Goal: Task Accomplishment & Management: Complete application form

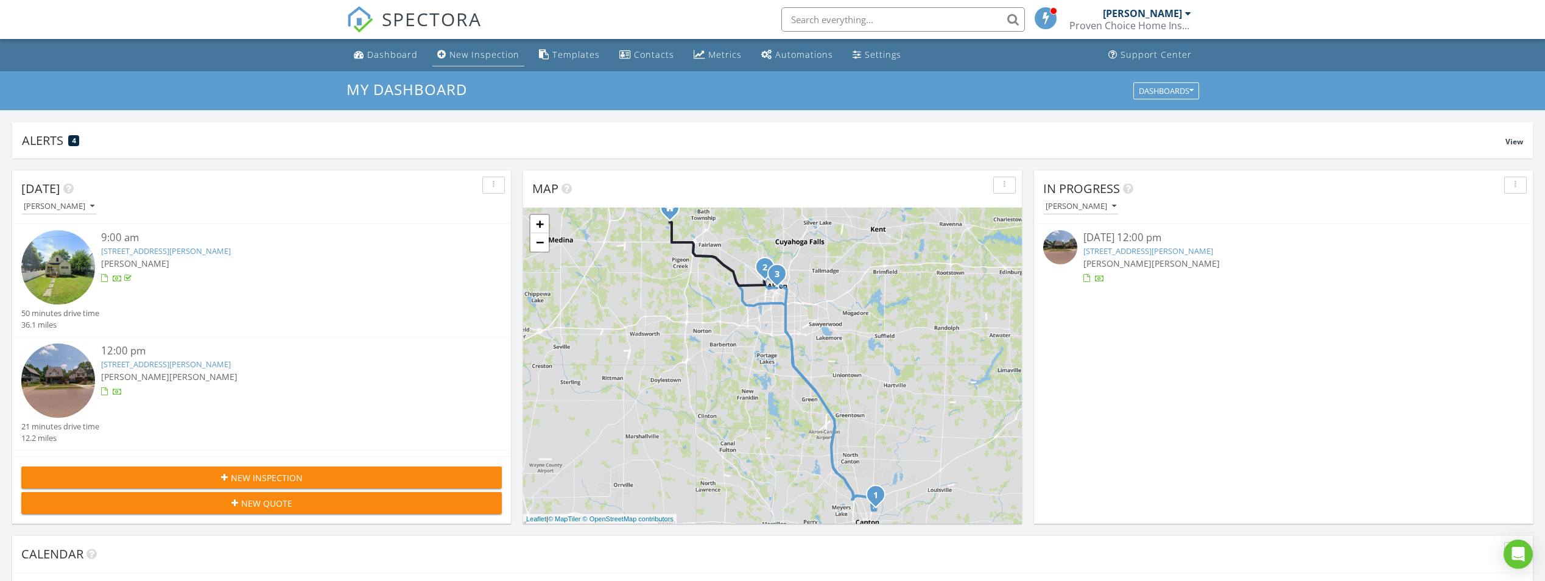
click at [484, 53] on div "New Inspection" at bounding box center [484, 55] width 70 height 12
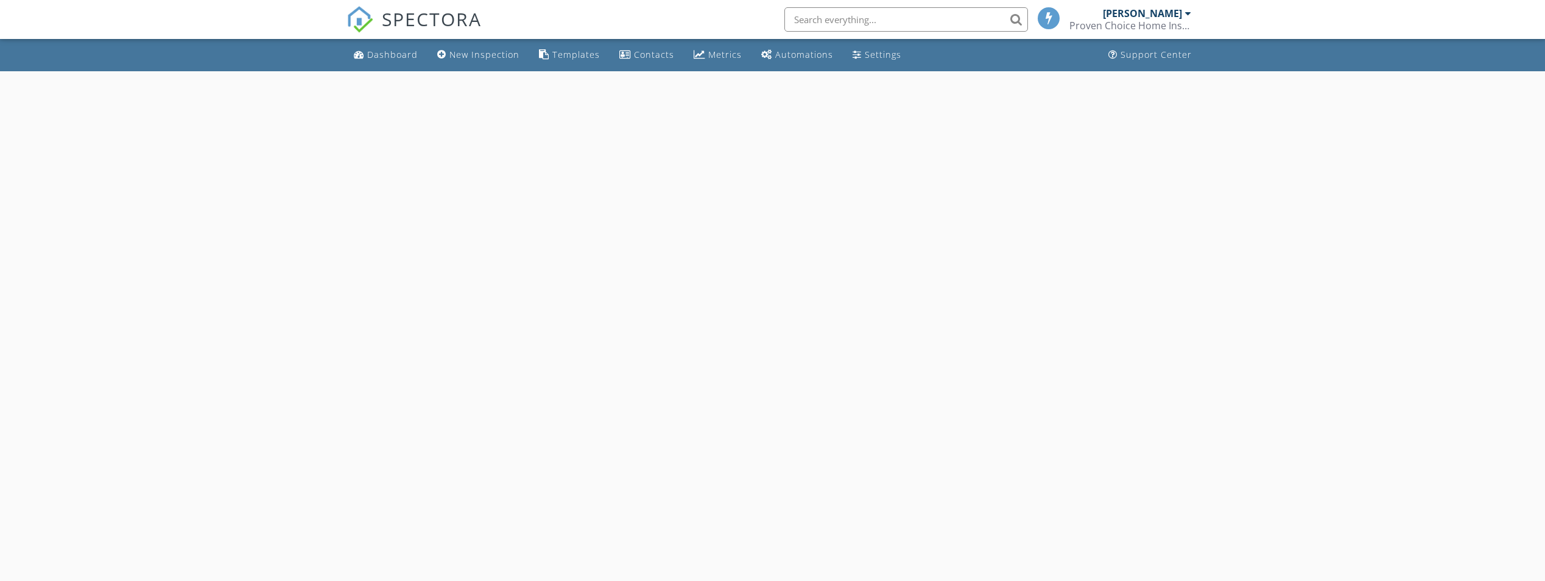
select select "7"
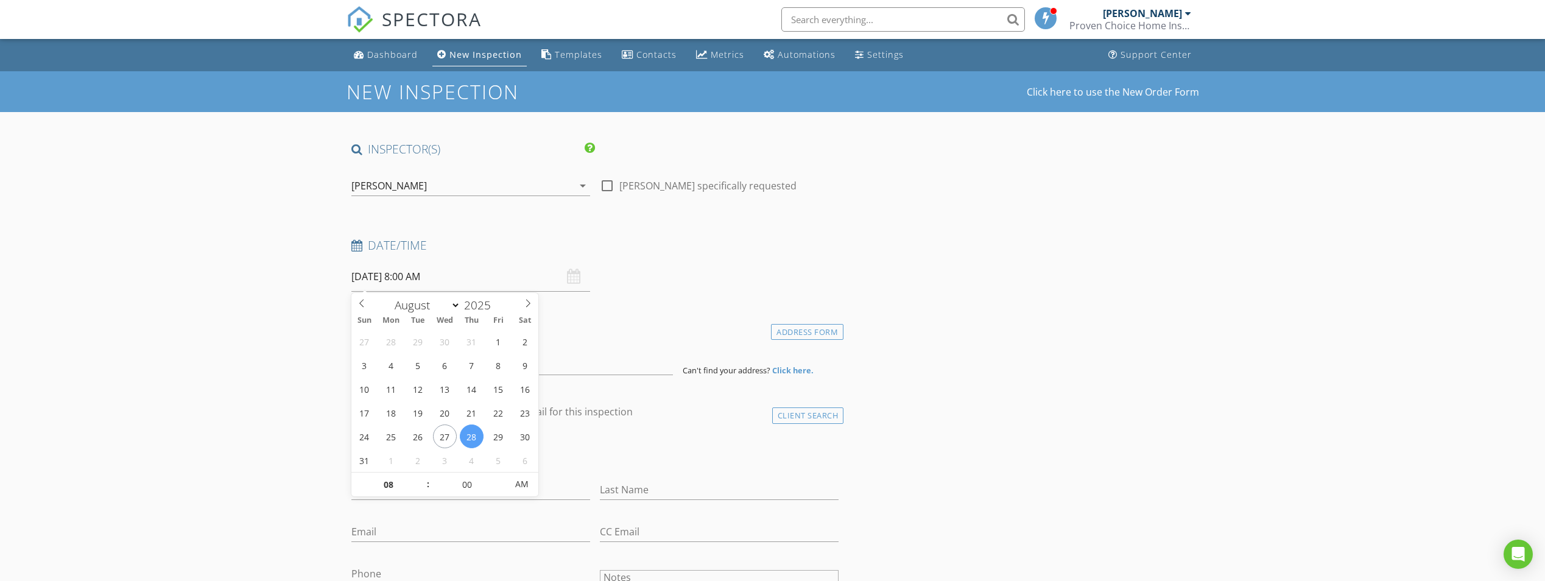
click at [474, 273] on input "08/28/2025 8:00 AM" at bounding box center [470, 277] width 239 height 30
type input "08/29/2025 8:00 AM"
type input "09"
type input "08/29/2025 9:00 AM"
click at [424, 480] on span at bounding box center [422, 479] width 9 height 12
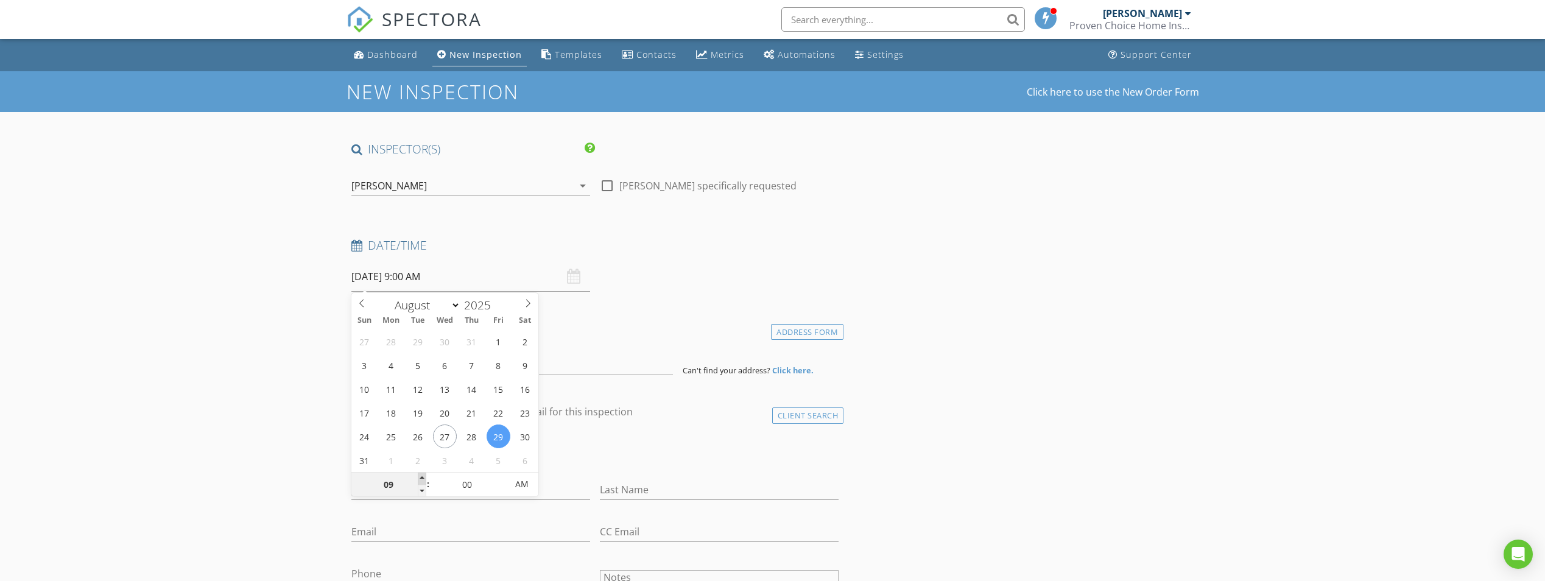
type input "10"
type input "08/29/2025 10:00 AM"
click at [423, 480] on span at bounding box center [422, 479] width 9 height 12
type input "11"
type input "08/29/2025 11:00 AM"
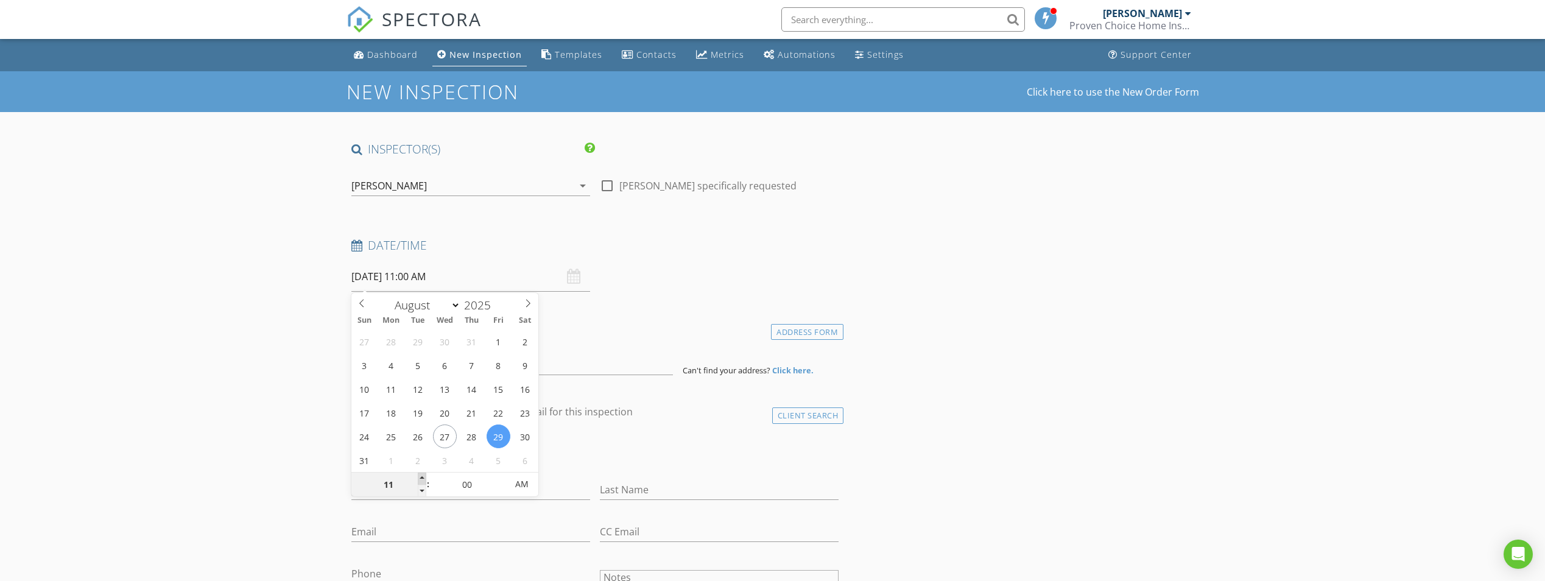
click at [423, 480] on span at bounding box center [422, 479] width 9 height 12
type input "12"
type input "08/29/2025 12:00 PM"
click at [423, 480] on span at bounding box center [422, 479] width 9 height 12
type input "05"
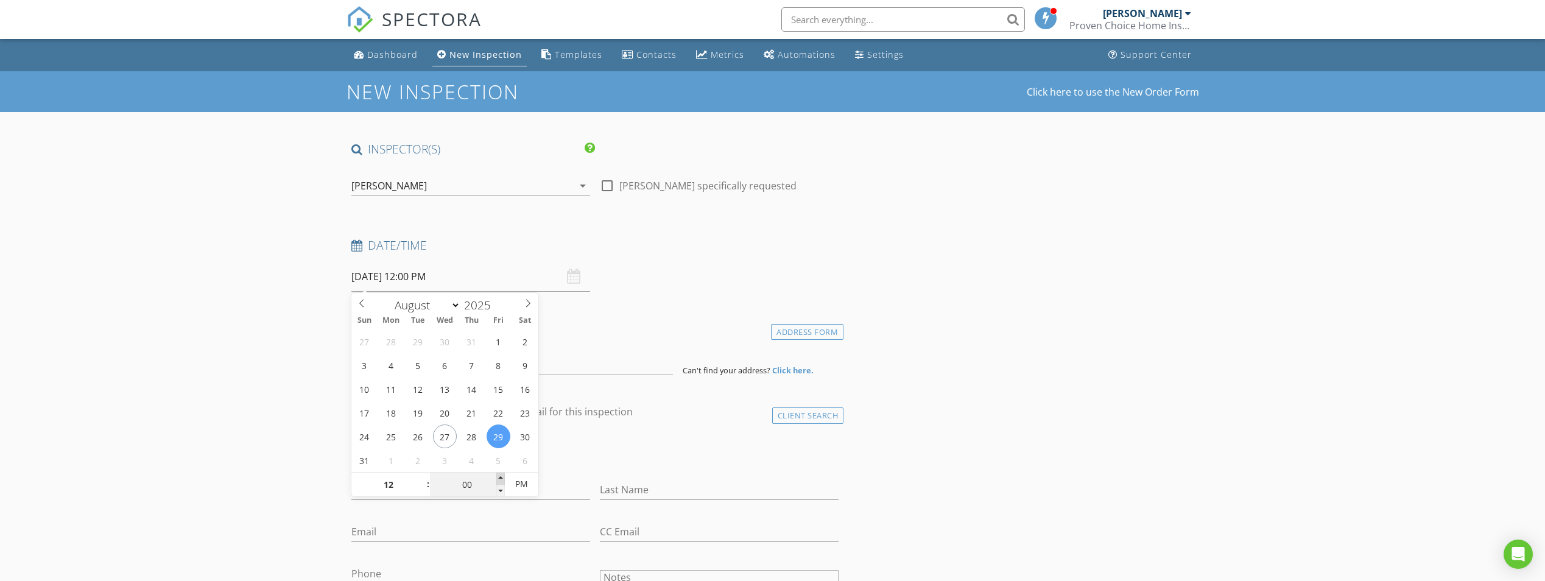
type input "08/29/2025 12:05 PM"
click at [499, 477] on span at bounding box center [500, 479] width 9 height 12
type input "10"
type input "08/29/2025 12:10 PM"
click at [498, 478] on span at bounding box center [500, 479] width 9 height 12
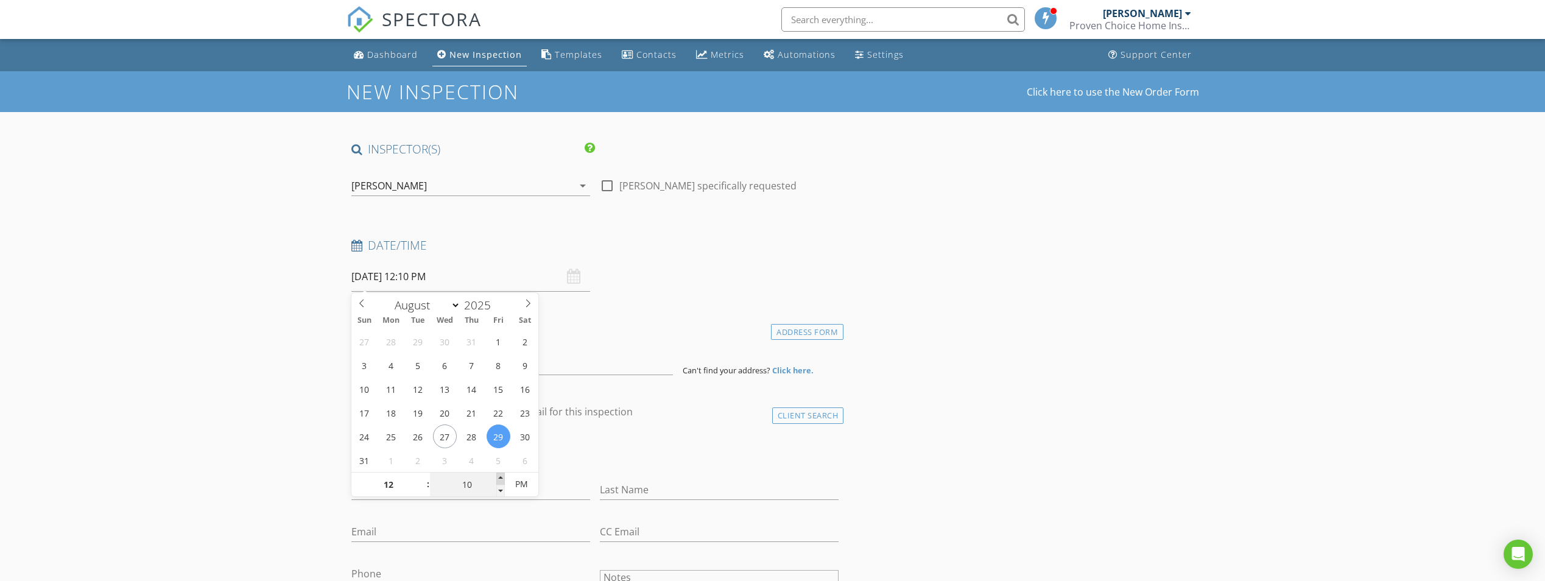
type input "15"
type input "08/29/2025 12:15 PM"
click at [497, 478] on span at bounding box center [500, 479] width 9 height 12
type input "20"
type input "08/29/2025 12:20 PM"
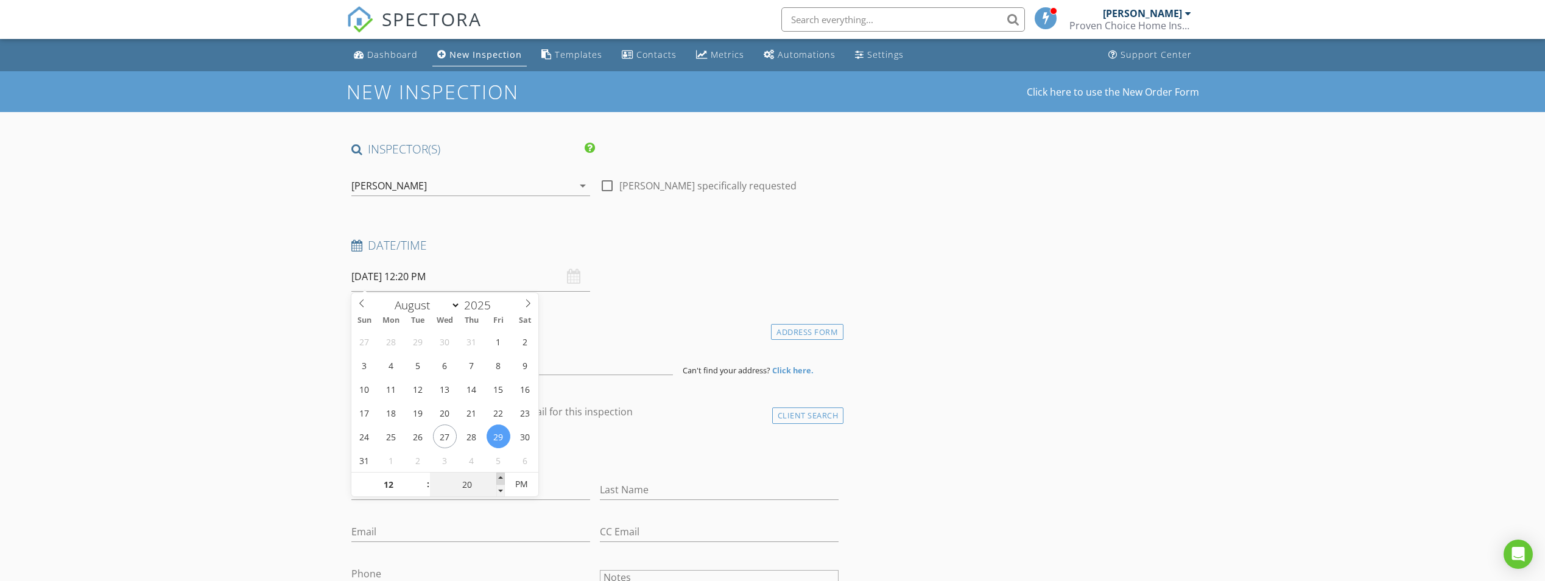
click at [497, 478] on span at bounding box center [500, 479] width 9 height 12
type input "25"
type input "08/29/2025 12:25 PM"
click at [496, 479] on span at bounding box center [500, 479] width 9 height 12
type input "30"
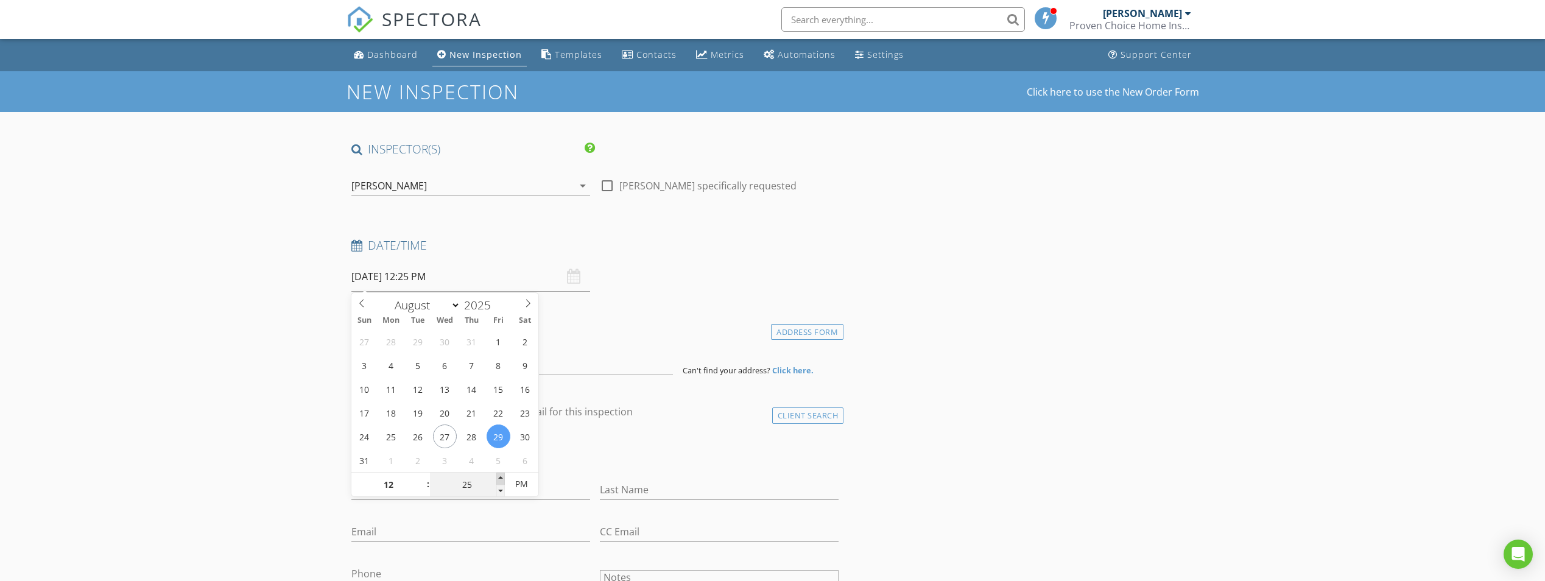
type input "08/29/2025 12:30 PM"
click at [496, 479] on span at bounding box center [500, 479] width 9 height 12
click at [365, 358] on input at bounding box center [512, 360] width 322 height 30
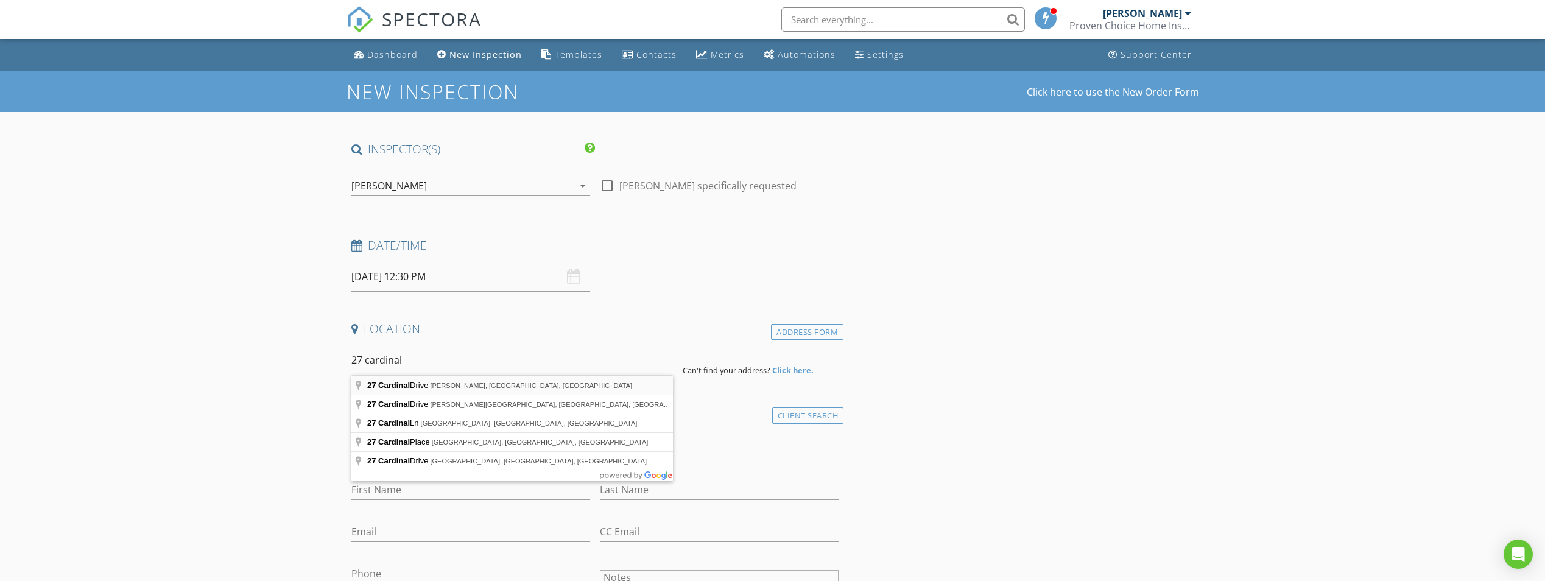
type input "27 Cardinal Drive, Hiram, OH, USA"
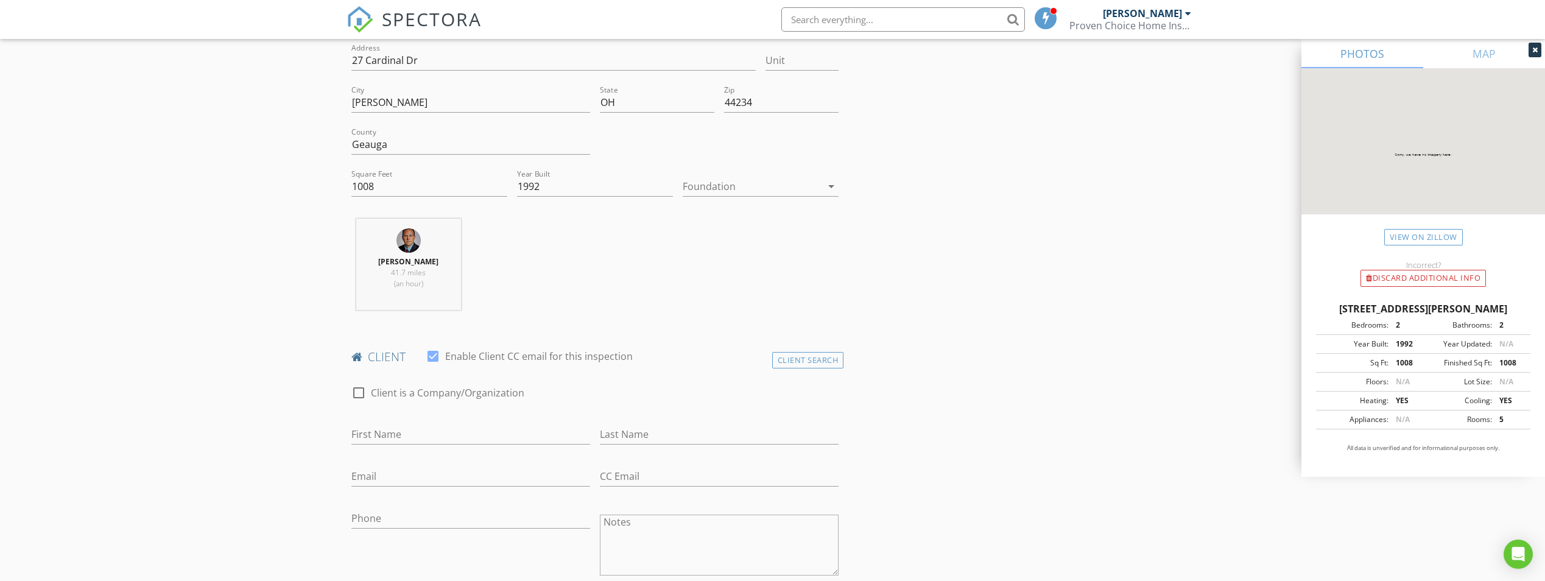
scroll to position [365, 0]
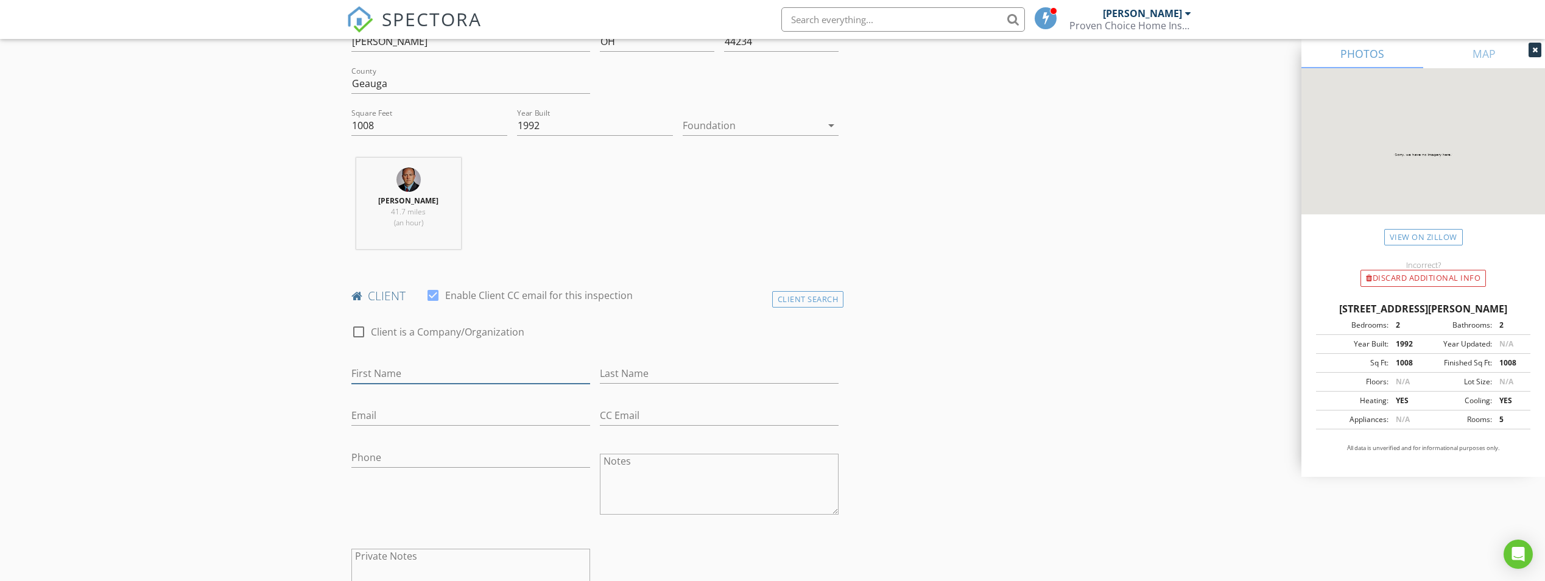
click at [420, 375] on input "First Name" at bounding box center [470, 374] width 239 height 20
type input "Joe"
type input "Chuckro"
type input "jjchuckro@gmail.com"
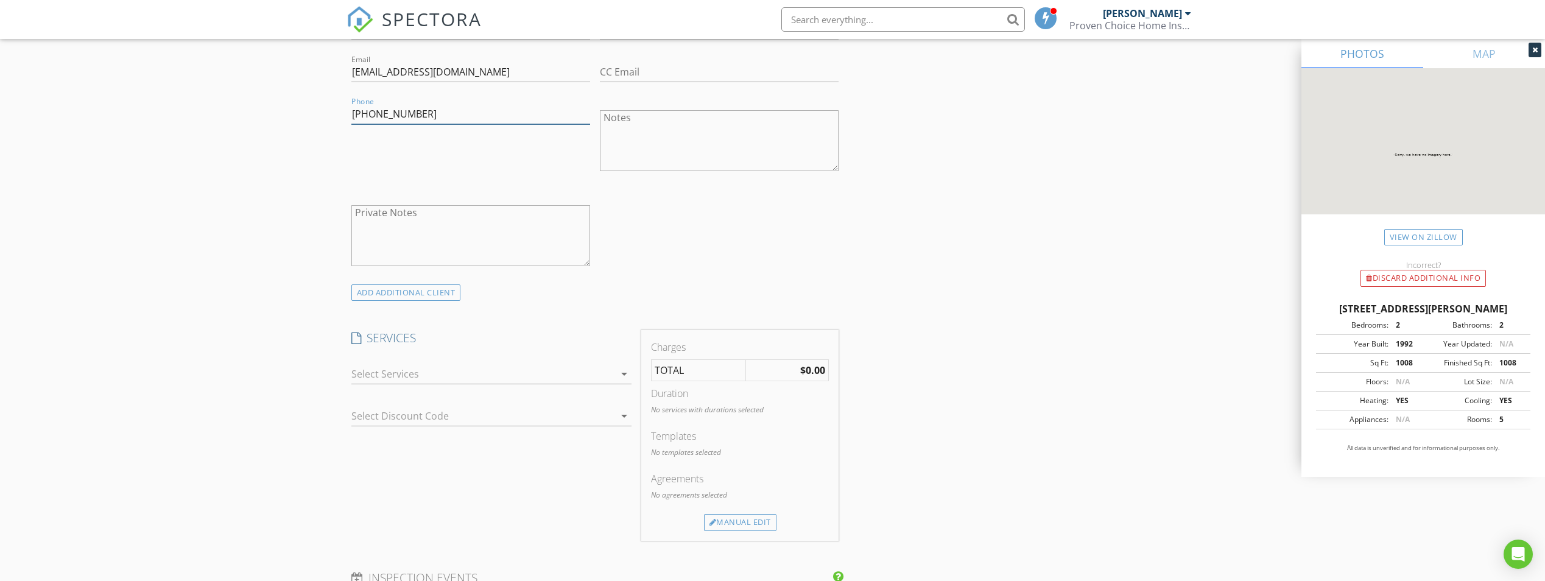
scroll to position [731, 0]
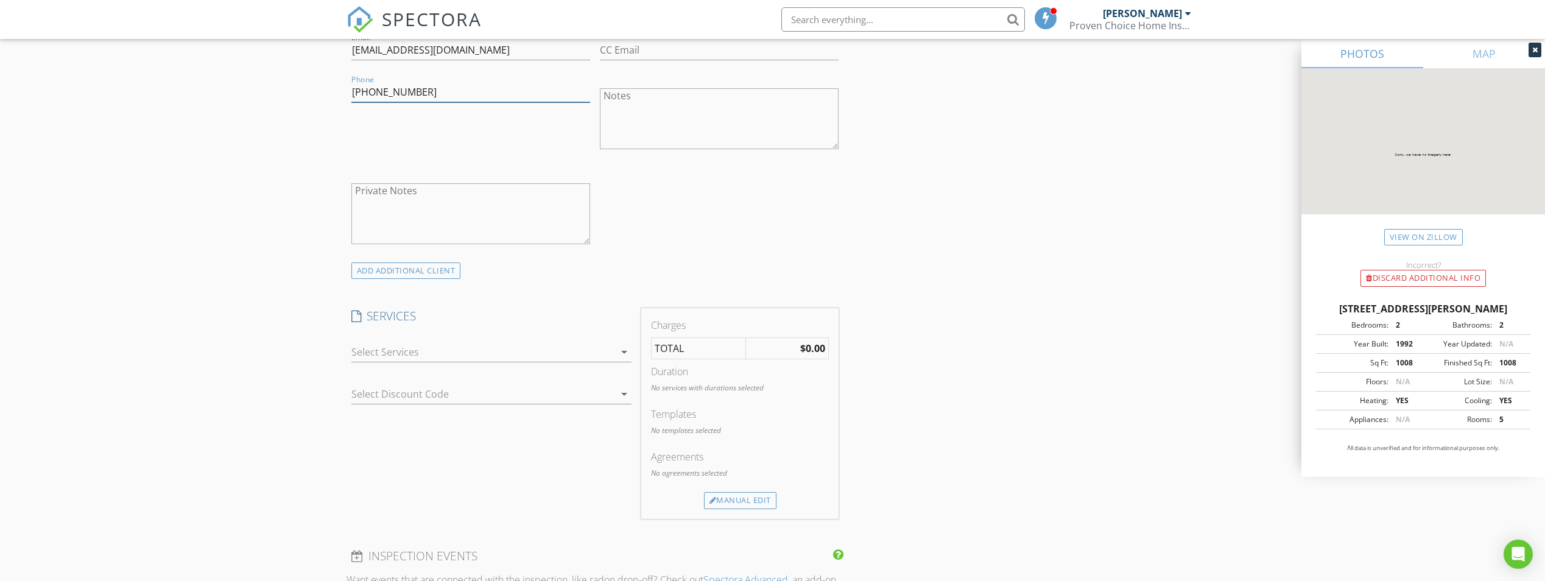
type input "440-525-4231"
click at [365, 350] on div at bounding box center [482, 351] width 263 height 19
click at [365, 350] on div at bounding box center [368, 356] width 21 height 21
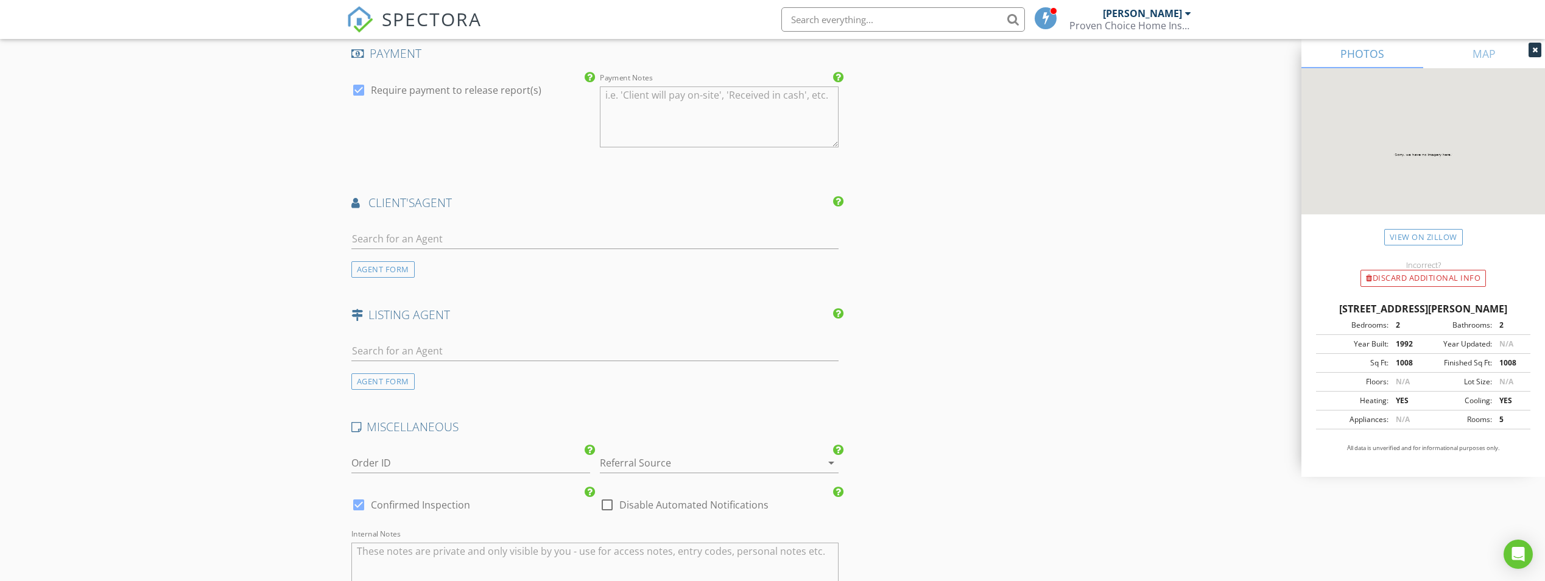
scroll to position [1340, 0]
click at [378, 265] on div "AGENT FORM" at bounding box center [382, 264] width 63 height 16
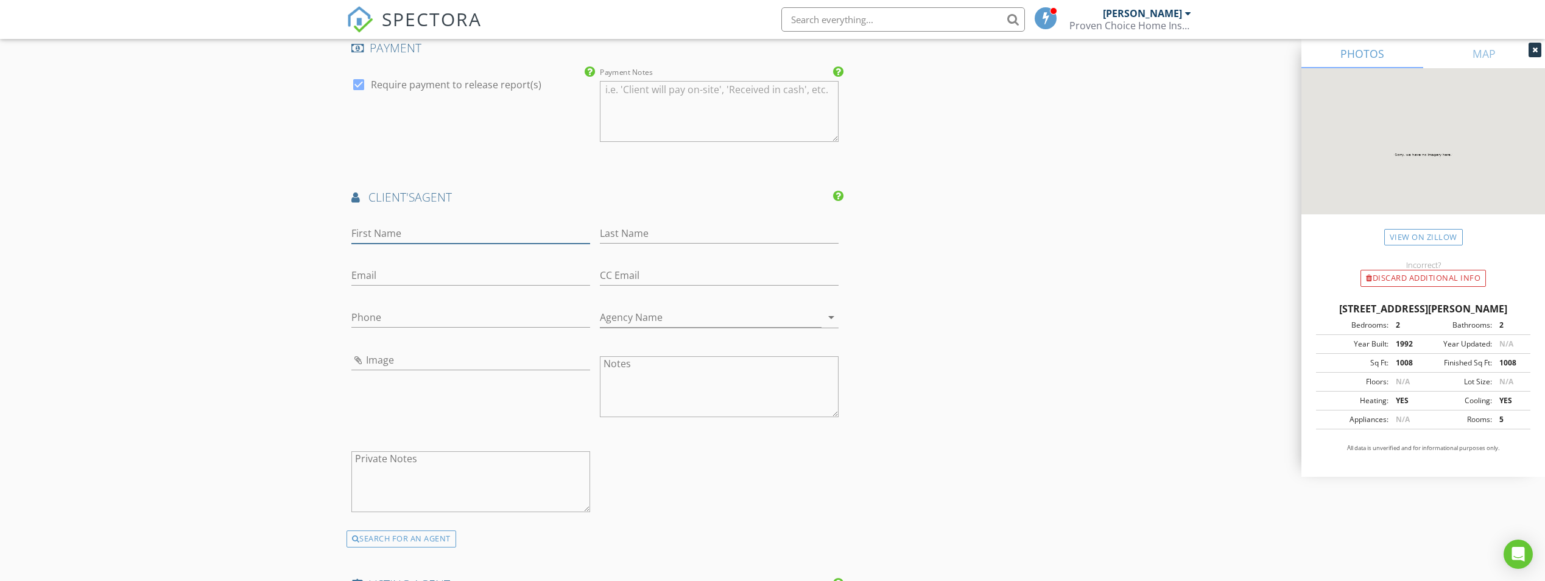
click at [395, 234] on input "First Name" at bounding box center [470, 233] width 239 height 20
type input "Kim"
type input "Densa"
type input "kimdensarealtor@gmail.com"
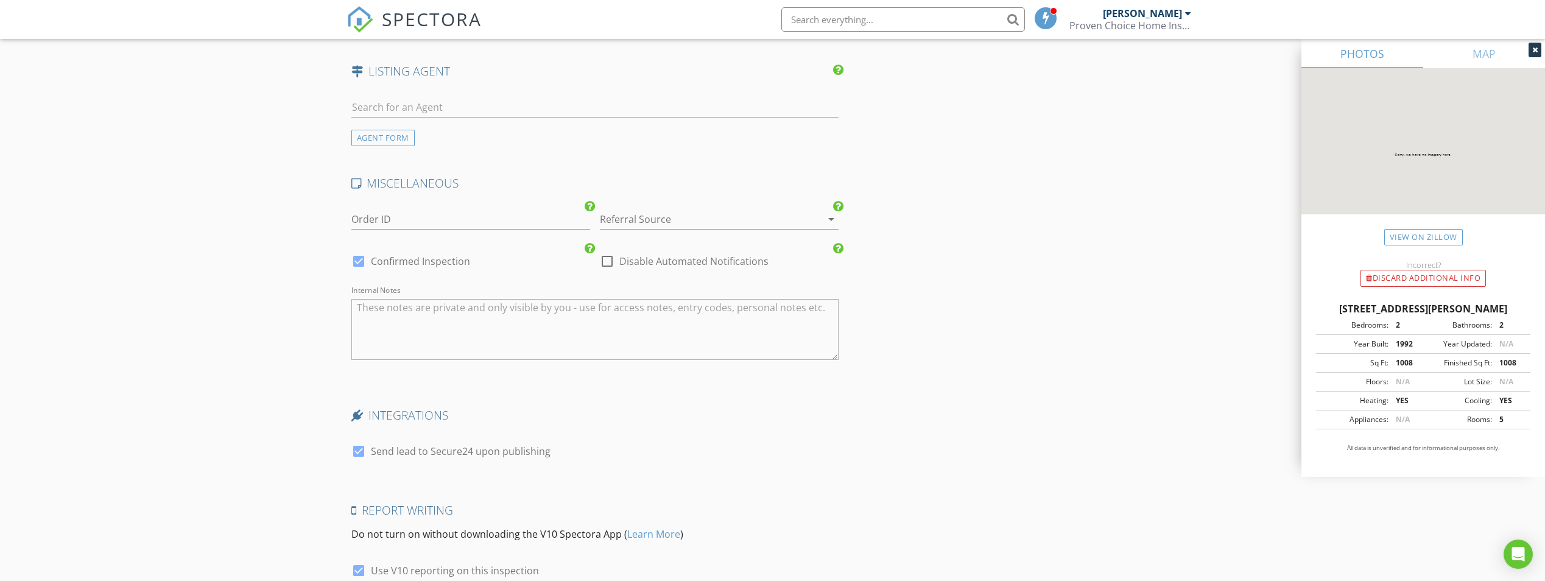
scroll to position [1965, 0]
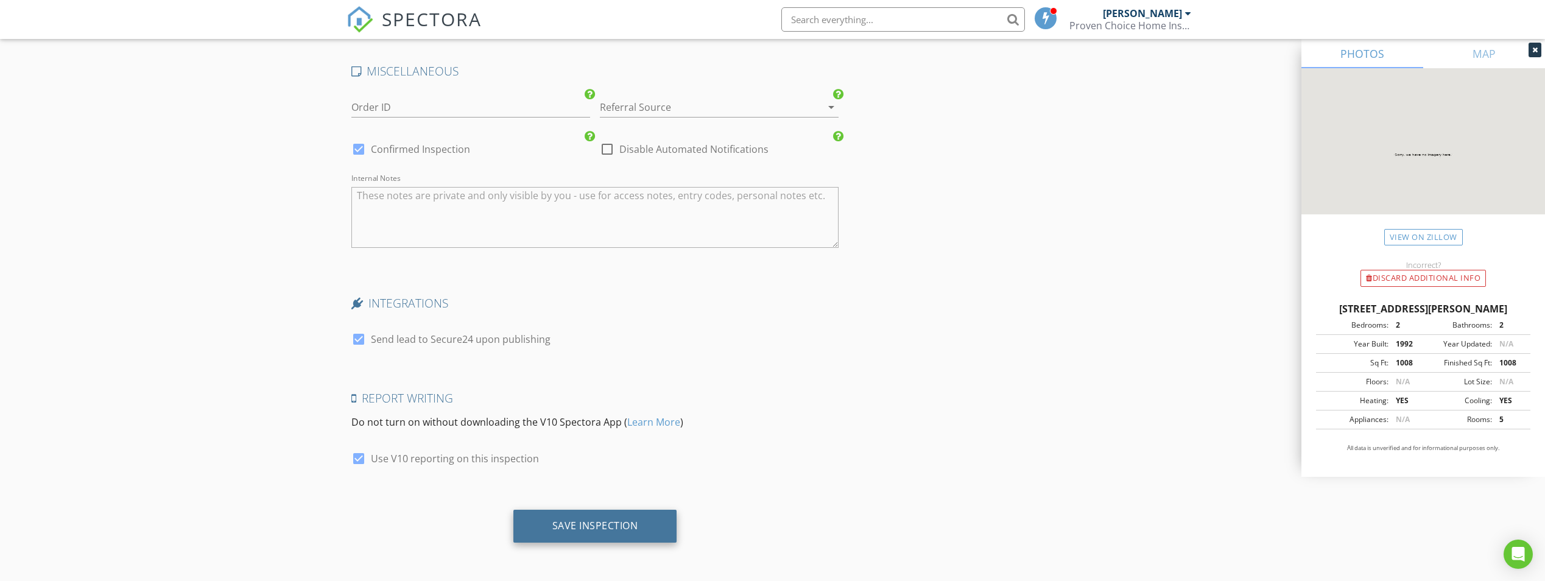
type input "302-344-2863"
click at [565, 521] on div "Save Inspection" at bounding box center [595, 525] width 86 height 12
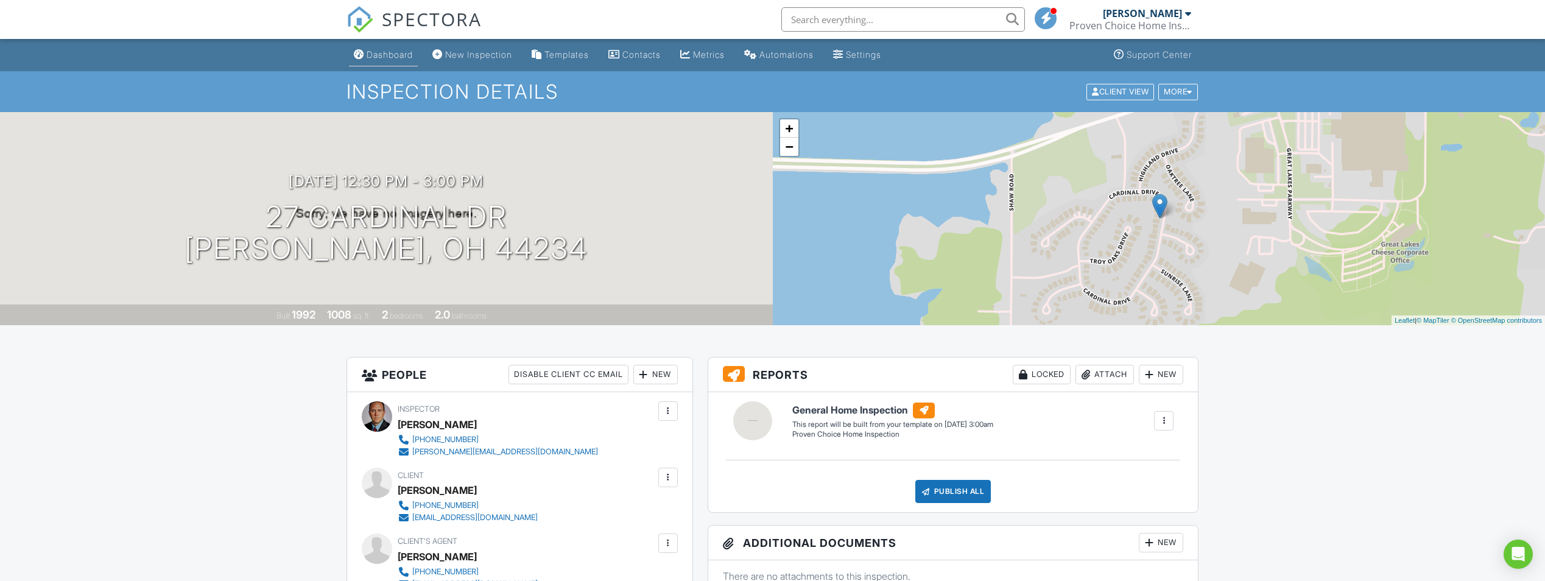
click at [407, 58] on div "Dashboard" at bounding box center [390, 54] width 46 height 10
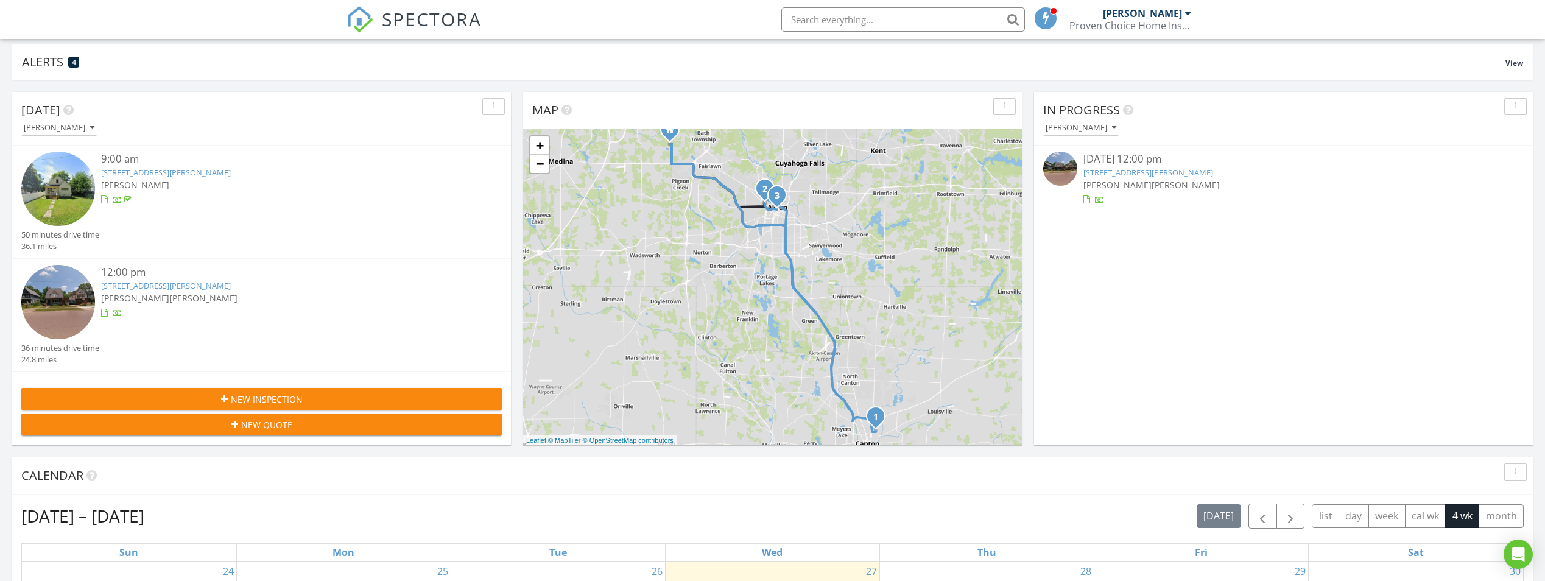
scroll to position [244, 0]
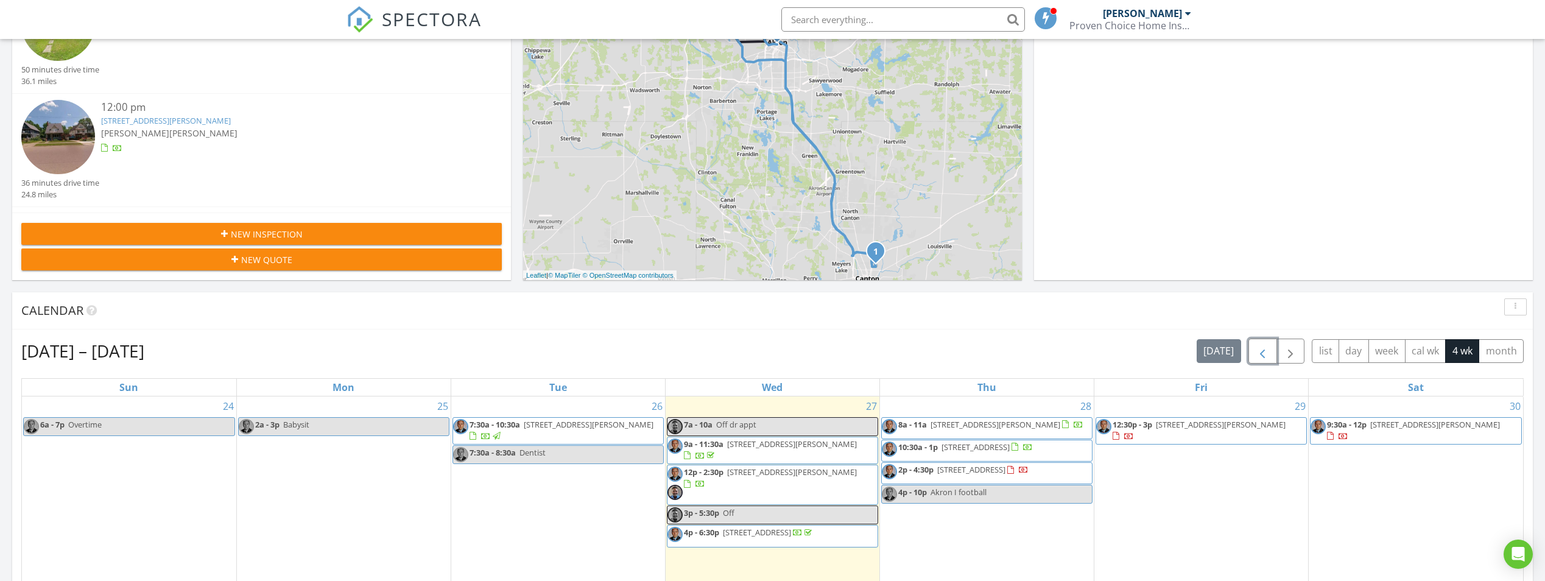
click at [1258, 350] on span "button" at bounding box center [1262, 351] width 15 height 15
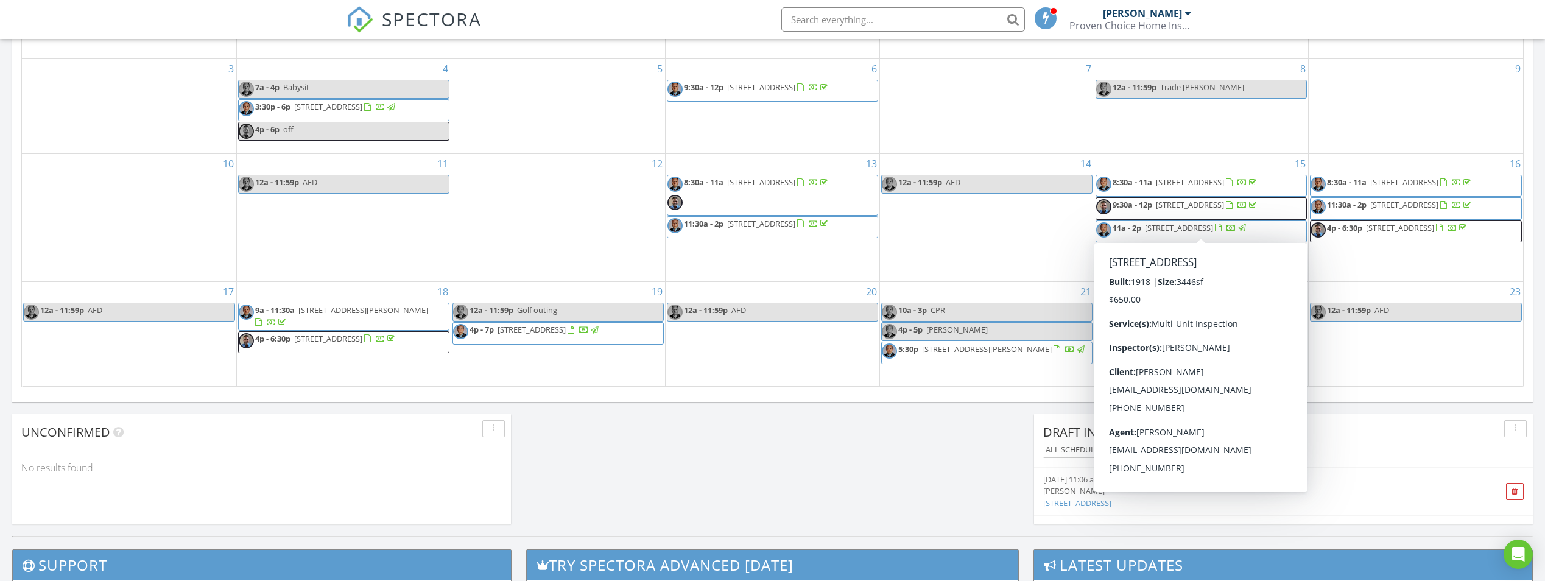
scroll to position [792, 0]
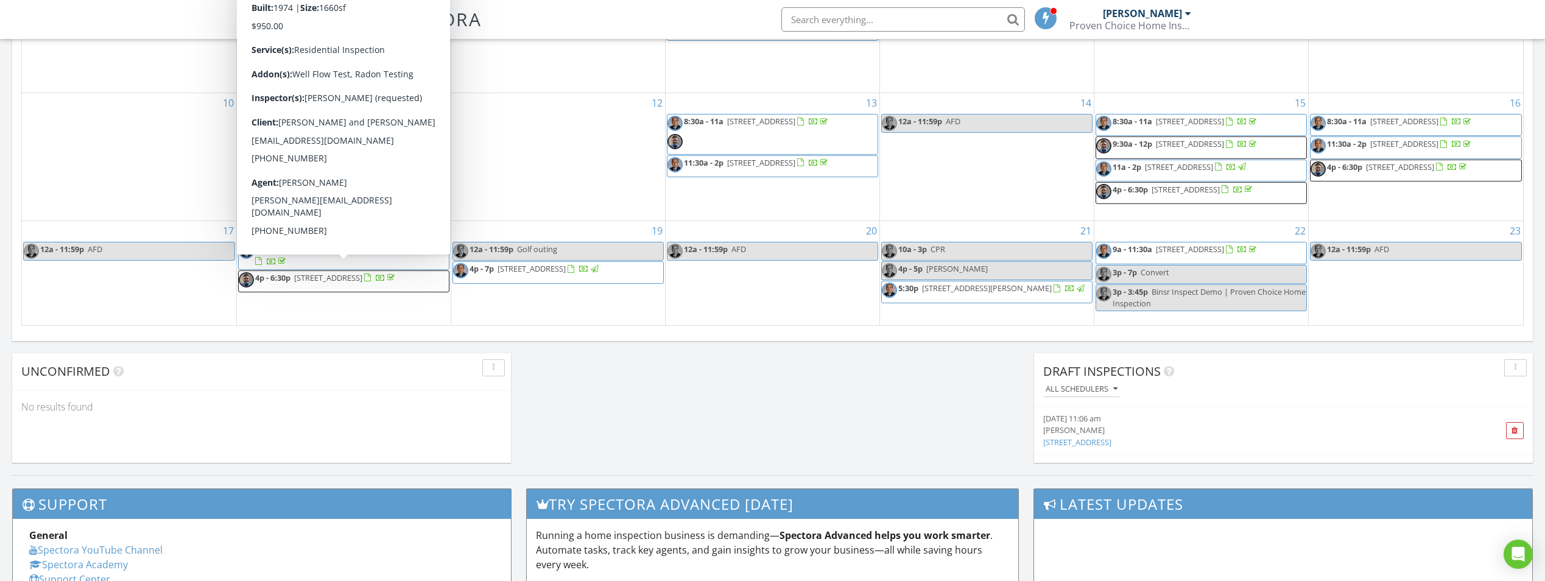
click at [362, 275] on span "7140 Lake O'springs Ave NW, North Canton 44720" at bounding box center [328, 277] width 68 height 11
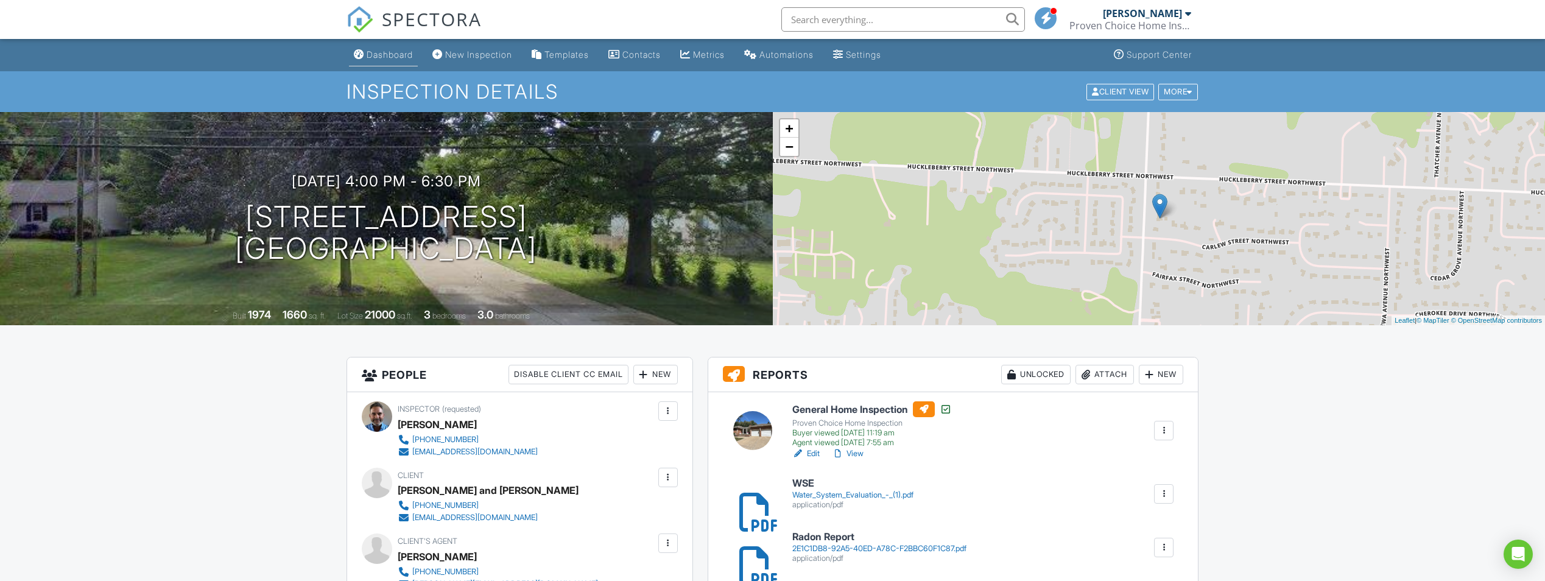
click at [392, 54] on div "Dashboard" at bounding box center [390, 54] width 46 height 10
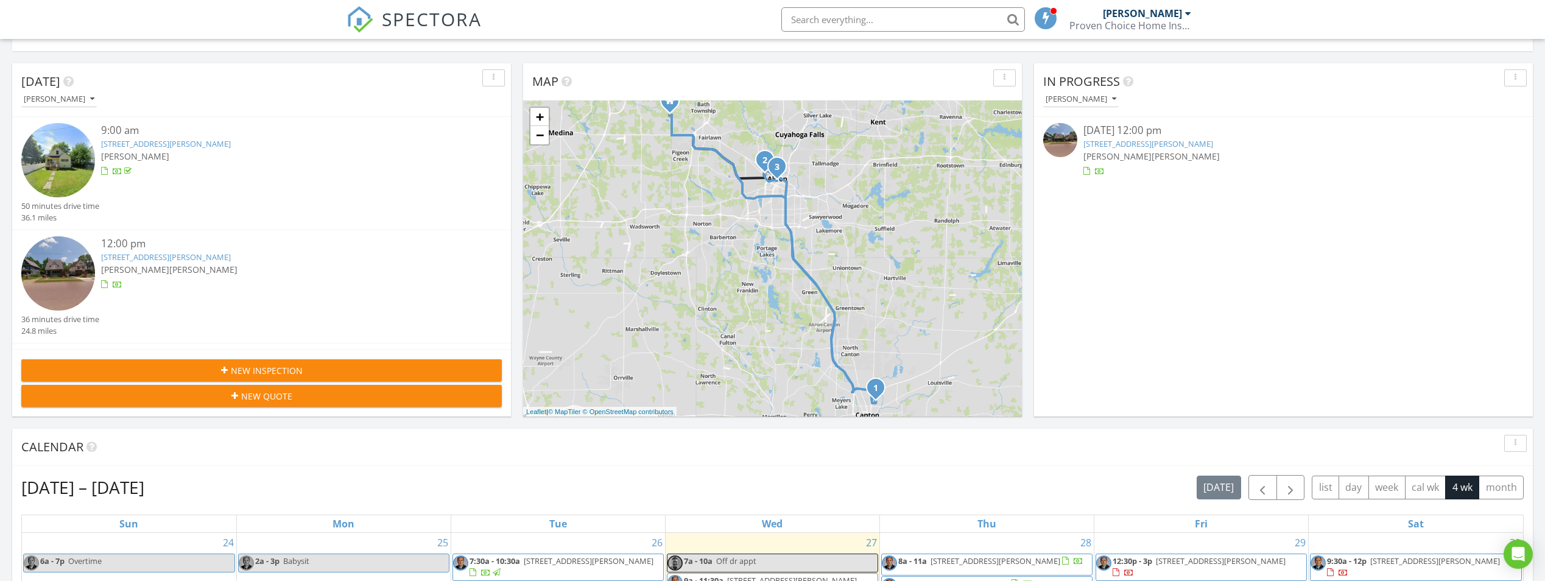
scroll to position [244, 0]
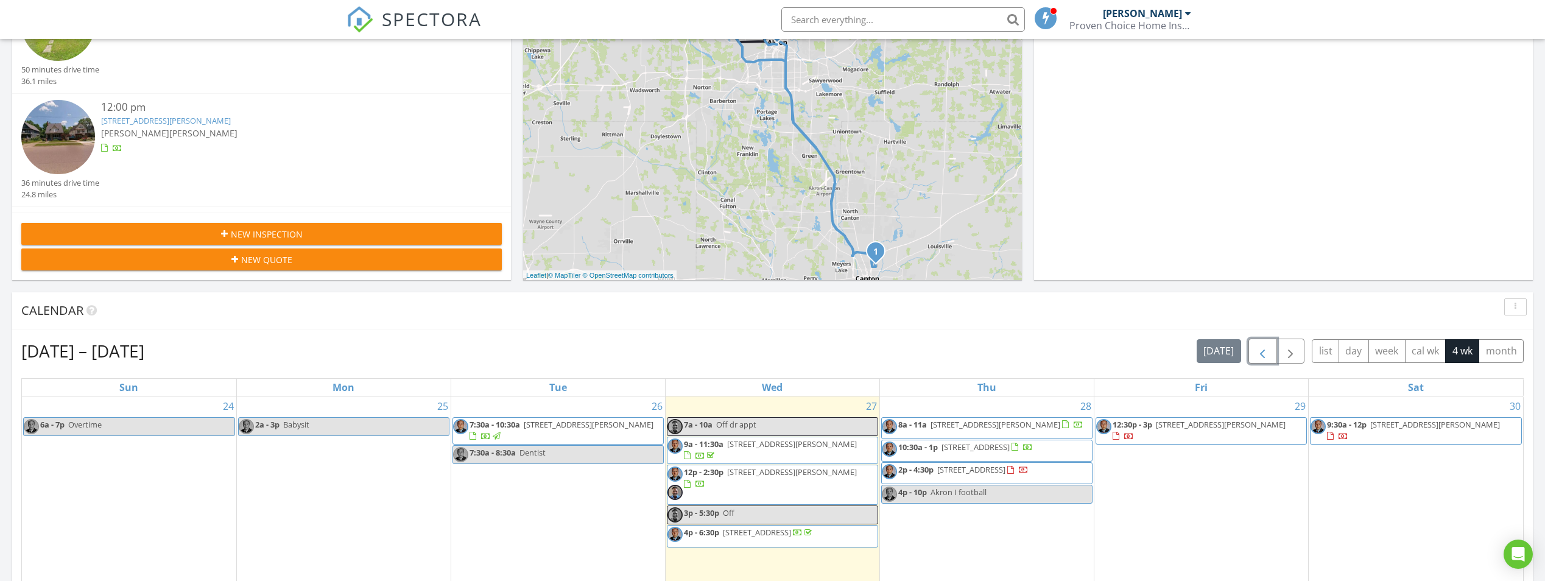
click at [1259, 343] on button "button" at bounding box center [1262, 351] width 29 height 25
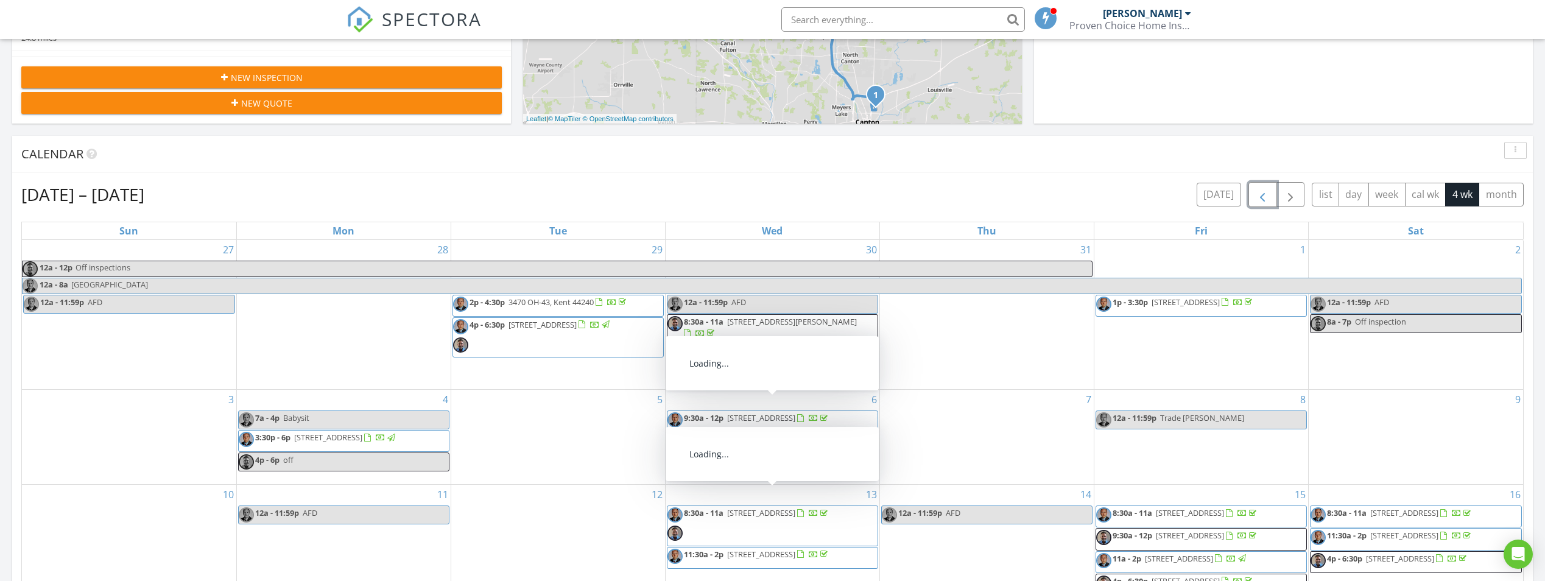
scroll to position [365, 0]
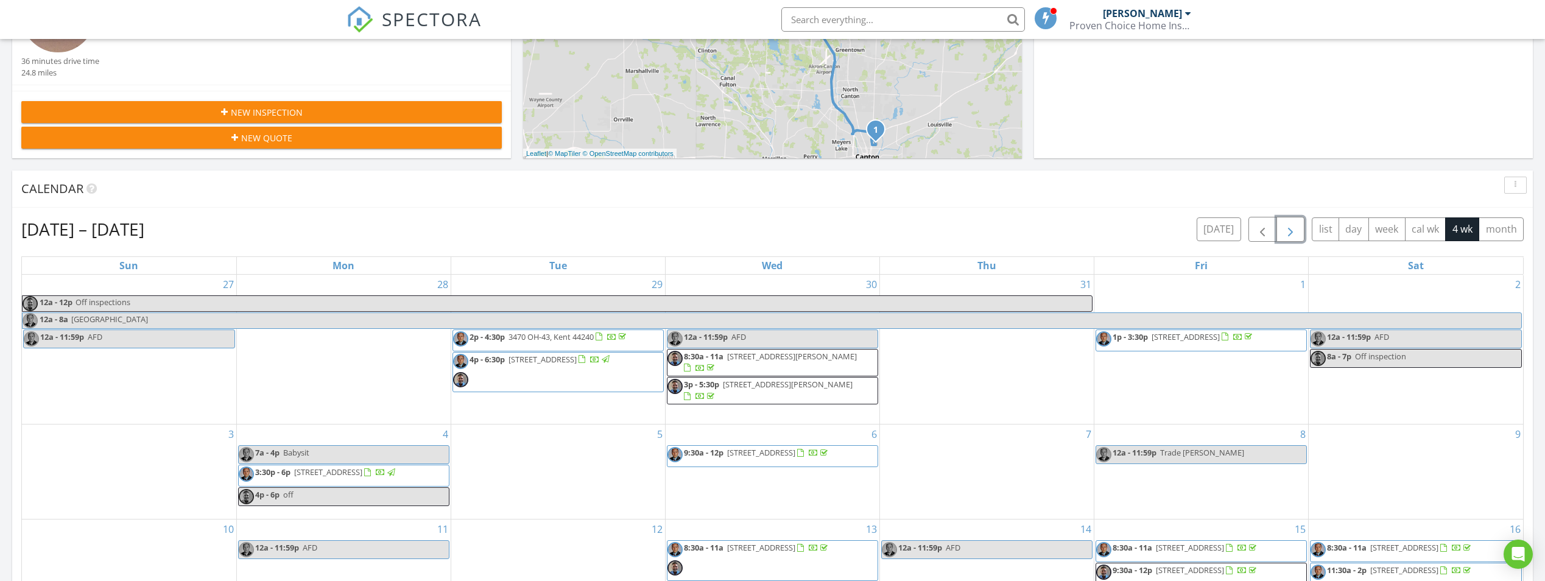
click at [1287, 223] on span "button" at bounding box center [1290, 229] width 15 height 15
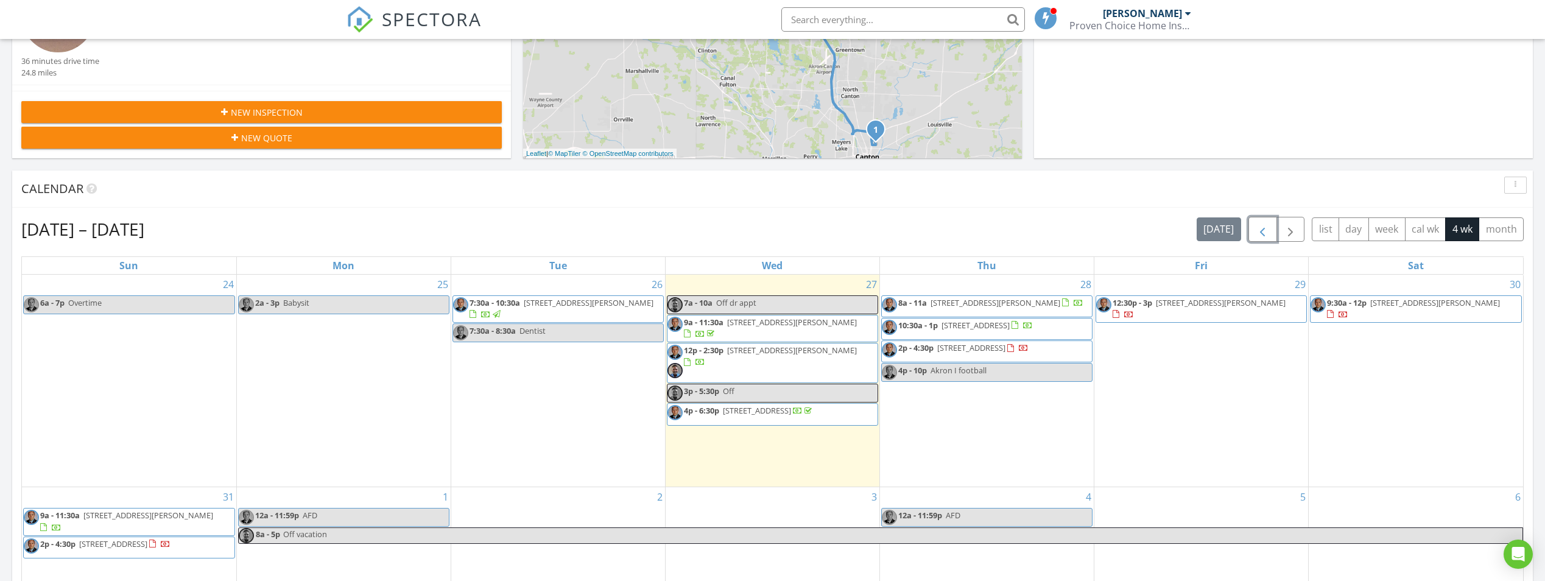
click at [1261, 225] on span "button" at bounding box center [1262, 229] width 15 height 15
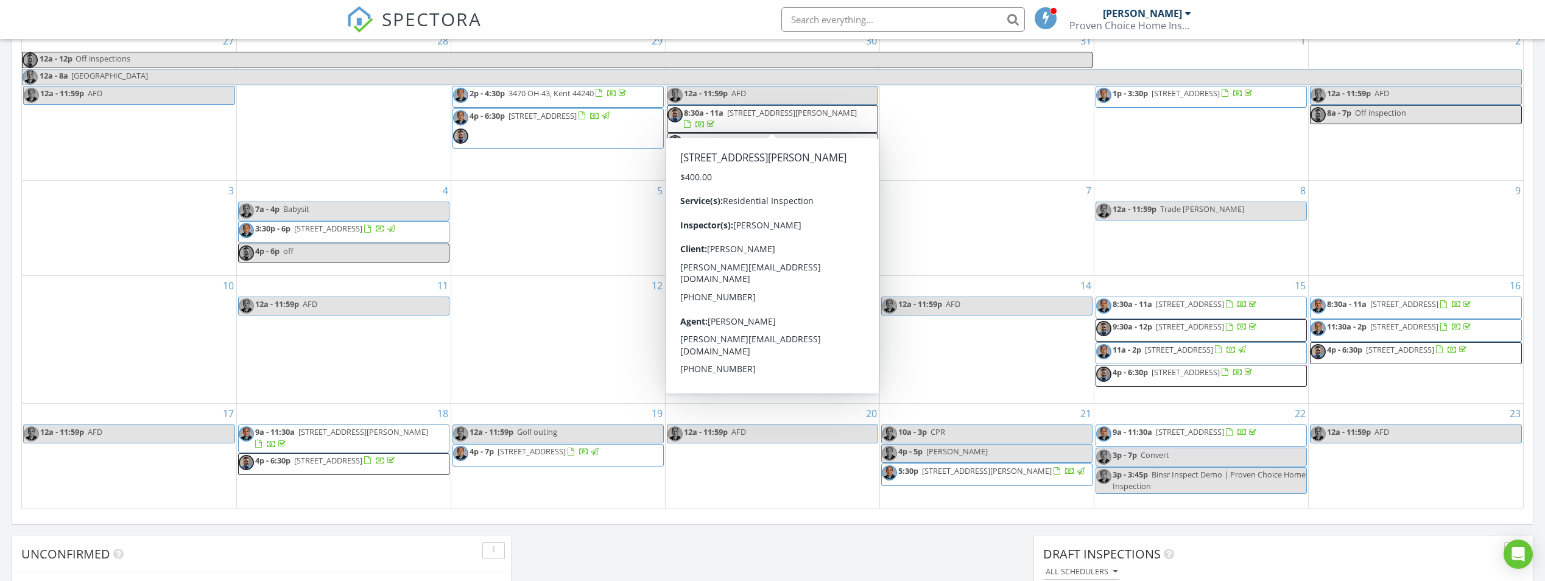
scroll to position [670, 0]
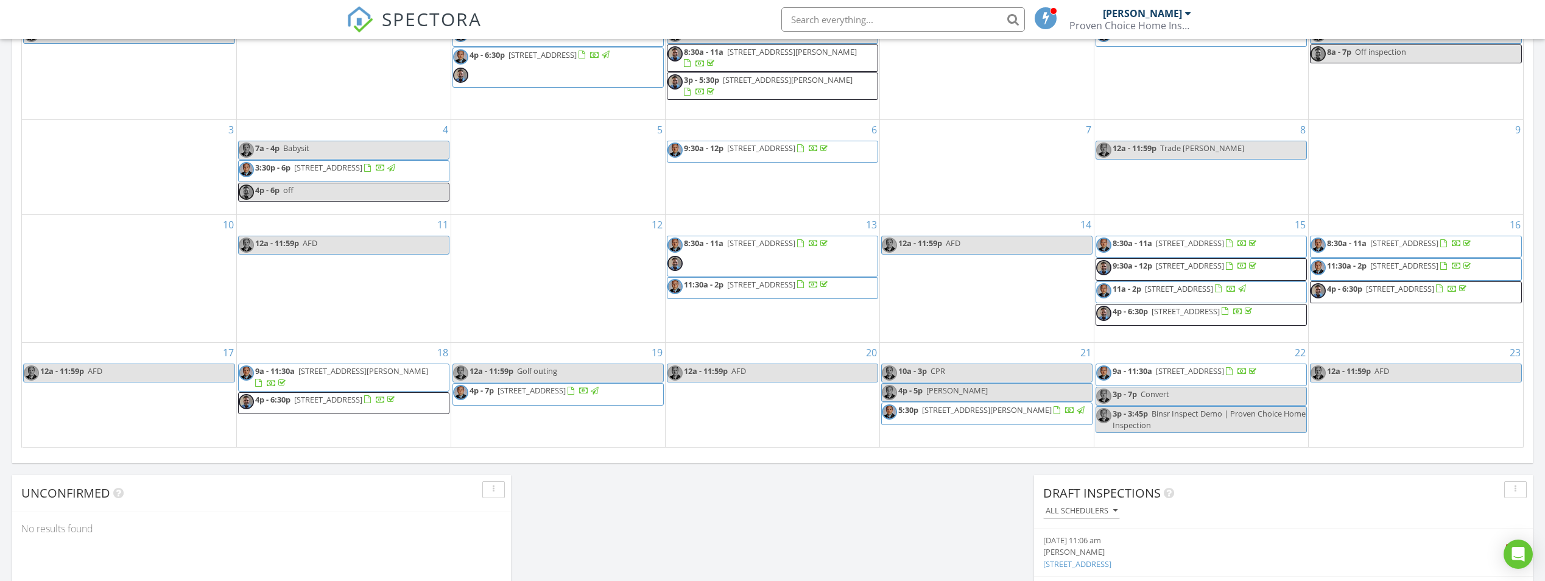
click at [378, 401] on span "4p - 6:30p 7140 Lake O'springs Ave NW, North Canton 44720" at bounding box center [318, 403] width 158 height 18
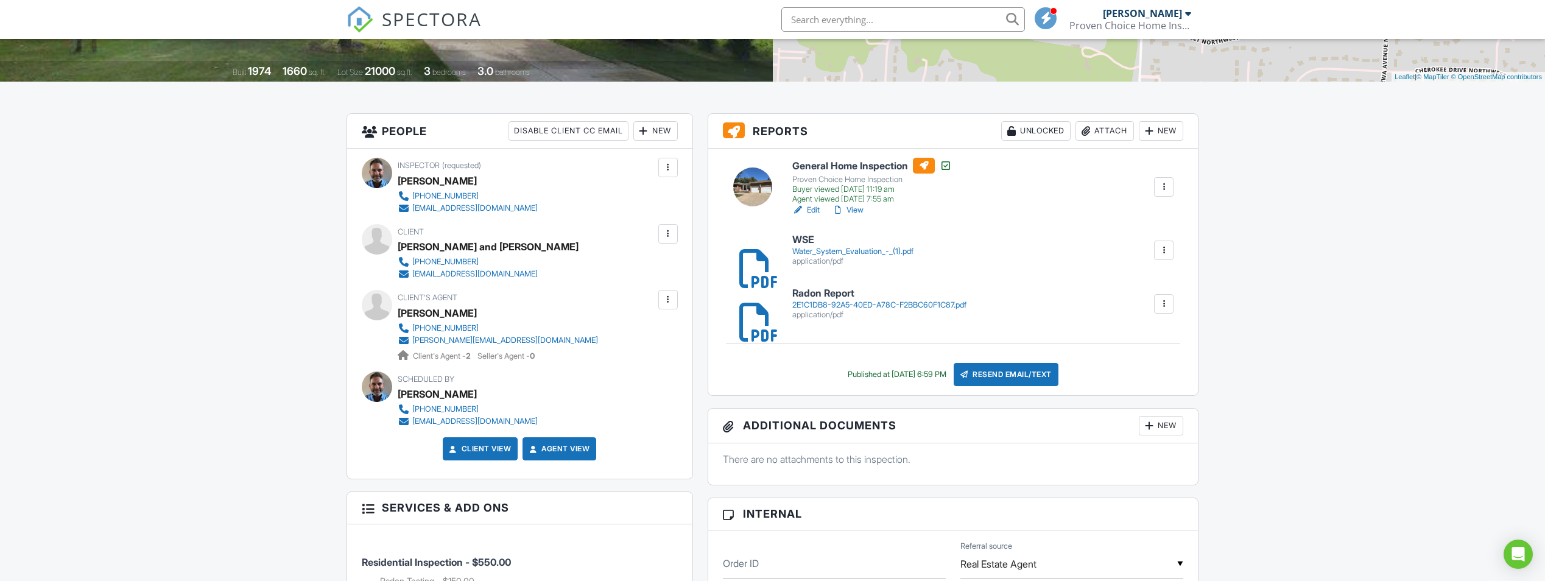
scroll to position [548, 0]
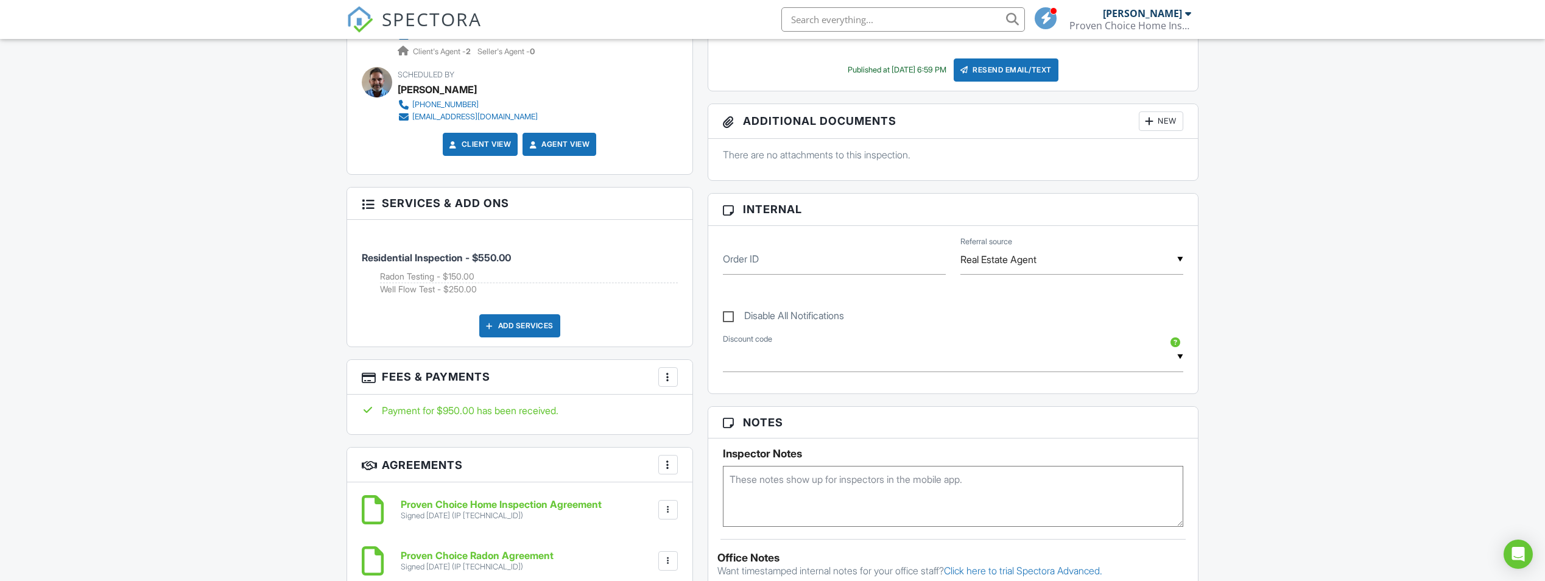
click at [663, 374] on div at bounding box center [668, 377] width 12 height 12
click at [695, 467] on li "View Invoice" at bounding box center [729, 475] width 127 height 30
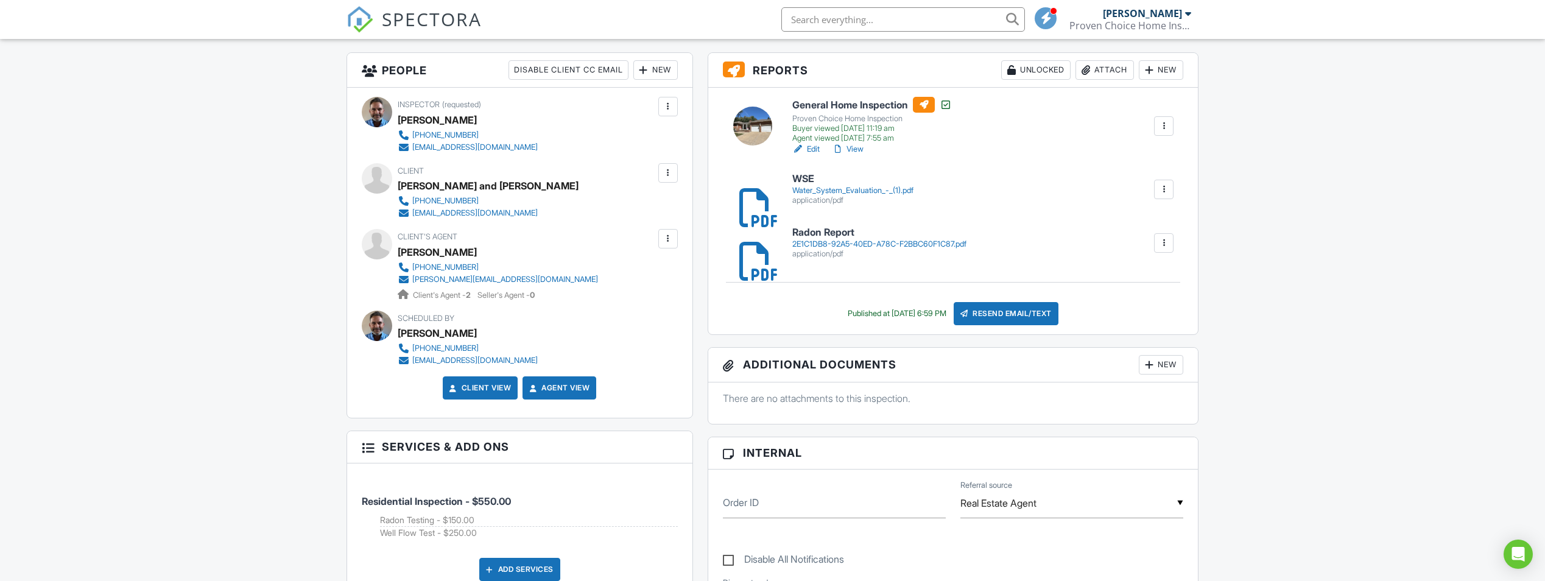
scroll to position [0, 0]
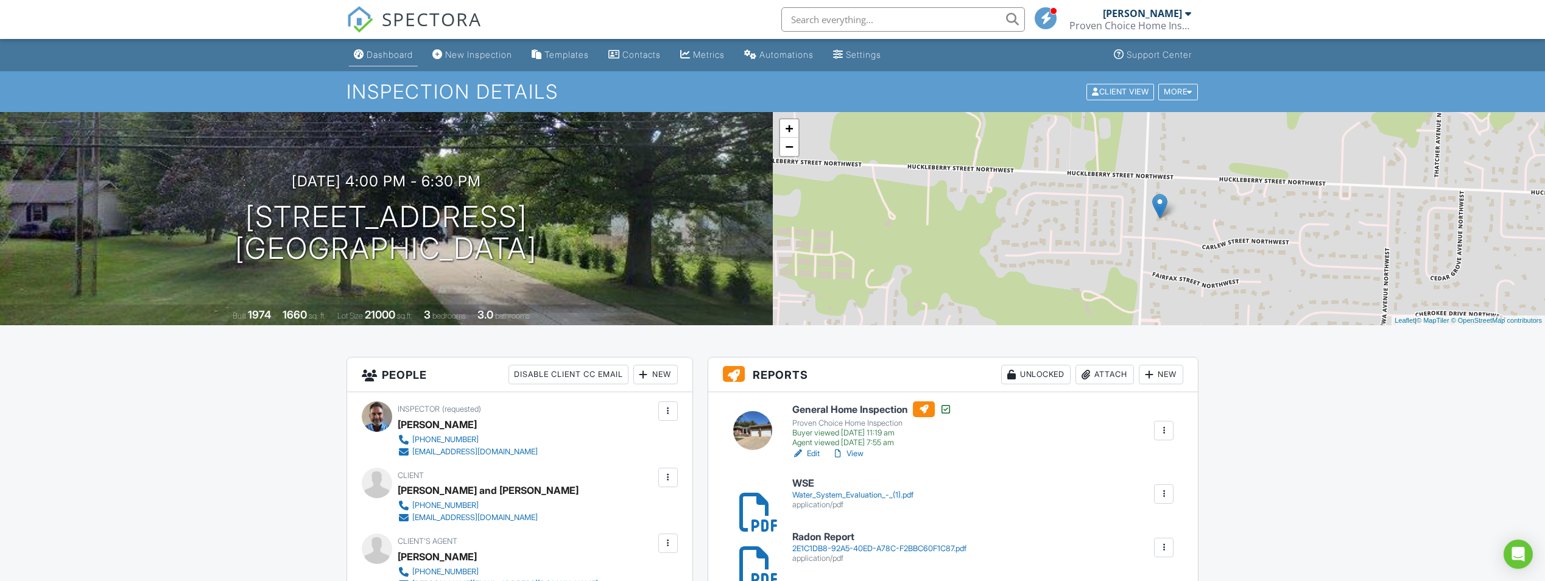
click at [398, 50] on div "Dashboard" at bounding box center [390, 54] width 46 height 10
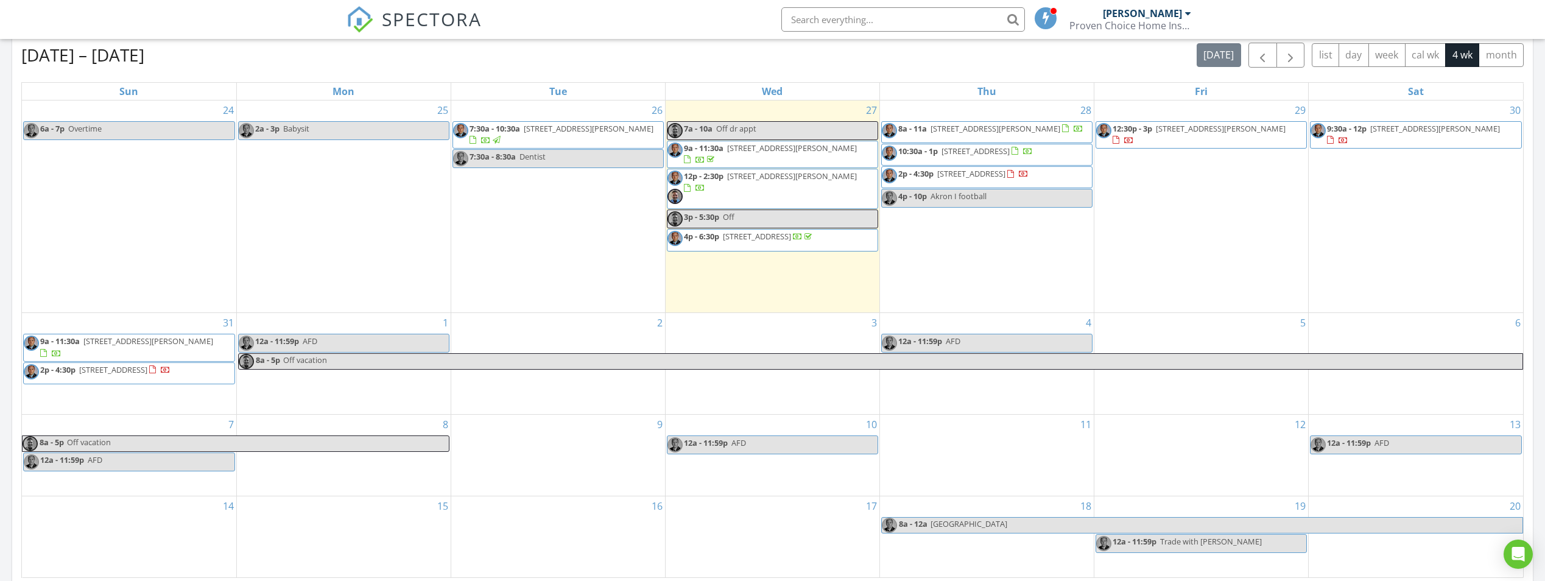
scroll to position [365, 0]
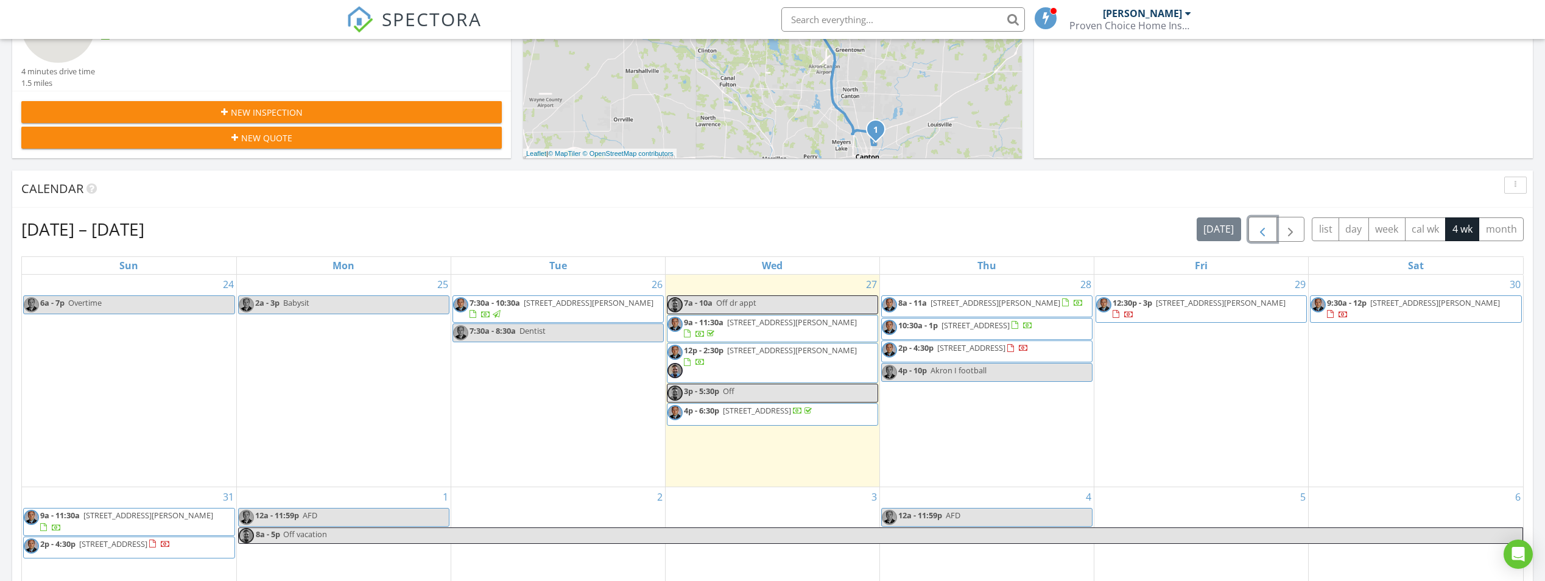
click at [1262, 231] on span "button" at bounding box center [1262, 229] width 15 height 15
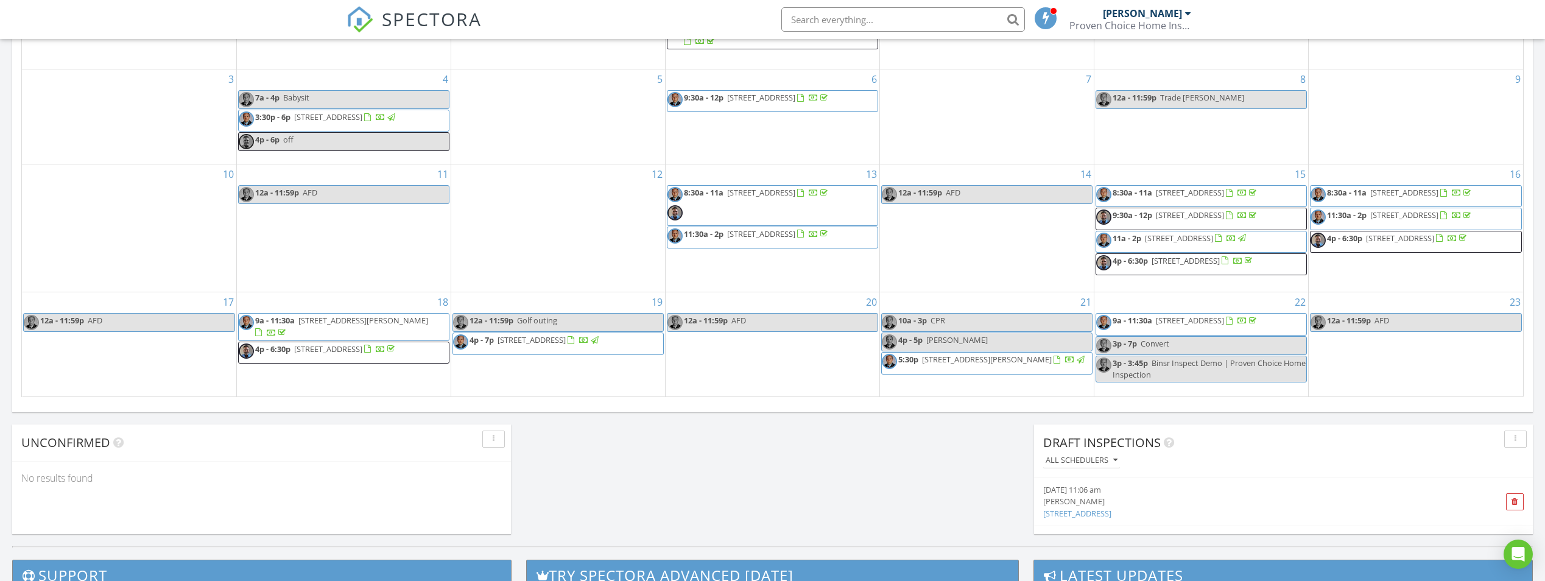
scroll to position [731, 0]
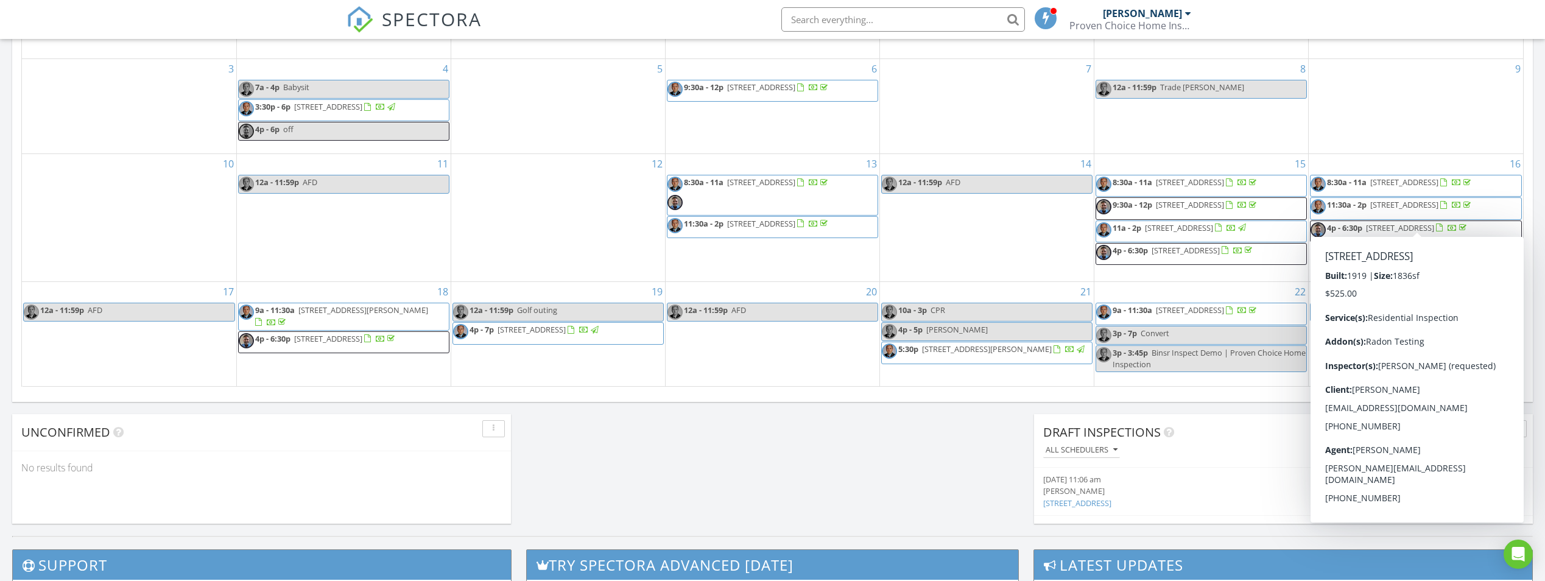
click at [1385, 222] on span "[STREET_ADDRESS]" at bounding box center [1400, 227] width 68 height 11
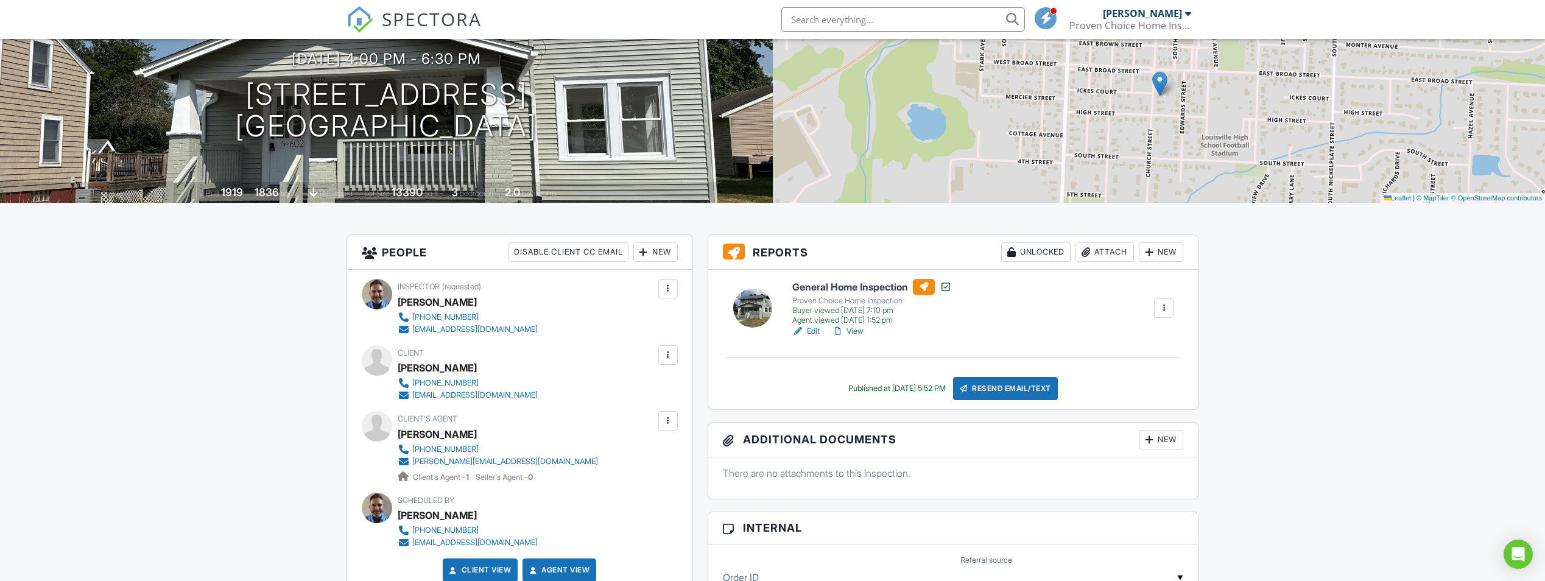
scroll to position [122, 0]
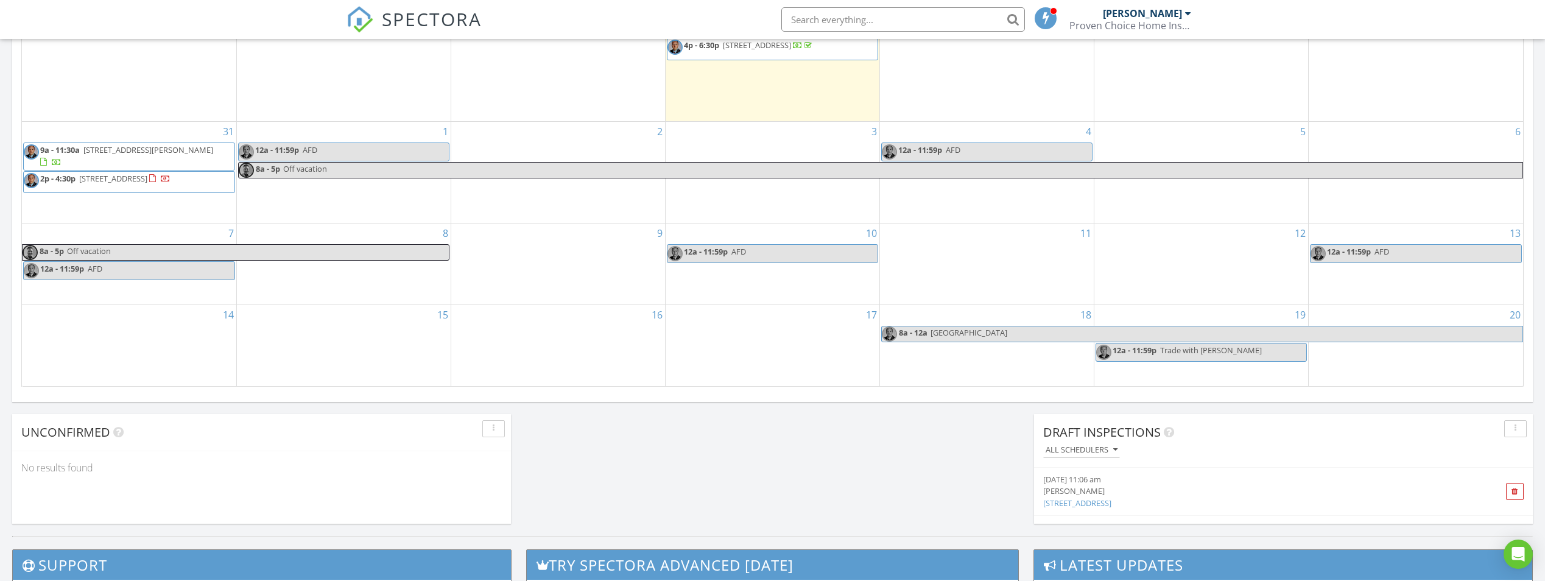
scroll to position [487, 0]
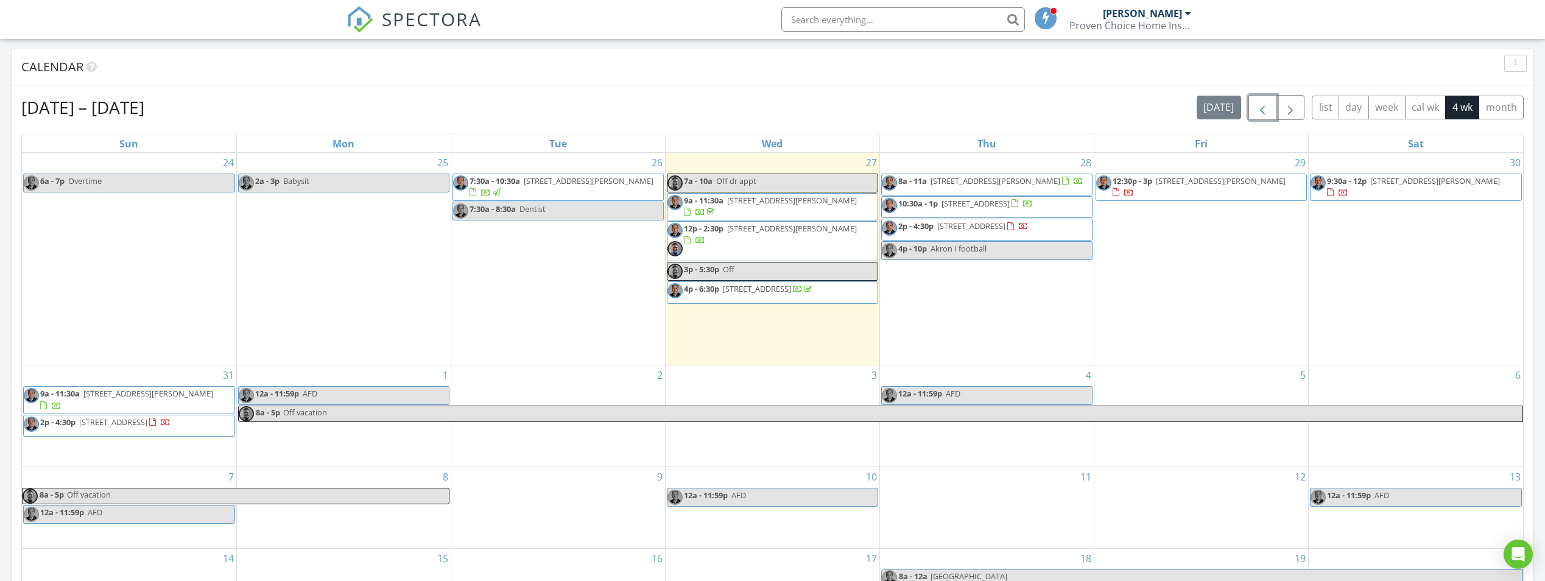
click at [1260, 108] on span "button" at bounding box center [1262, 107] width 15 height 15
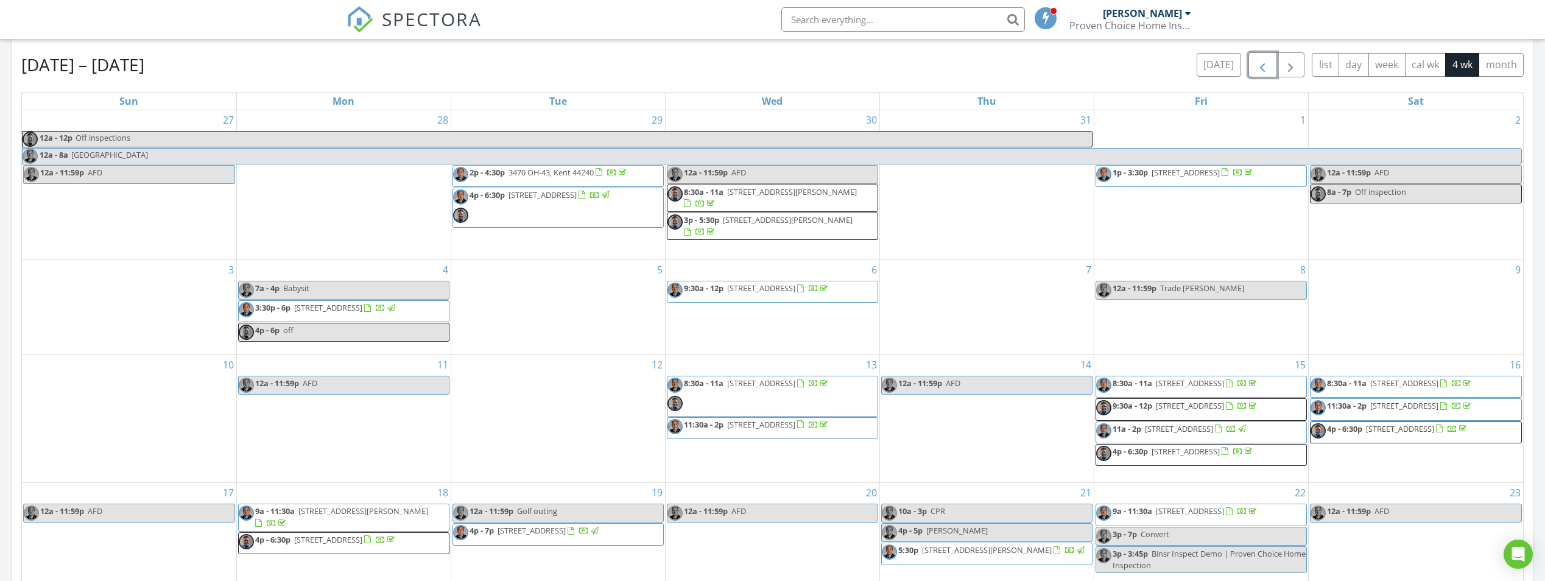
scroll to position [670, 0]
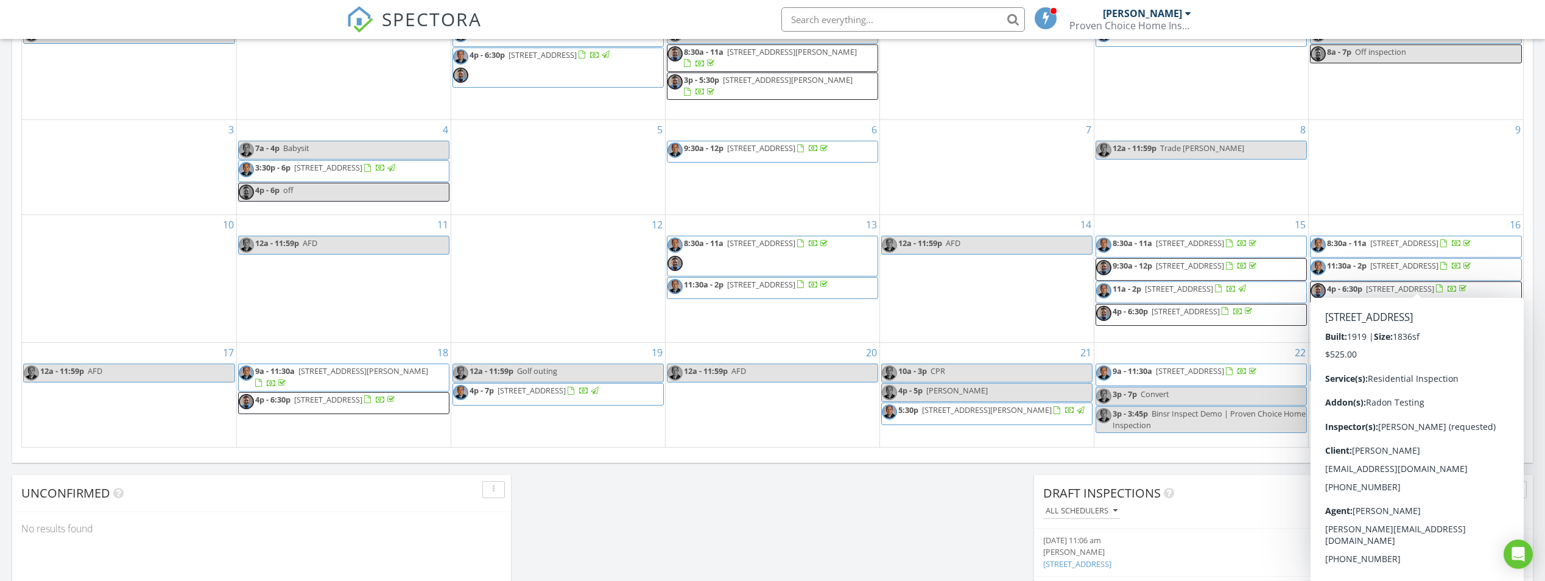
click at [1348, 283] on span "4p - 6:30p" at bounding box center [1344, 288] width 35 height 11
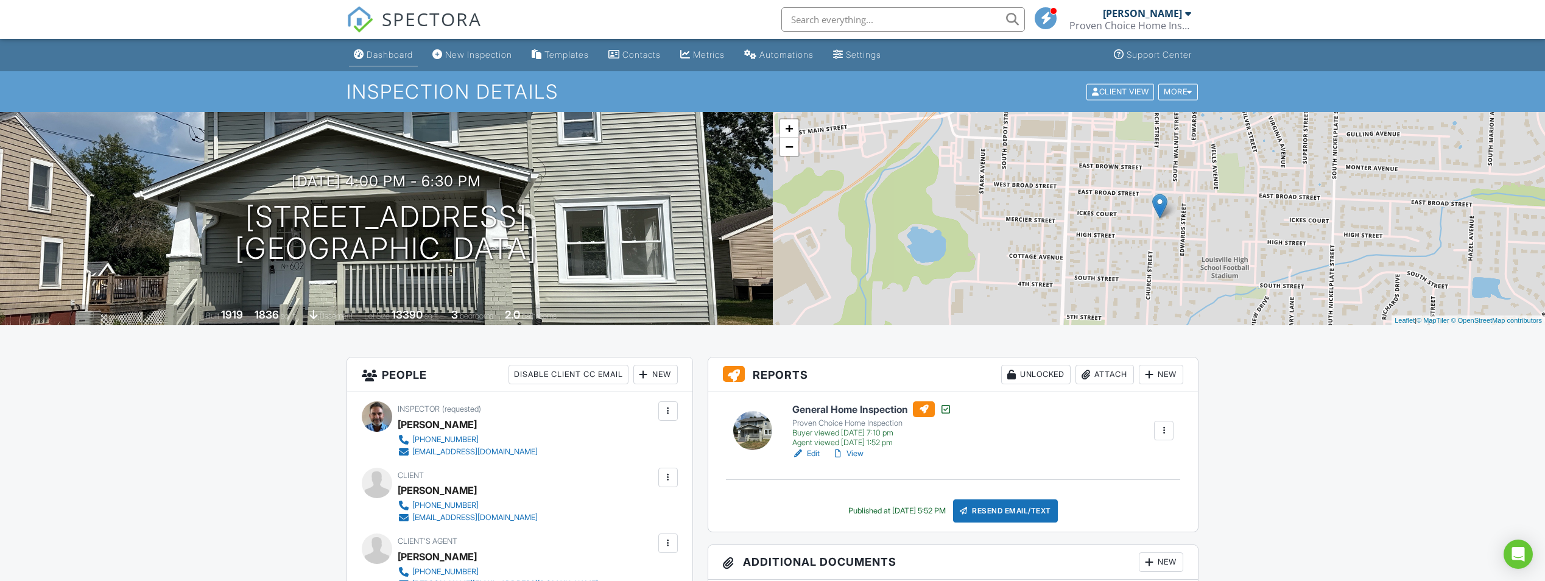
click at [396, 57] on div "Dashboard" at bounding box center [390, 54] width 46 height 10
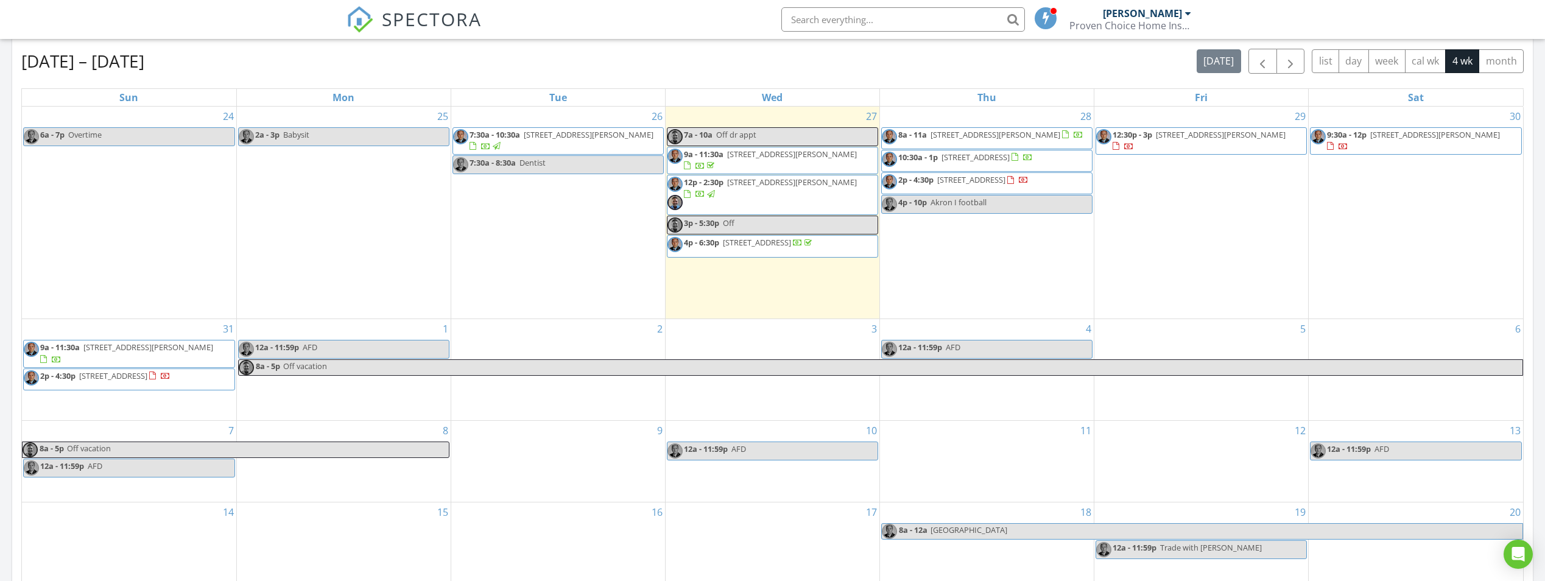
scroll to position [365, 0]
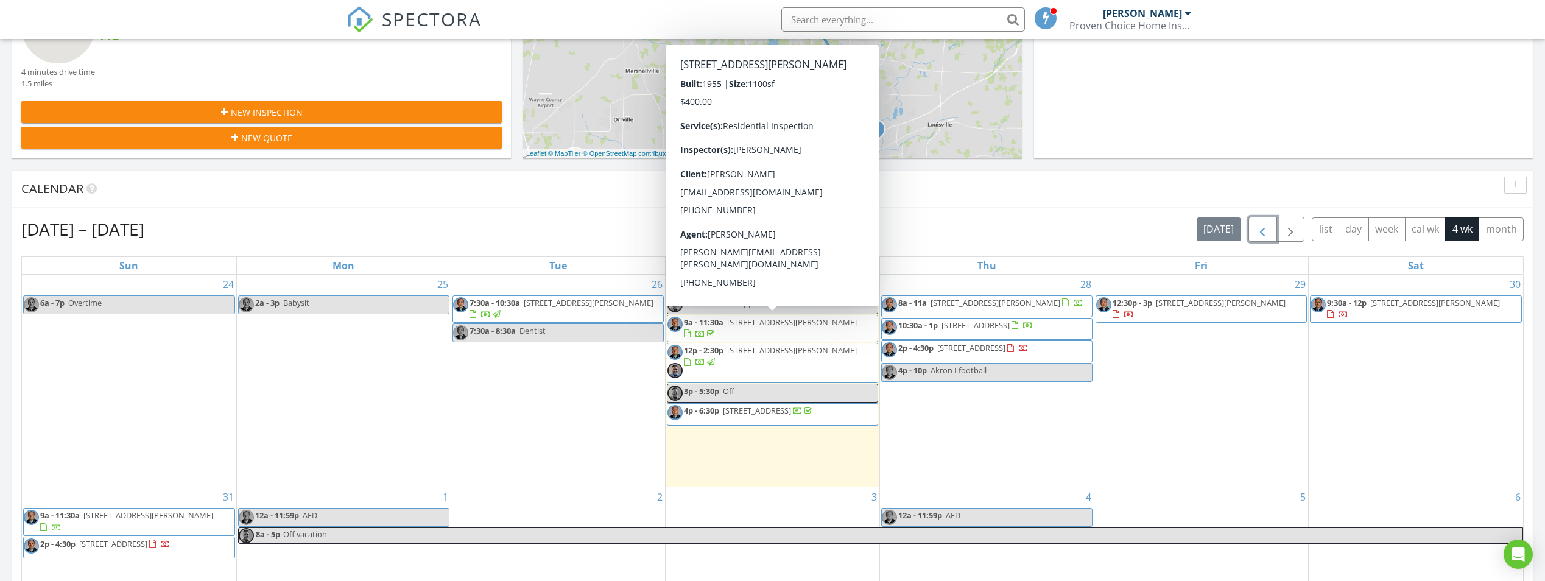
click at [1271, 237] on button "button" at bounding box center [1262, 229] width 29 height 25
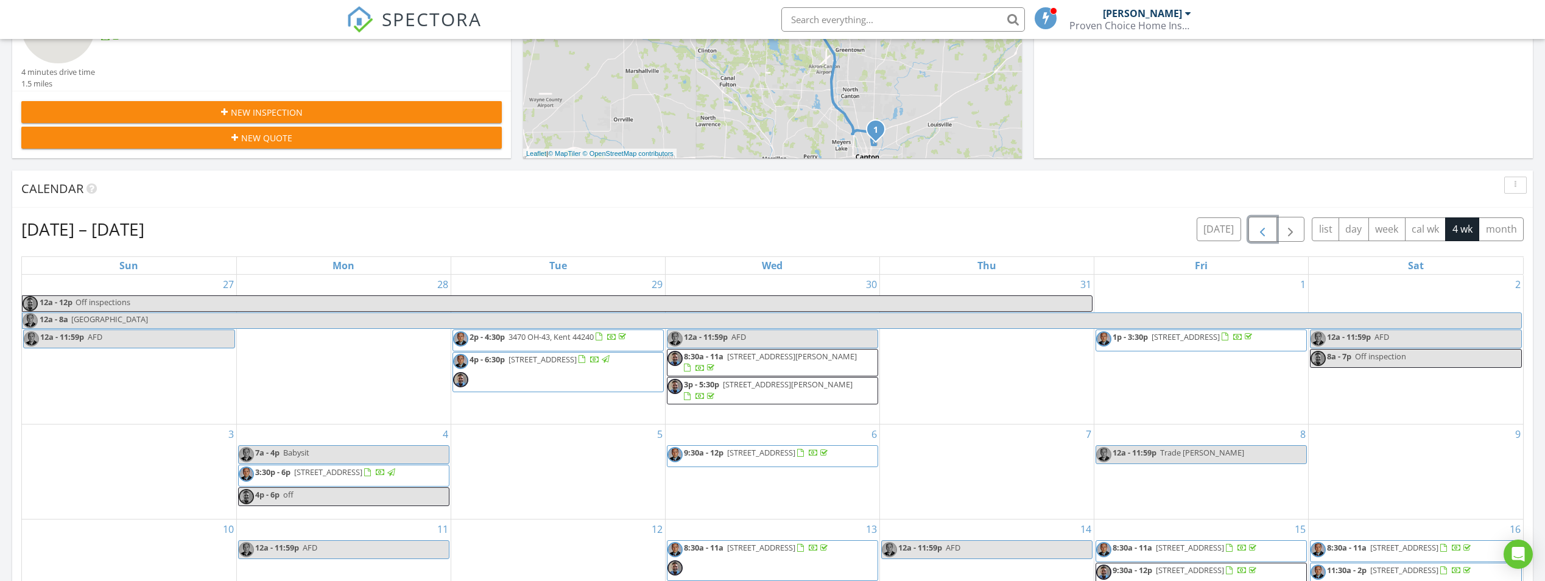
scroll to position [609, 0]
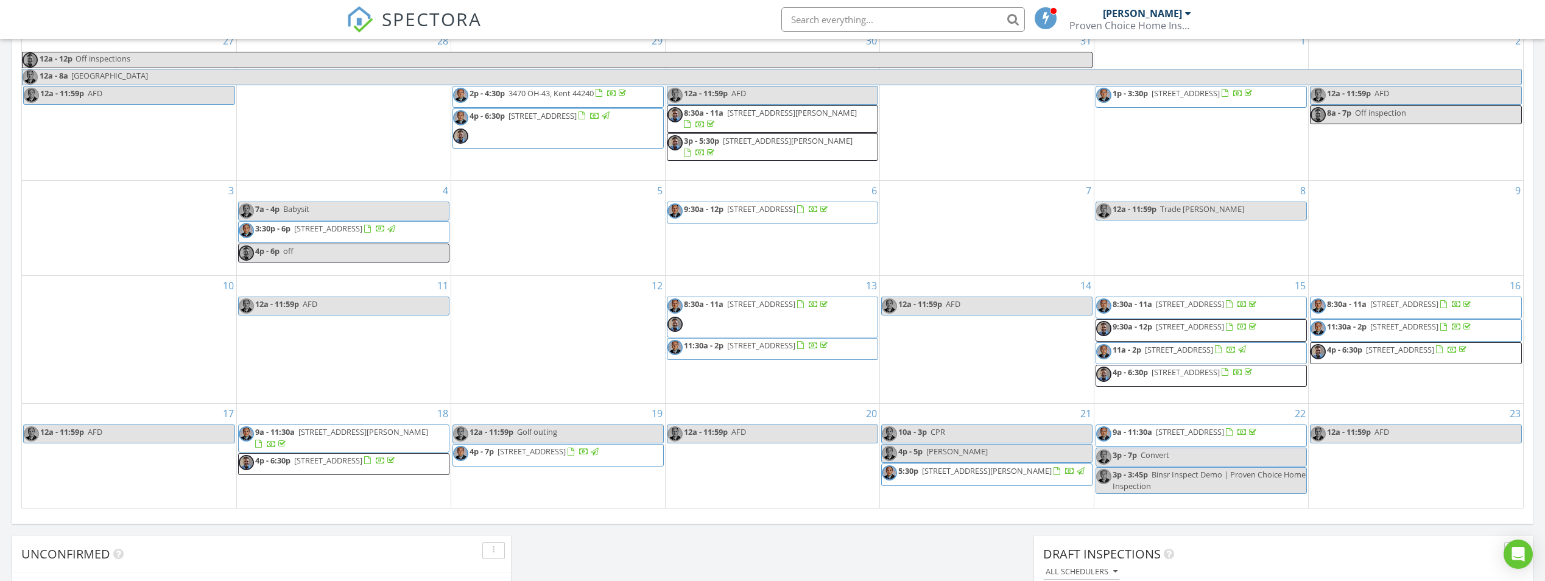
click at [362, 456] on span "7140 Lake O'springs Ave NW, North Canton 44720" at bounding box center [328, 460] width 68 height 11
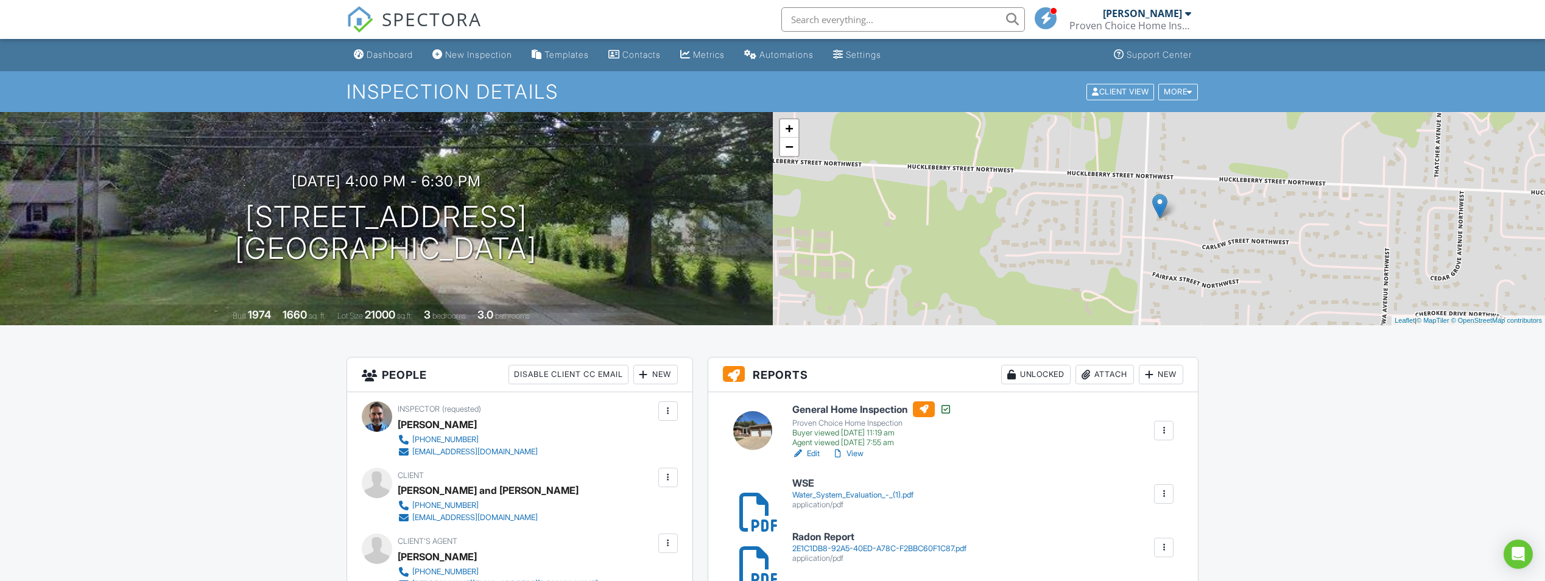
click at [377, 39] on div "SPECTORA" at bounding box center [414, 19] width 135 height 39
click at [378, 49] on div "Dashboard" at bounding box center [390, 54] width 46 height 10
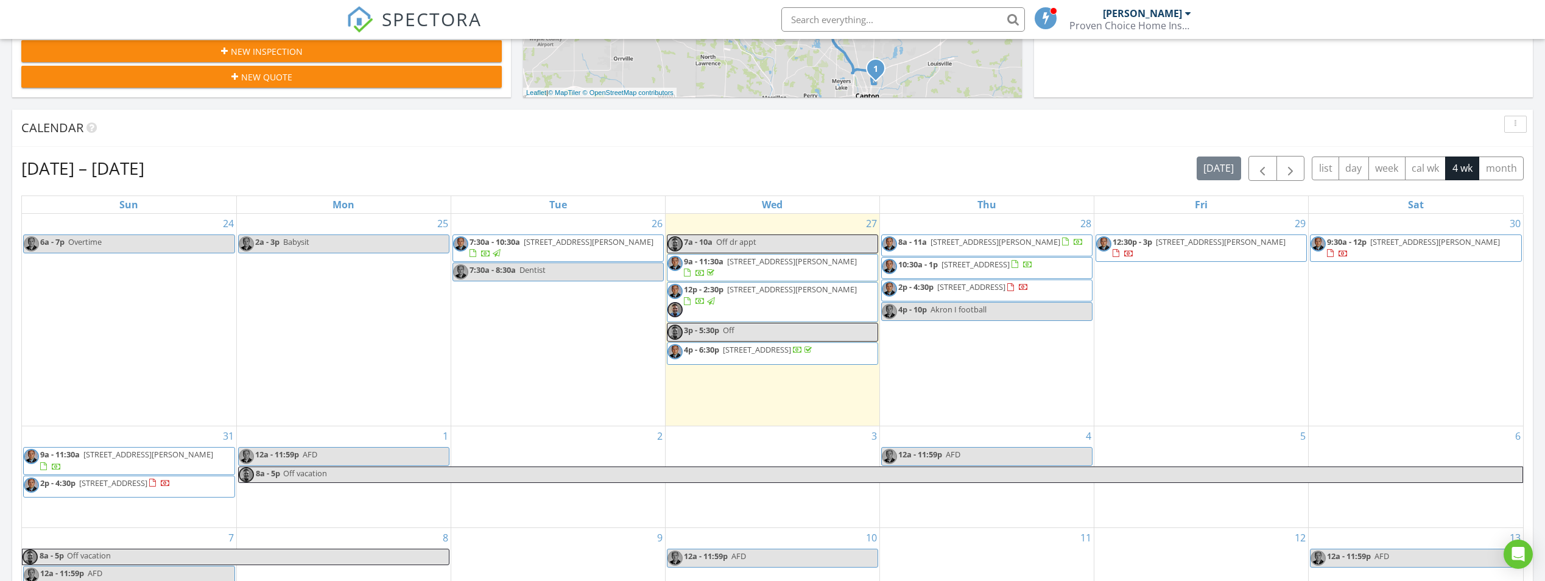
scroll to position [609, 0]
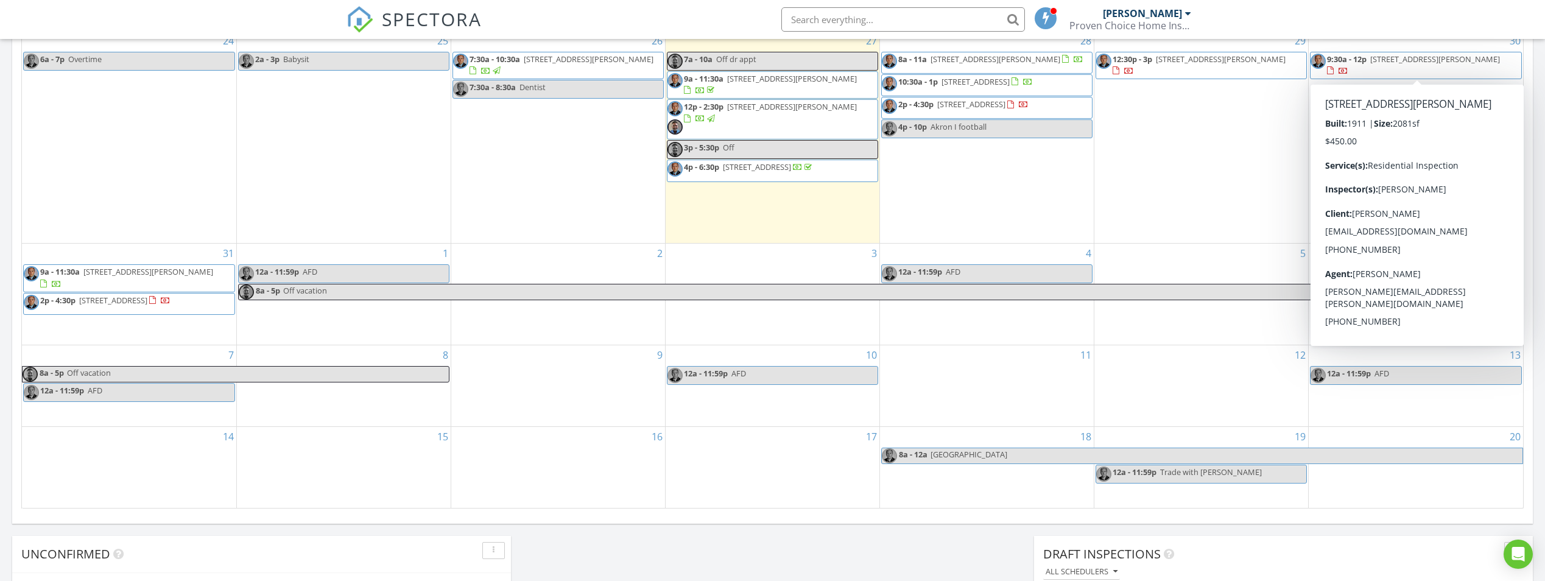
click at [1402, 67] on span "9:30a - 12p [STREET_ADDRESS][PERSON_NAME]" at bounding box center [1415, 66] width 211 height 24
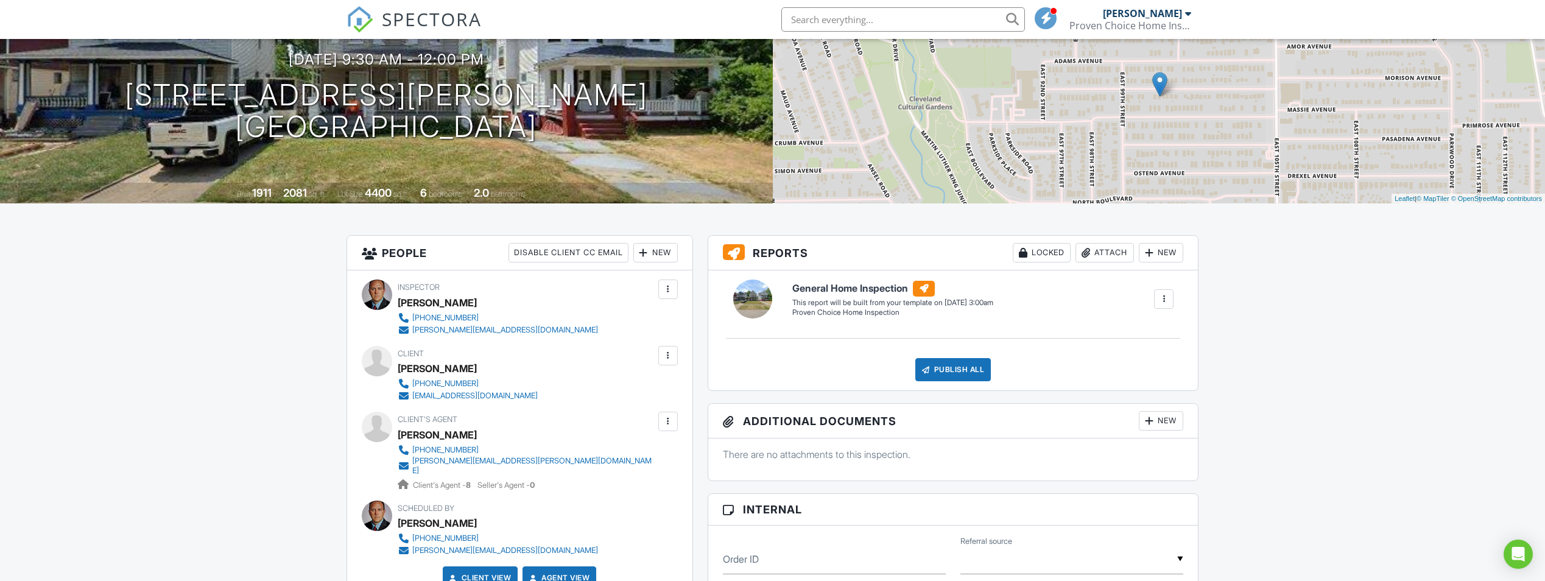
click at [667, 288] on div at bounding box center [668, 289] width 12 height 12
click at [628, 390] on li "Remove" at bounding box center [616, 387] width 107 height 30
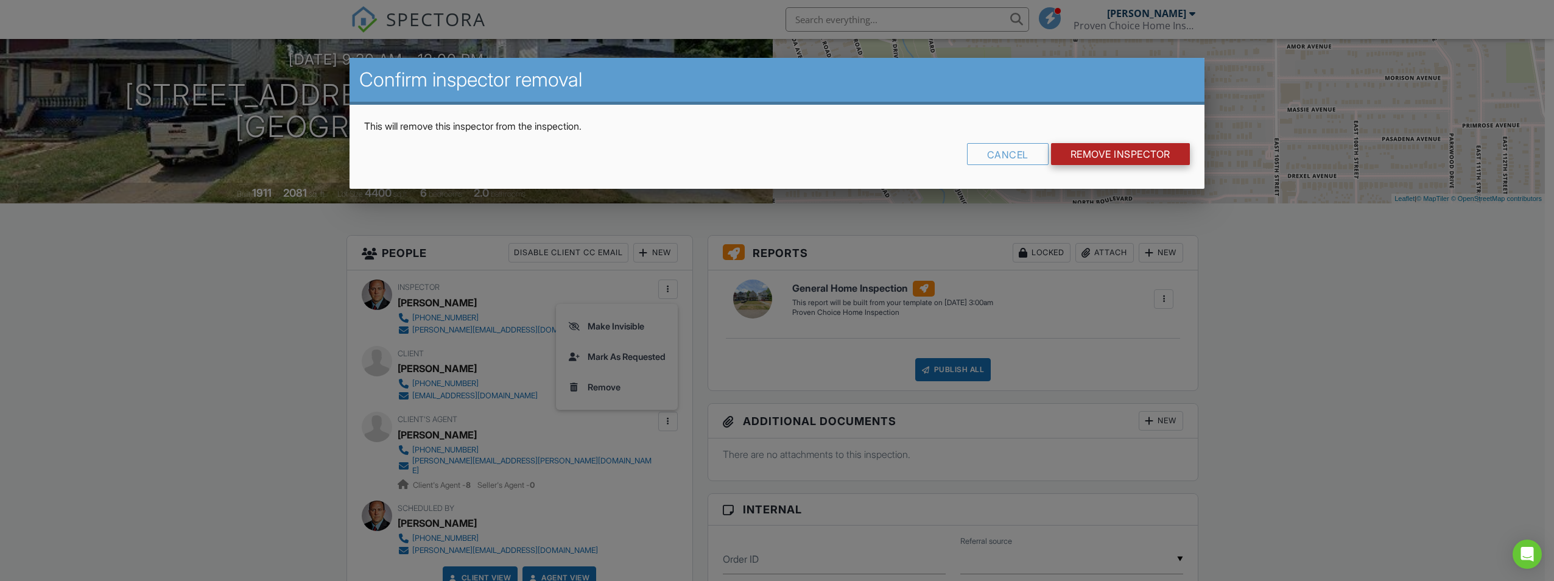
click at [1076, 147] on input "Remove Inspector" at bounding box center [1120, 154] width 139 height 22
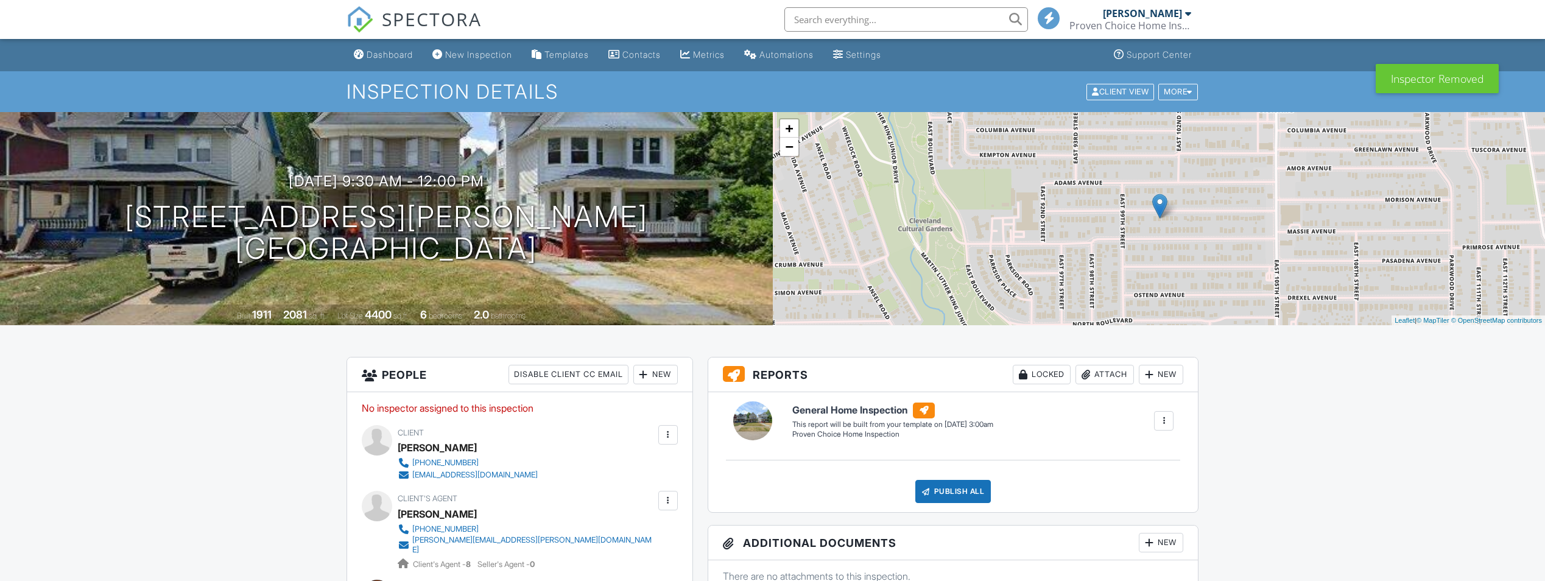
click at [664, 370] on div "New" at bounding box center [655, 374] width 44 height 19
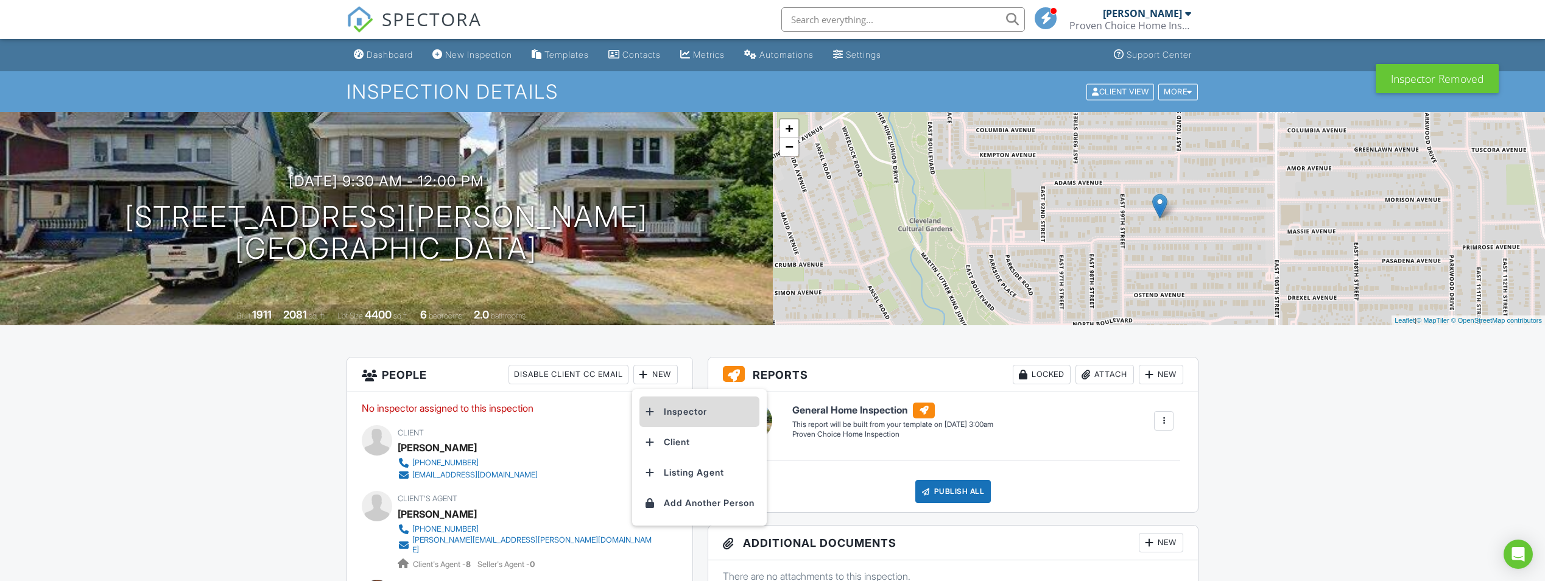
click at [678, 406] on li "Inspector" at bounding box center [699, 411] width 120 height 30
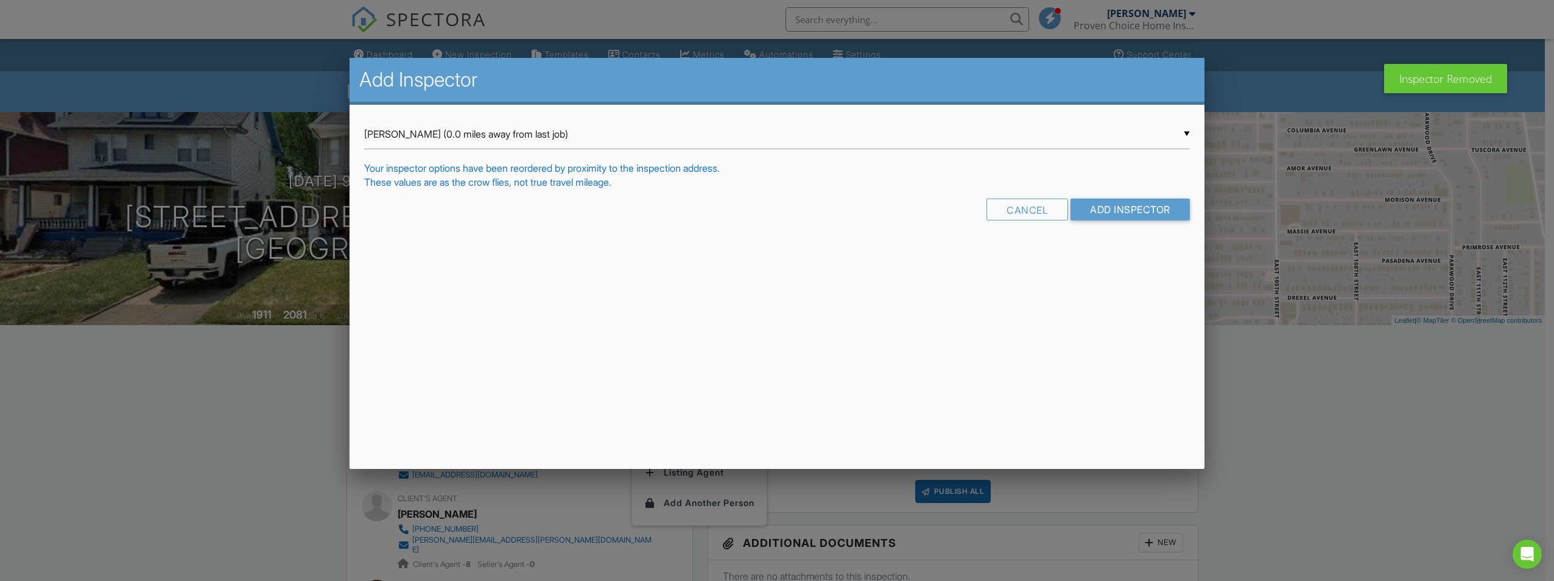
click at [1043, 146] on div "▼ Brad Ager (0.0 miles away from last job) Brad Ager (0.0 miles away from last …" at bounding box center [777, 134] width 826 height 30
click at [832, 153] on span "[PERSON_NAME]" at bounding box center [777, 165] width 826 height 30
type input "[PERSON_NAME]"
click at [1100, 211] on input "Add Inspector" at bounding box center [1130, 210] width 119 height 22
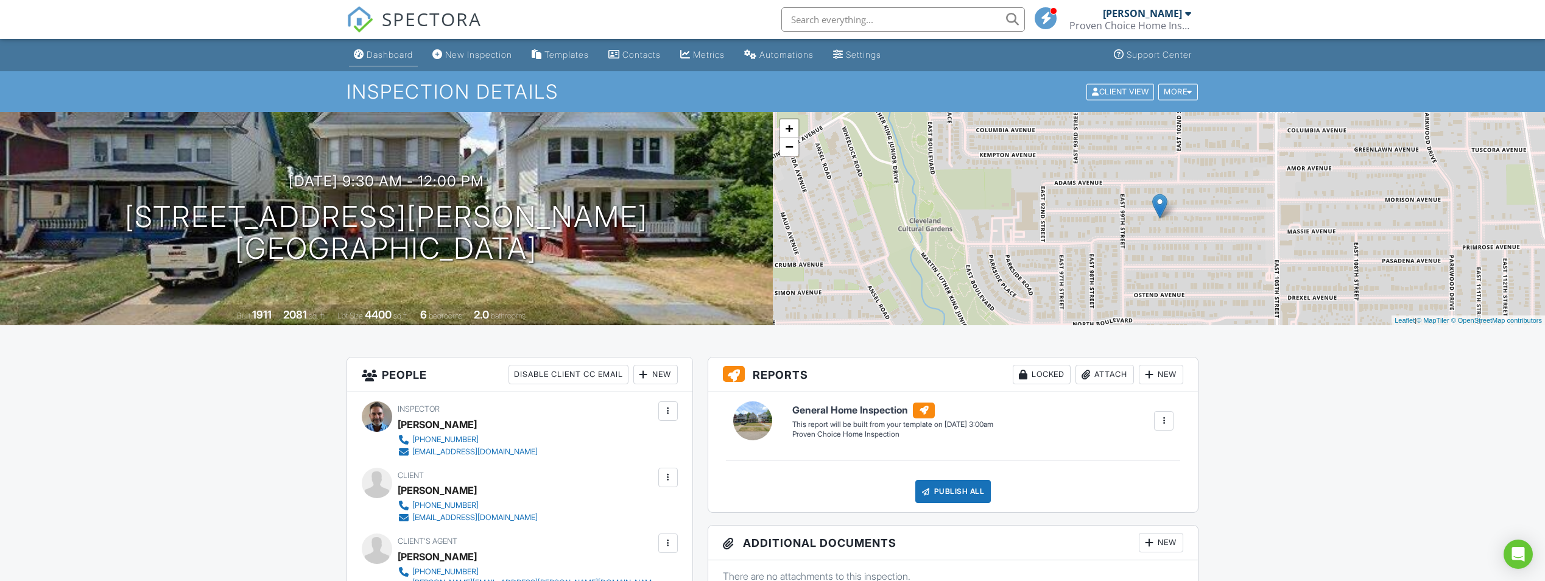
click at [390, 62] on link "Dashboard" at bounding box center [383, 55] width 69 height 23
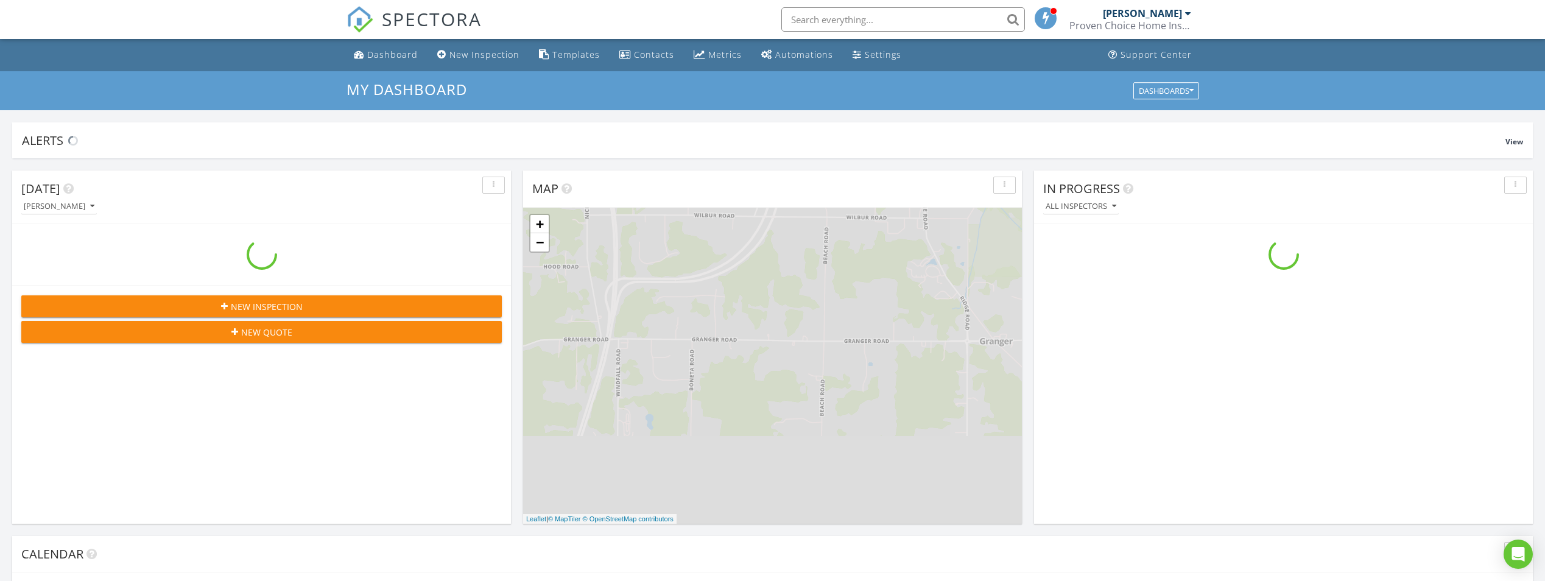
scroll to position [1127, 1564]
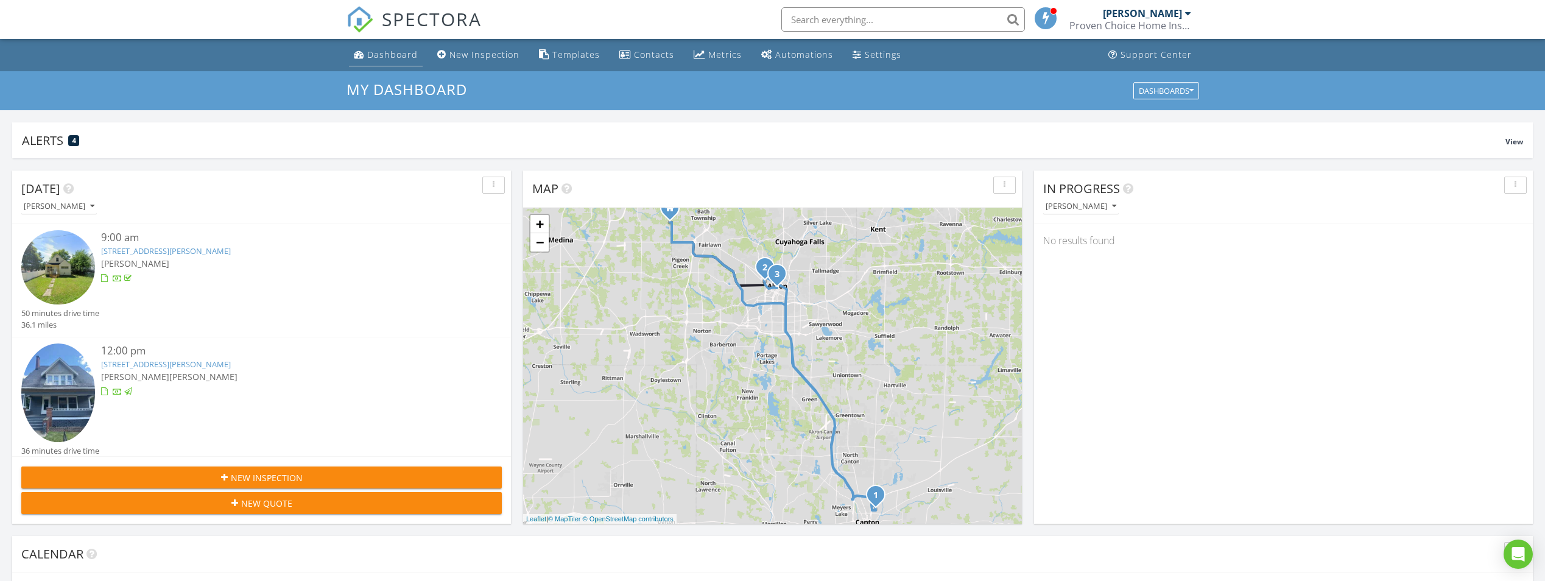
click at [398, 60] on link "Dashboard" at bounding box center [386, 55] width 74 height 23
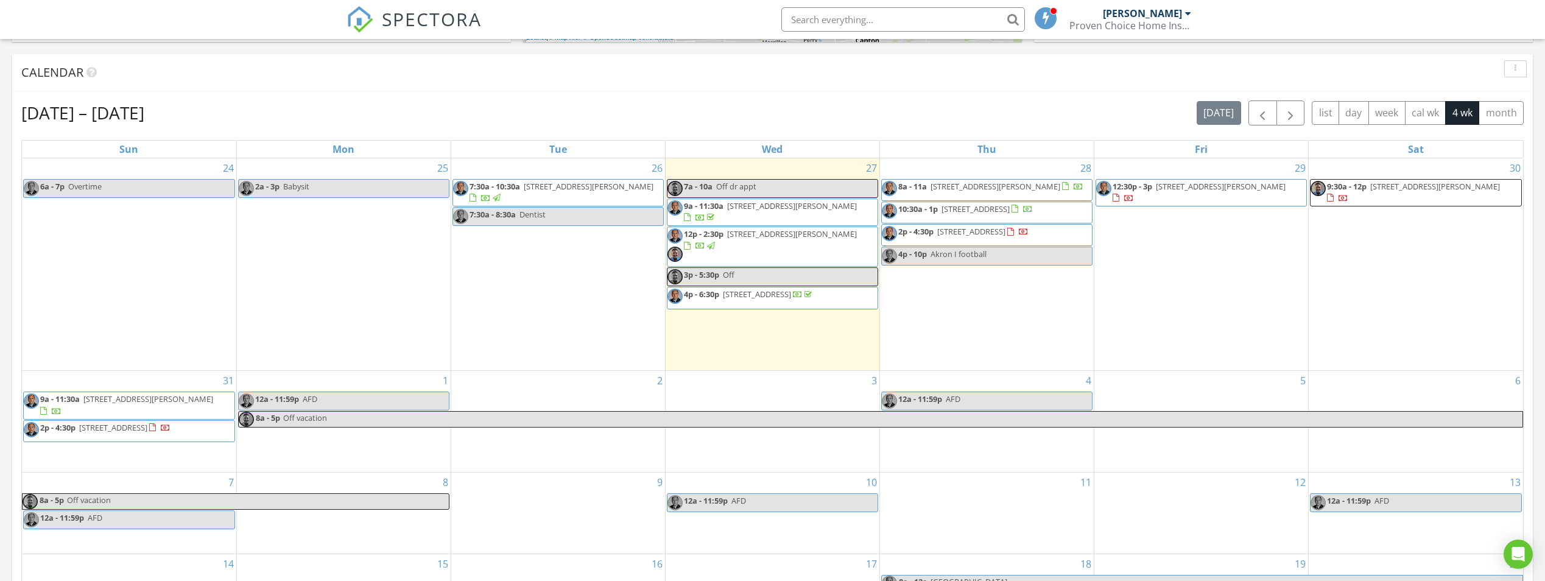
scroll to position [487, 0]
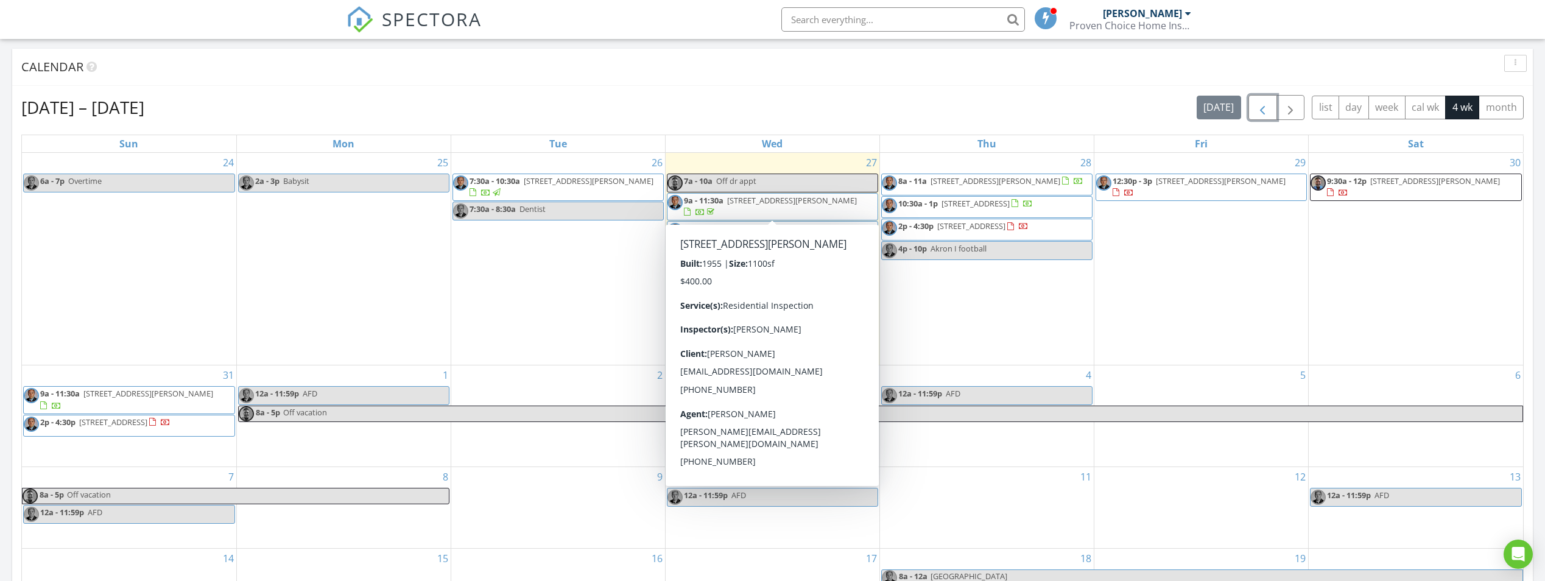
click at [1268, 115] on span "button" at bounding box center [1262, 107] width 15 height 15
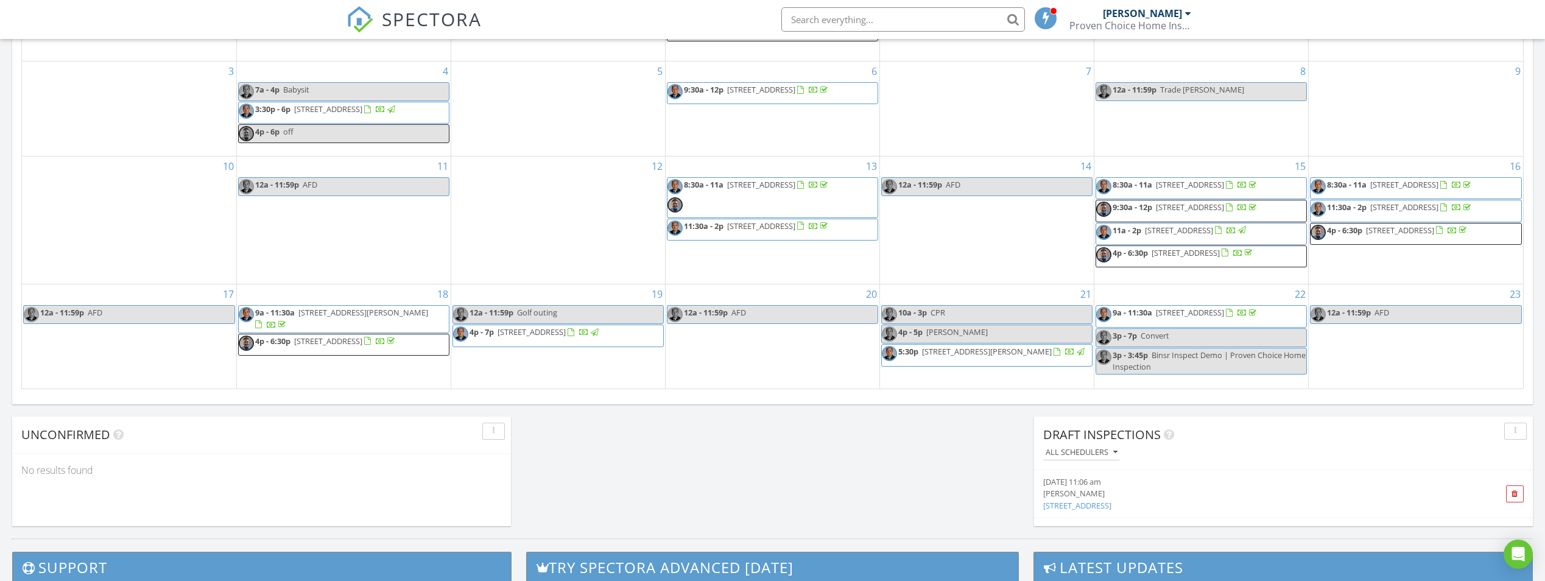
scroll to position [731, 0]
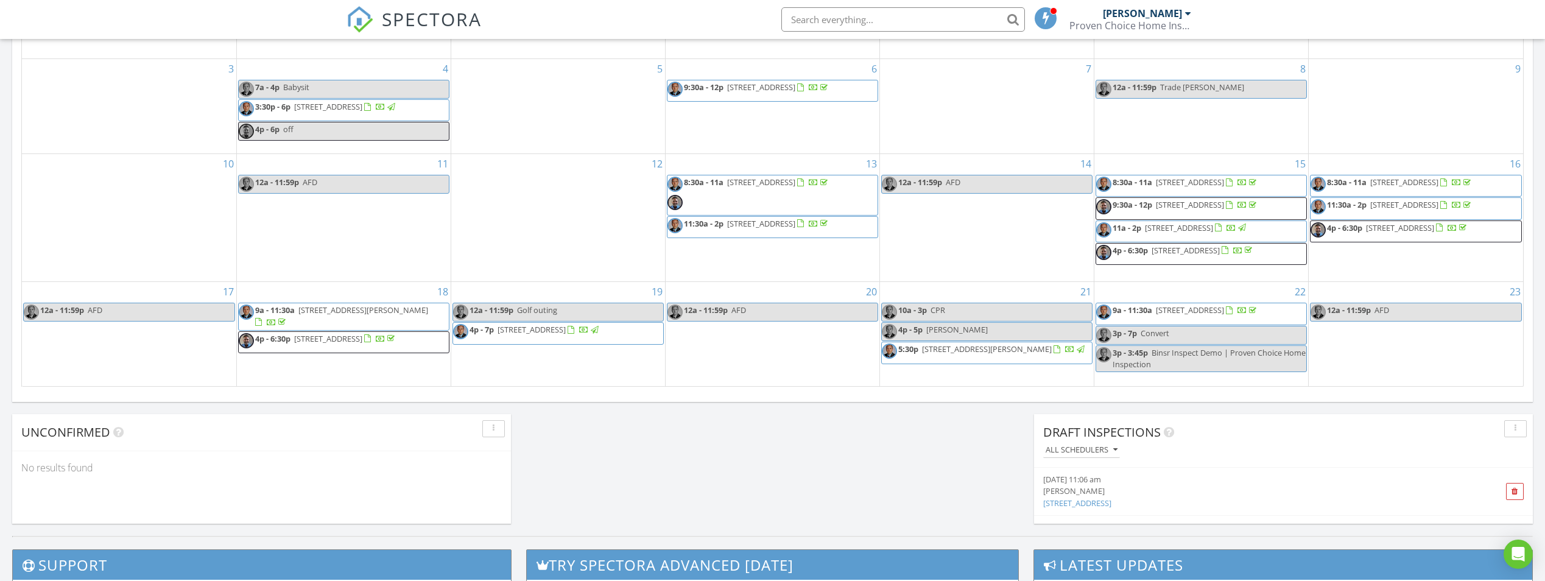
click at [830, 182] on span "8:30a - 11a 1510 E 174th St, Cleveland 44110" at bounding box center [748, 195] width 163 height 37
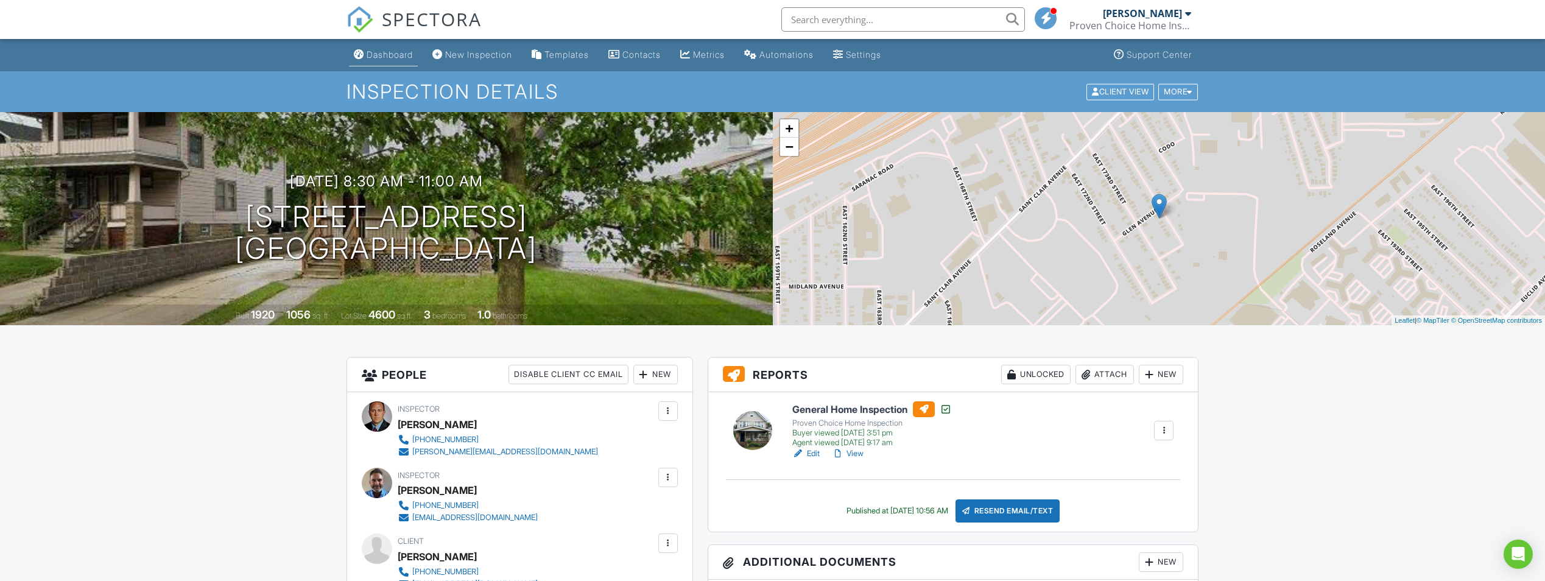
click at [357, 58] on div "Dashboard" at bounding box center [359, 54] width 10 height 10
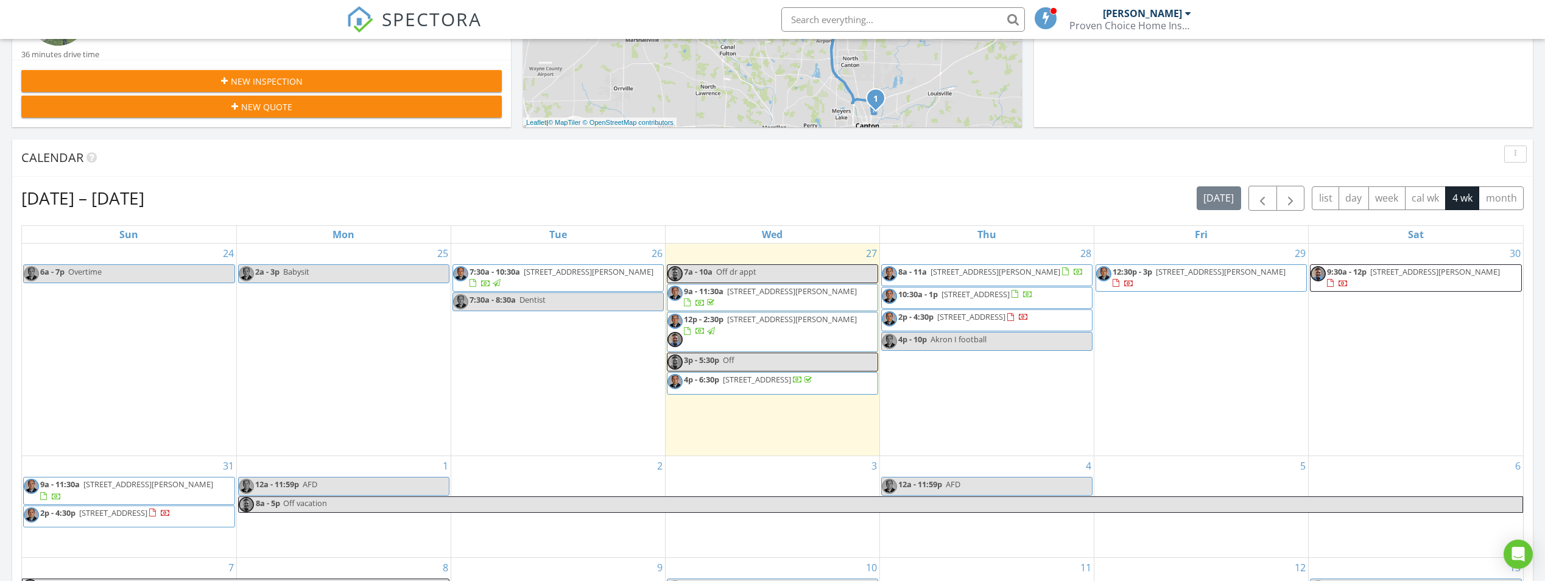
scroll to position [487, 0]
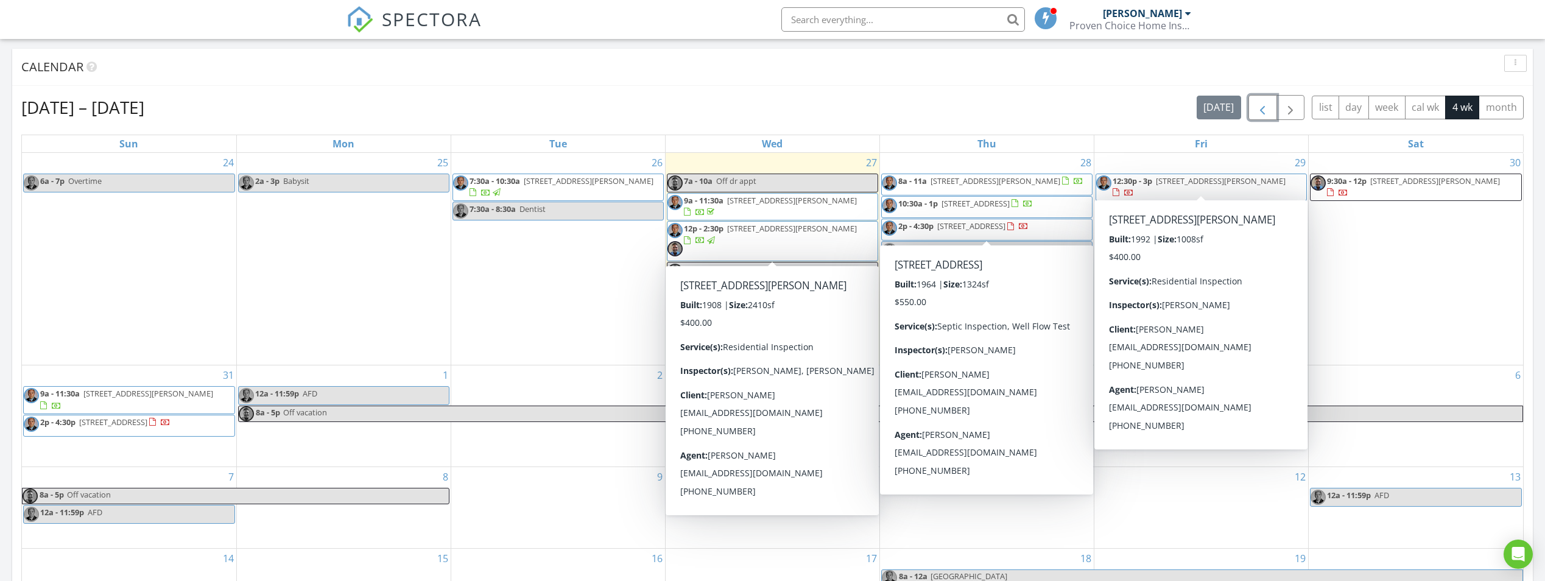
click at [1270, 117] on button "button" at bounding box center [1262, 107] width 29 height 25
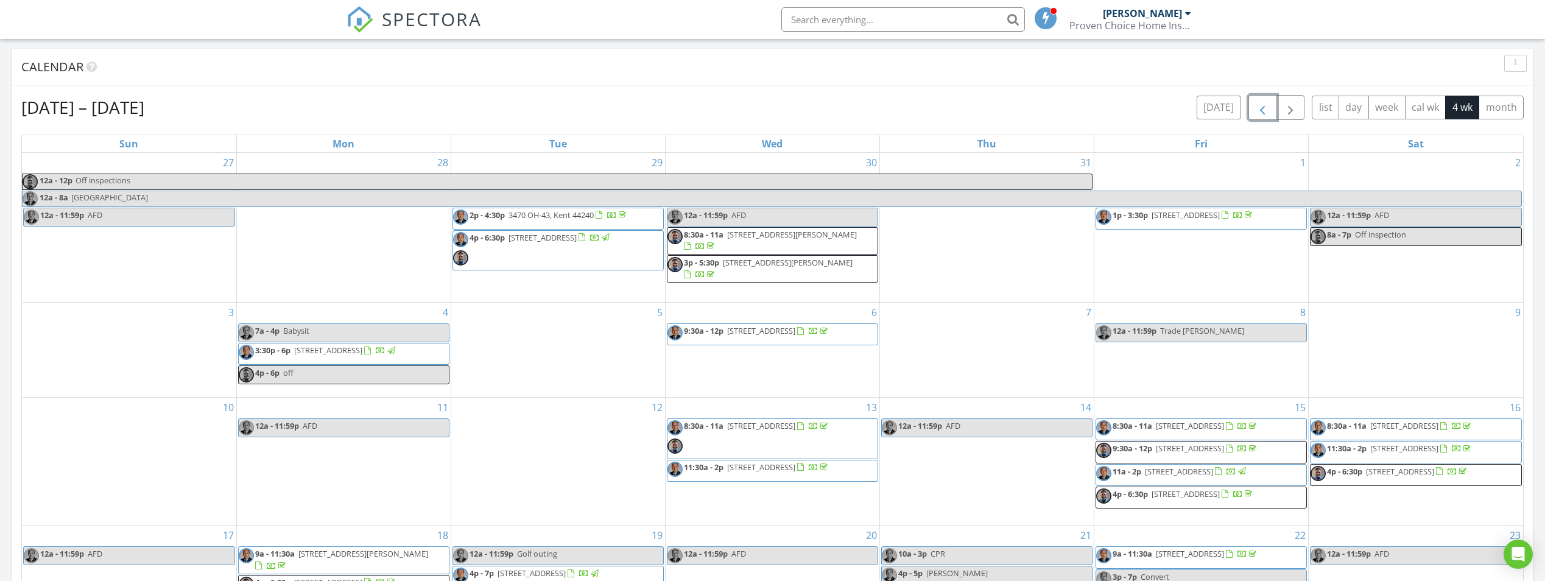
scroll to position [731, 0]
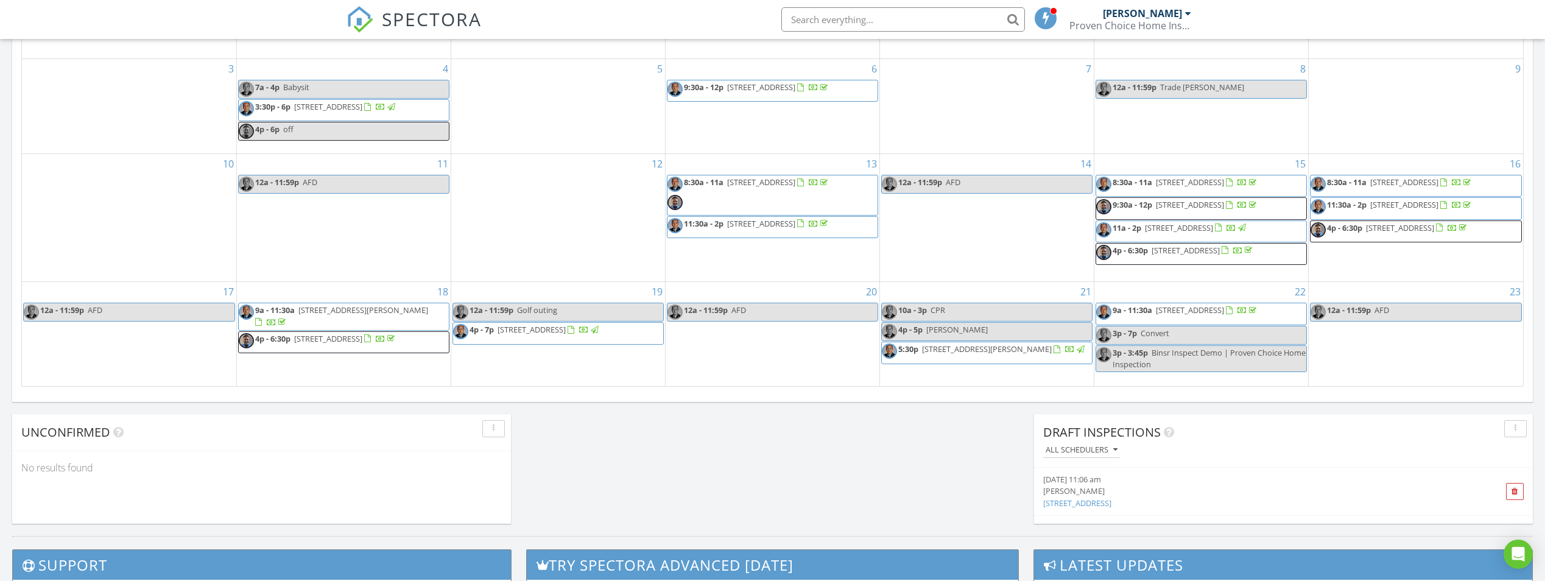
click at [1186, 254] on span "4p - 6:30p 7703 Knollridge Ave NE, Canton 44721" at bounding box center [1175, 254] width 158 height 18
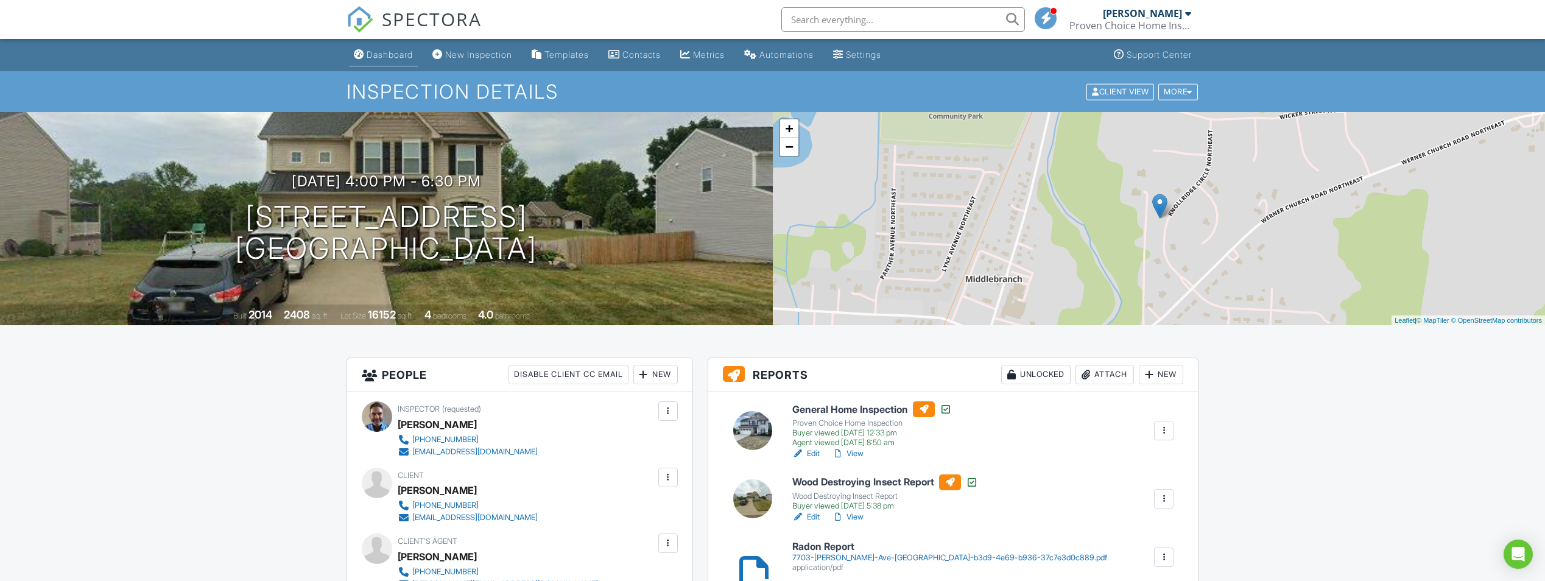
click at [382, 46] on link "Dashboard" at bounding box center [383, 55] width 69 height 23
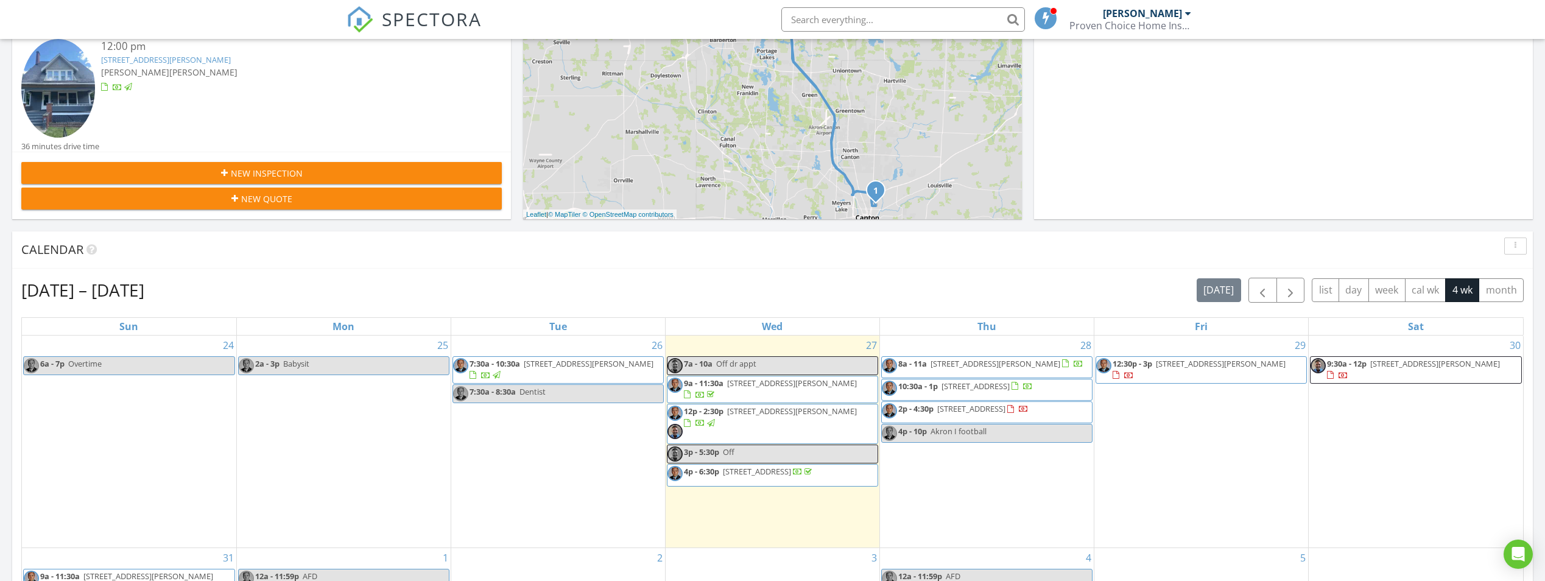
scroll to position [487, 0]
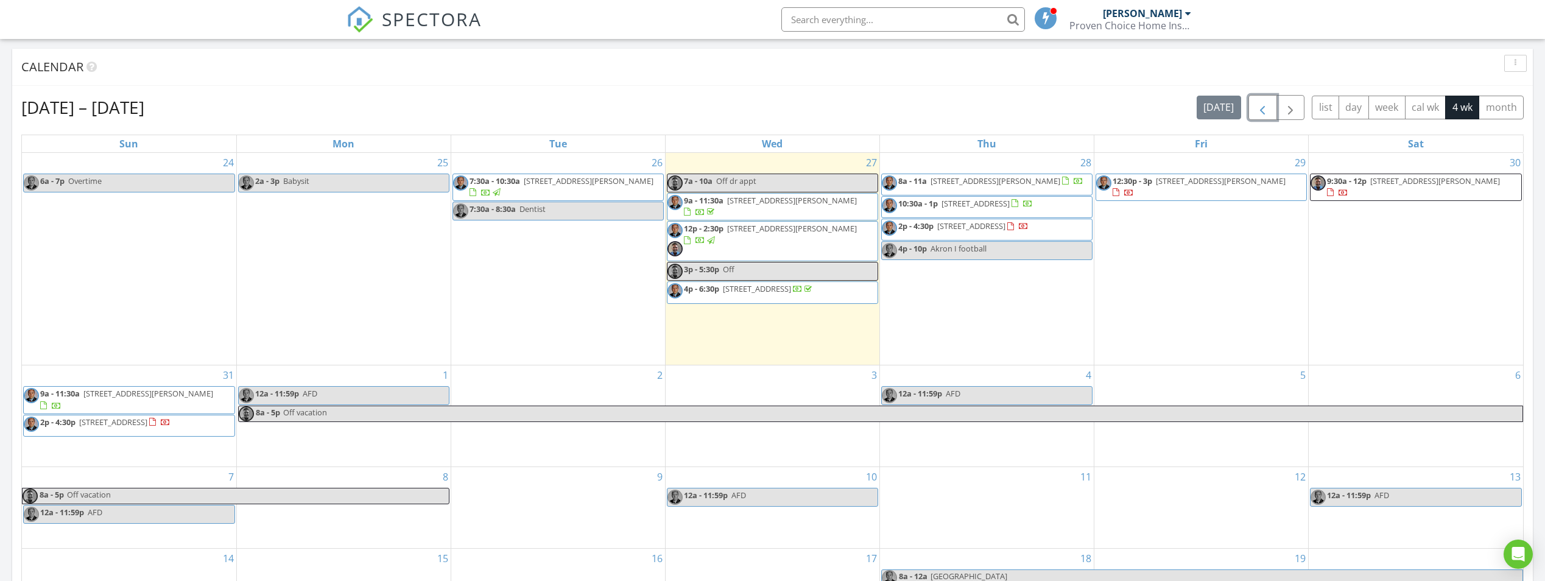
click at [1256, 111] on span "button" at bounding box center [1262, 107] width 15 height 15
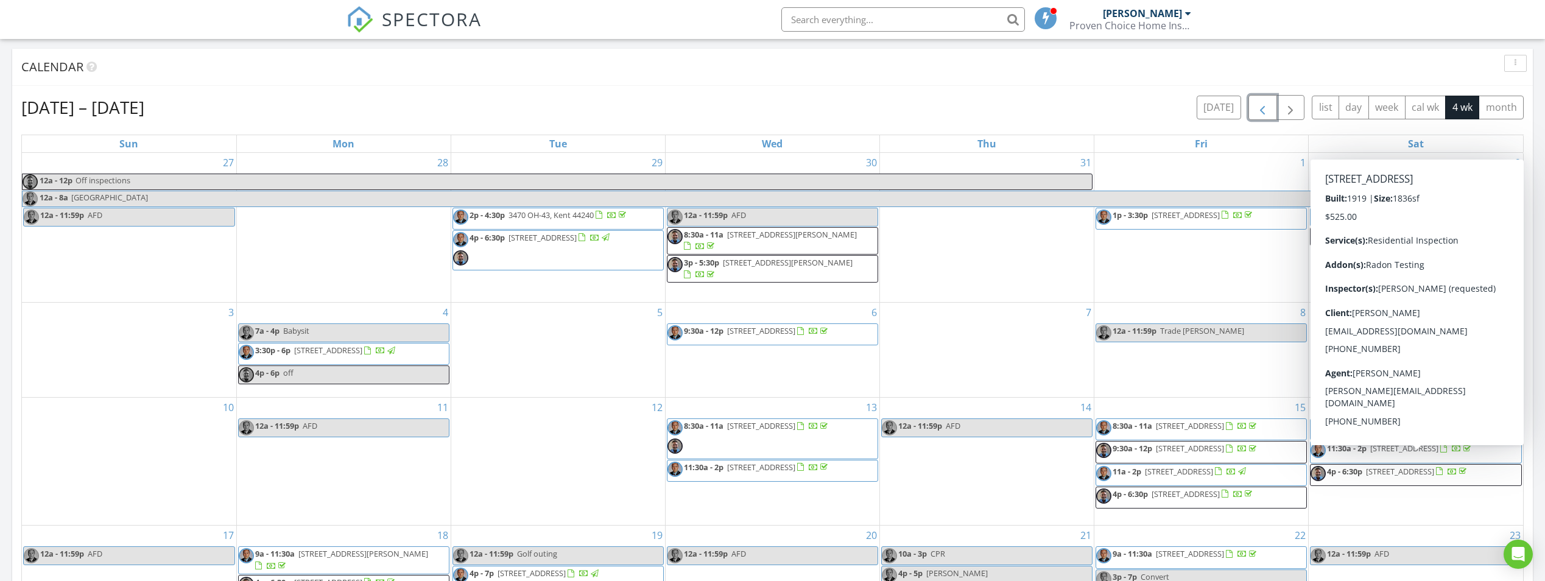
click at [1411, 468] on span "4p - 6:30p 602 Church St, Louisville 44641" at bounding box center [1389, 475] width 158 height 18
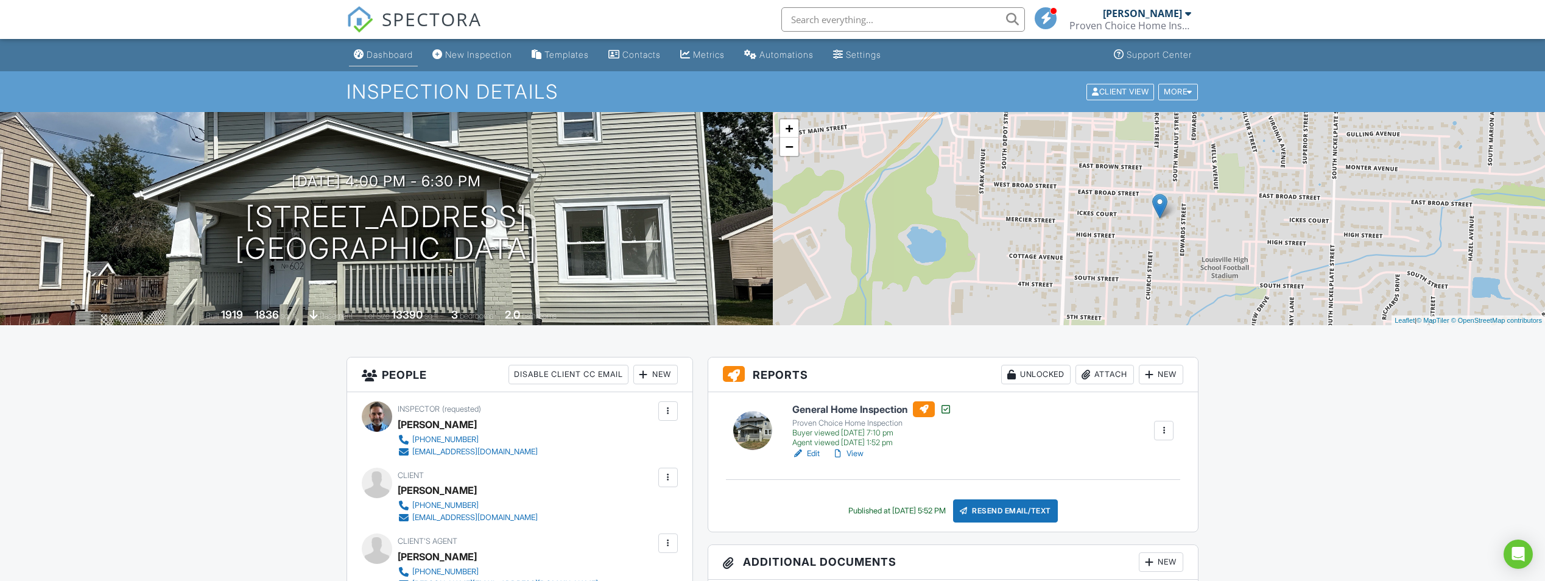
click at [399, 52] on div "Dashboard" at bounding box center [390, 54] width 46 height 10
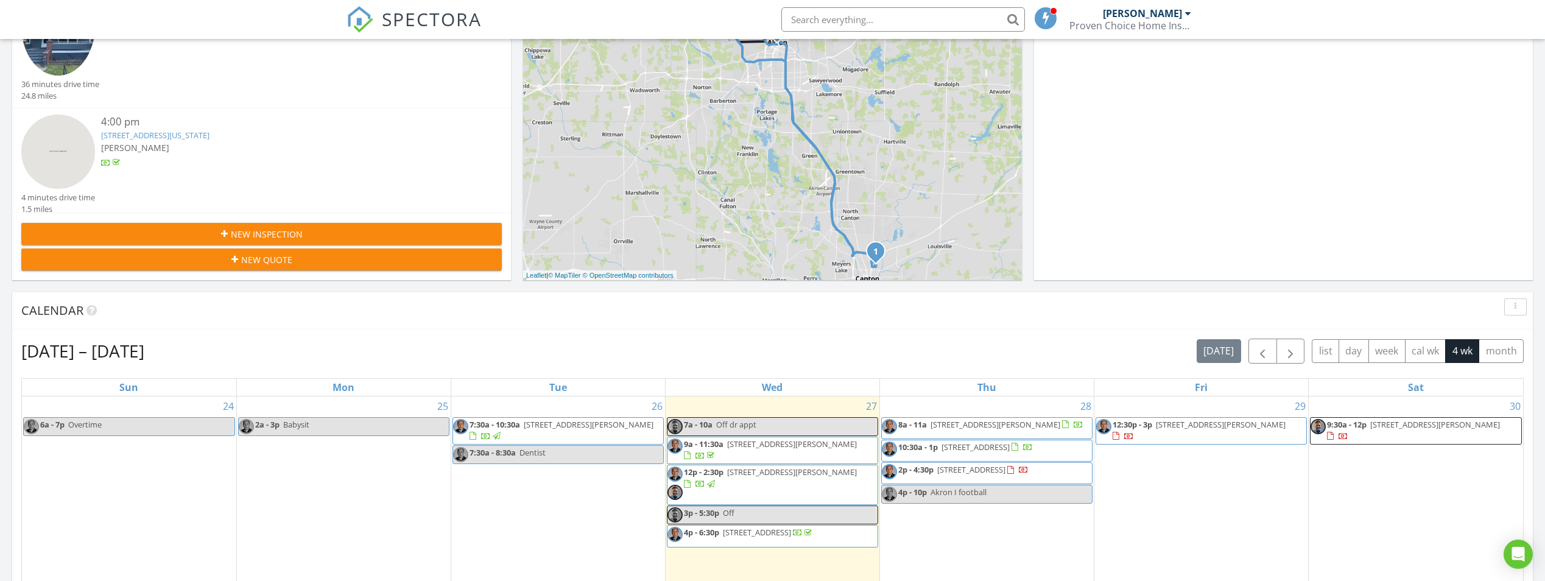
scroll to position [127, 0]
click at [1272, 345] on button "button" at bounding box center [1262, 351] width 29 height 25
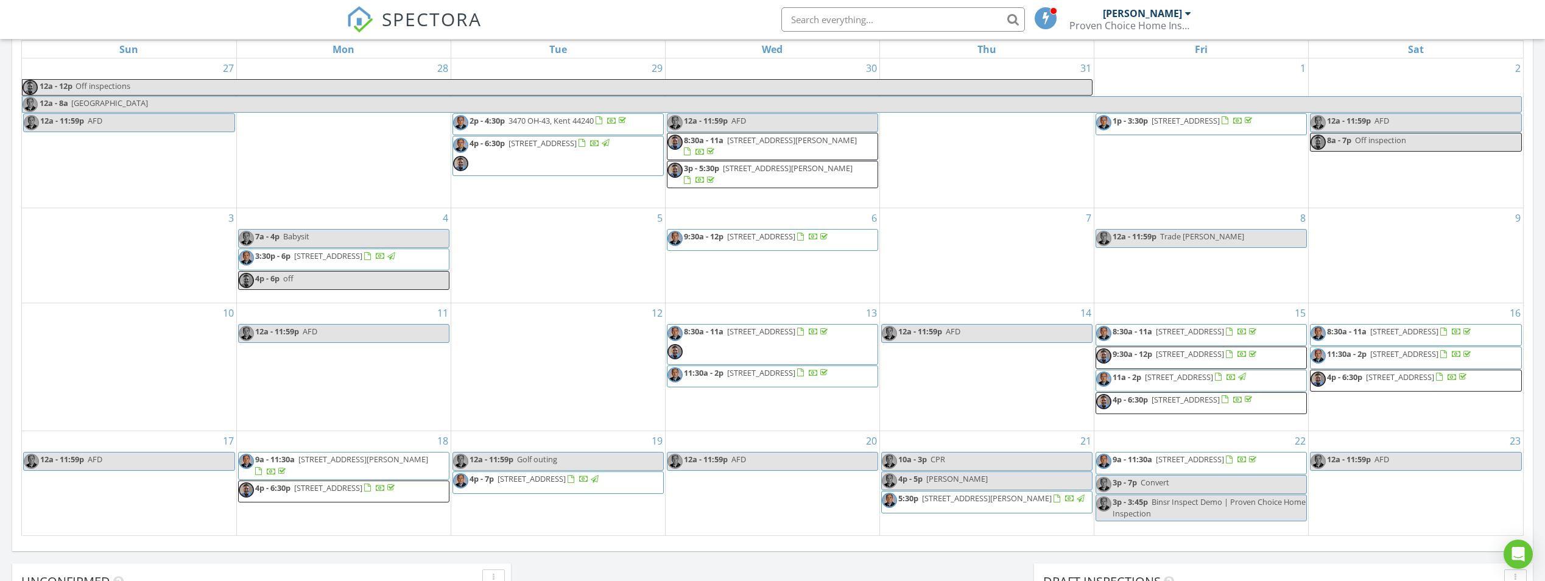
scroll to position [609, 0]
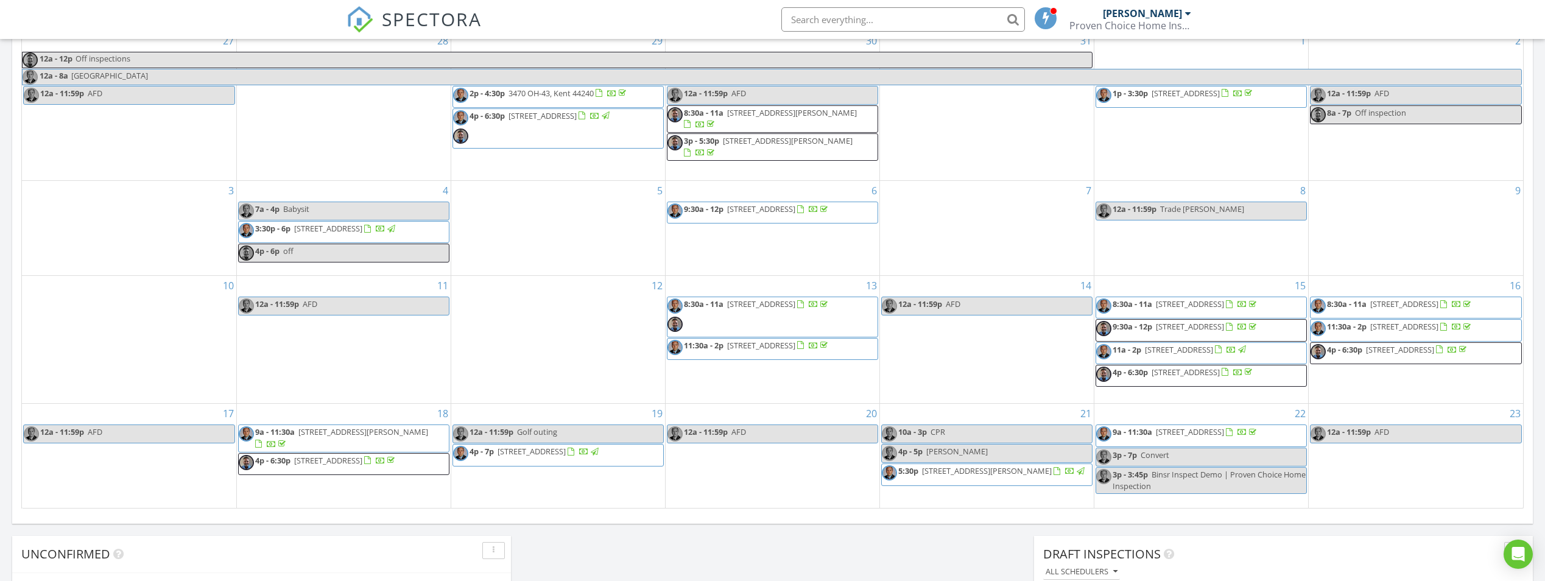
click at [397, 460] on span "4p - 6:30p 7140 Lake O'springs Ave NW, North Canton 44720" at bounding box center [318, 464] width 158 height 18
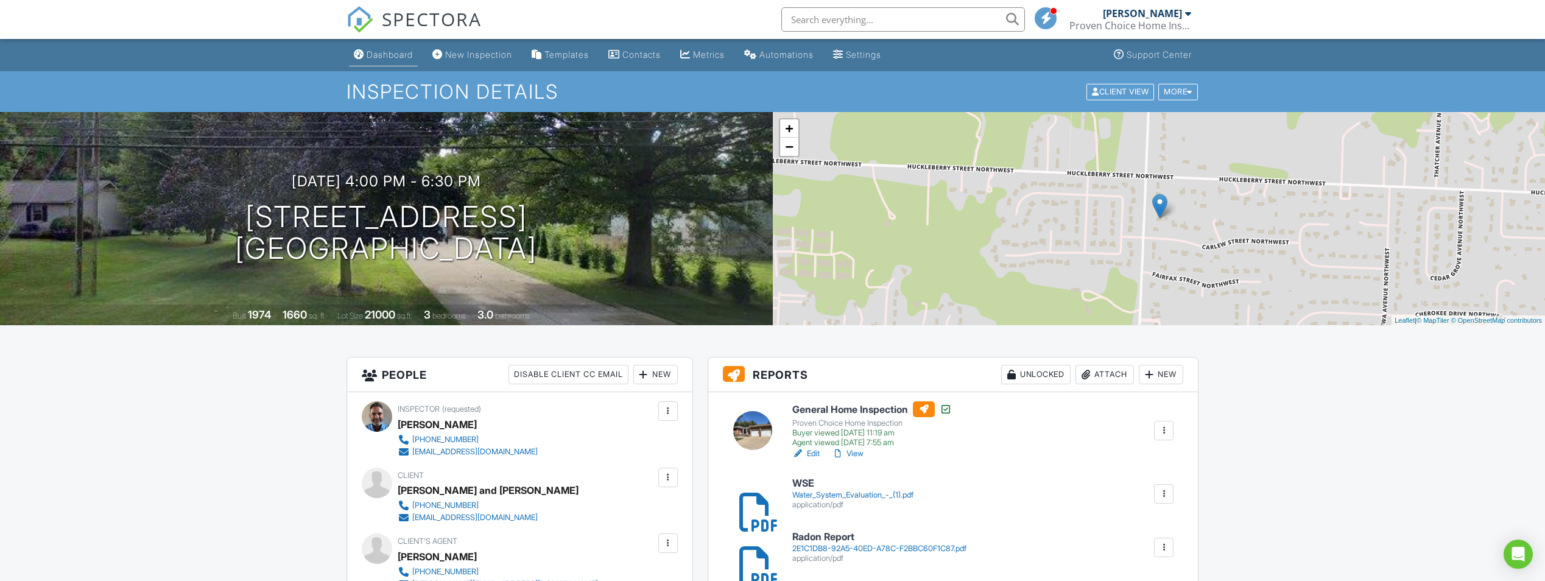
click at [391, 51] on div "Dashboard" at bounding box center [390, 54] width 46 height 10
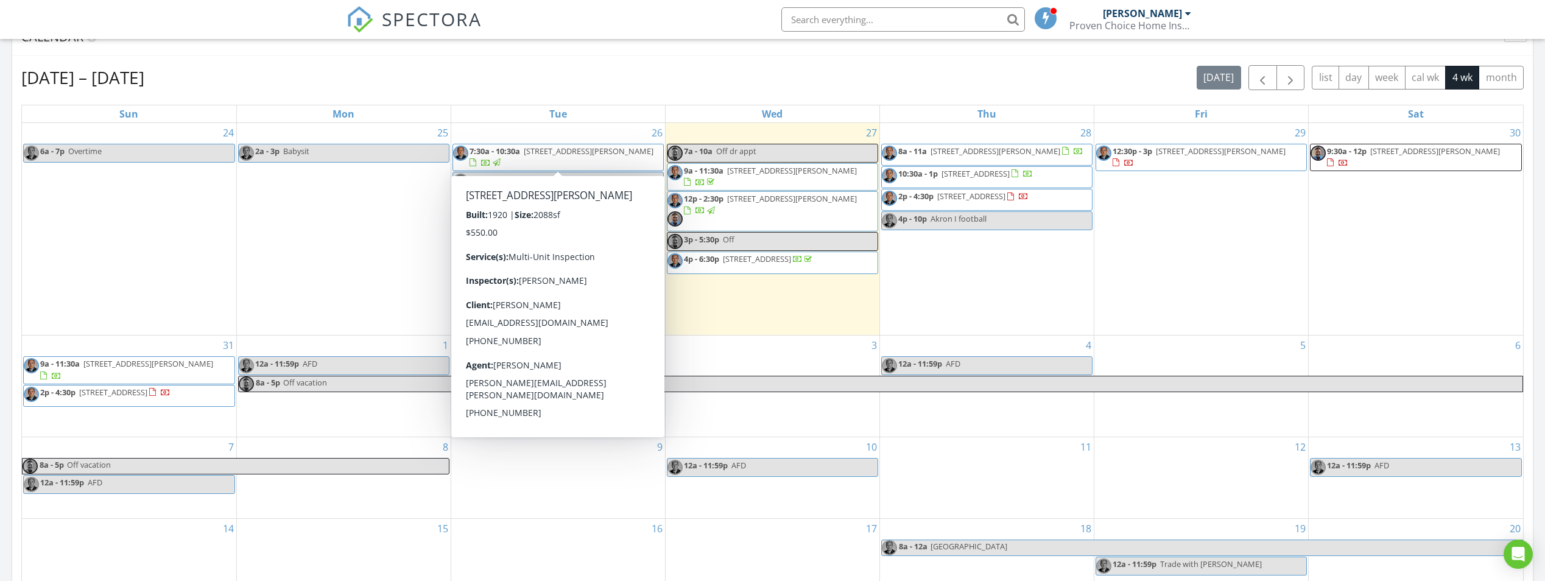
scroll to position [487, 0]
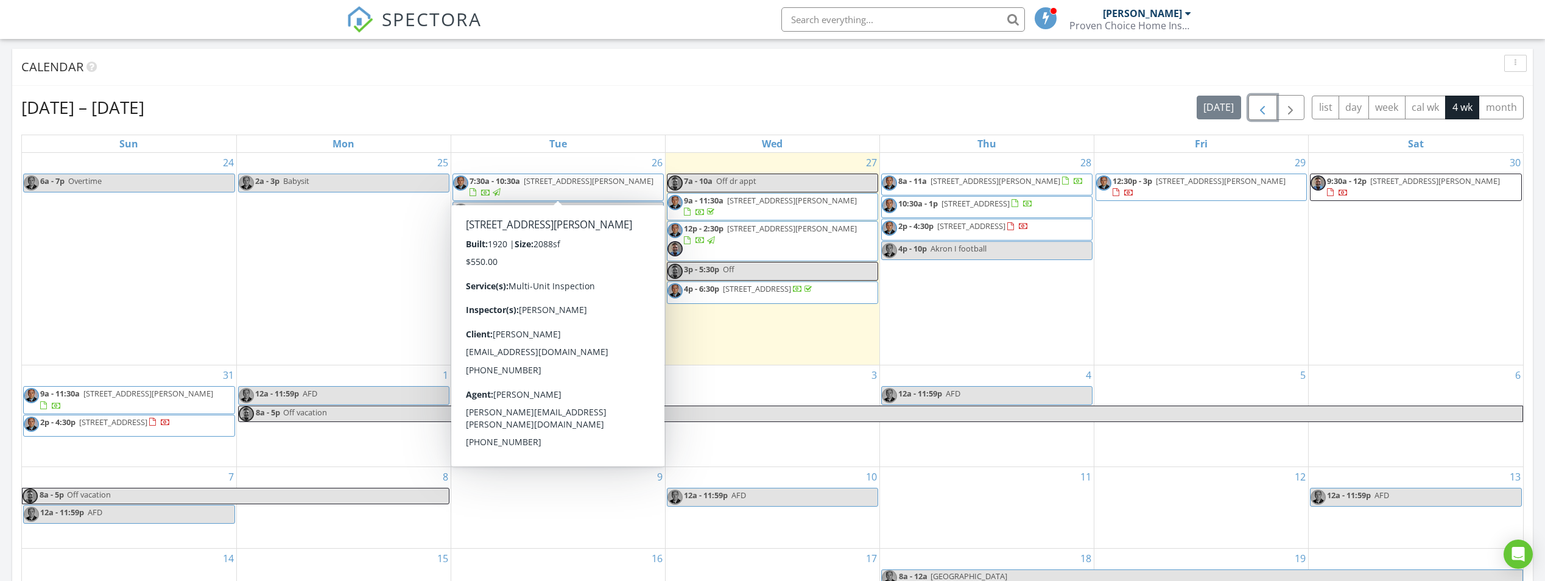
click at [1263, 112] on span "button" at bounding box center [1262, 107] width 15 height 15
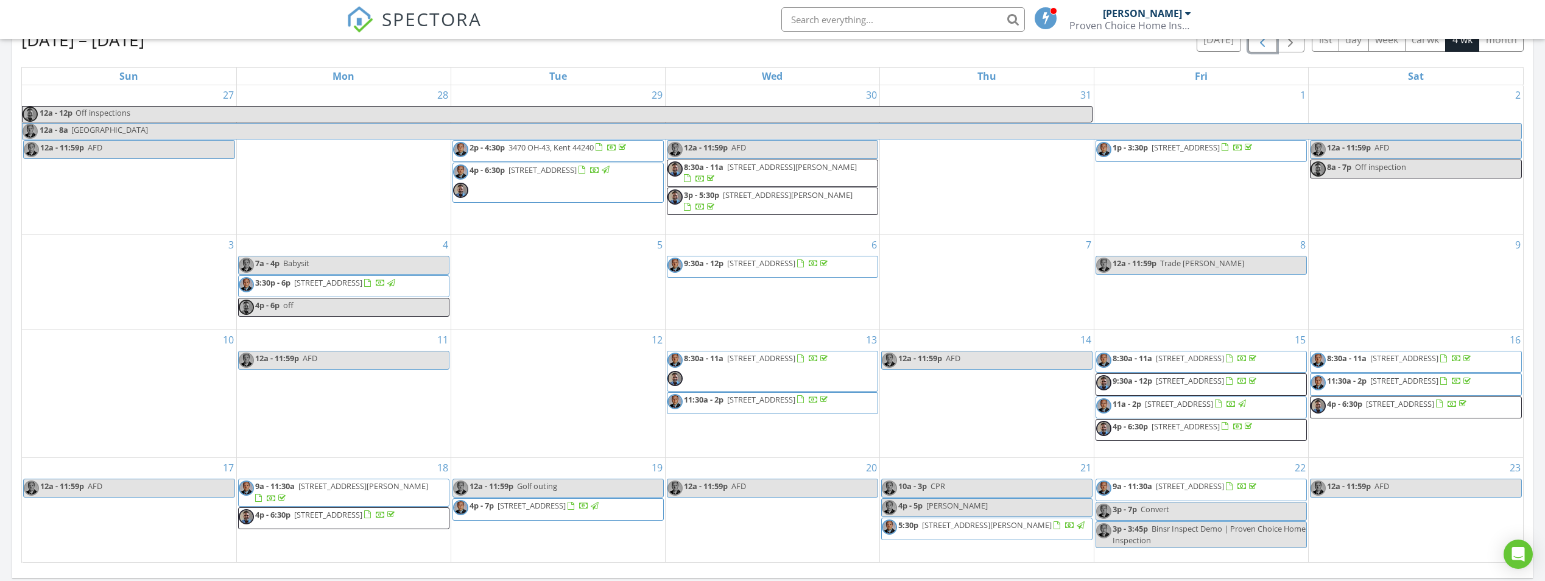
scroll to position [426, 0]
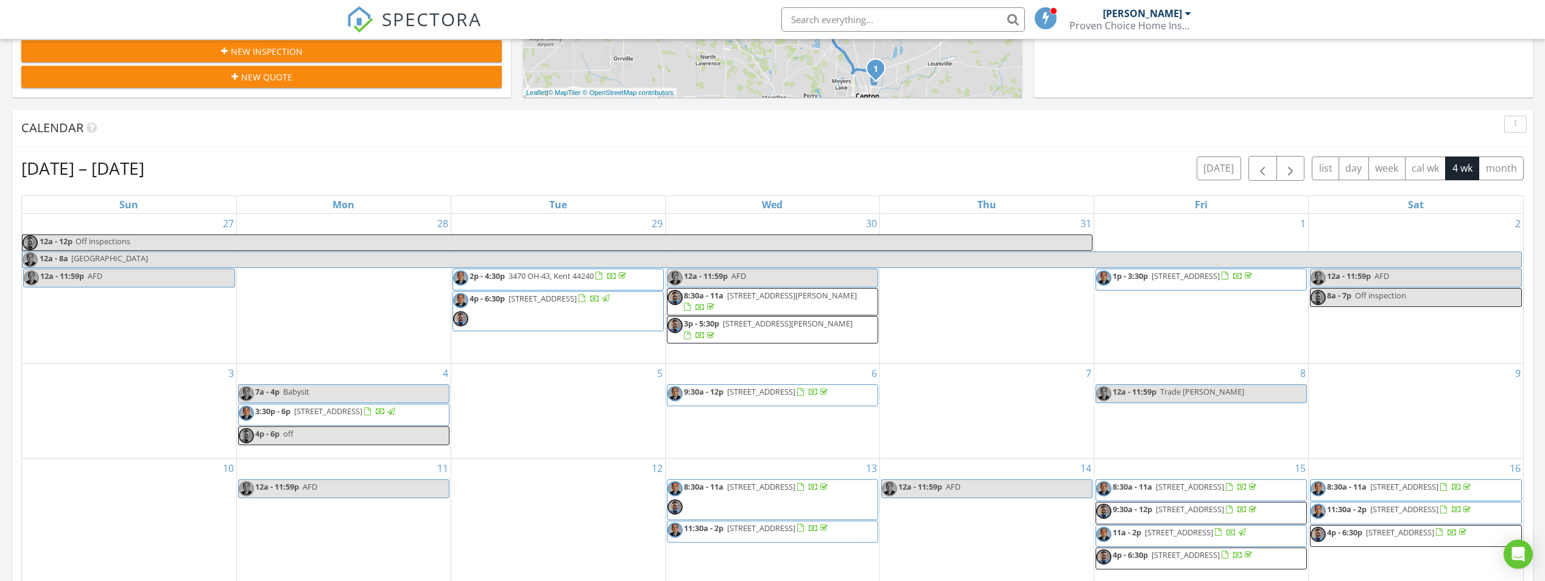
click at [1306, 167] on div "[DATE] list day week cal wk 4 wk month" at bounding box center [1360, 168] width 327 height 25
click at [1289, 167] on span "button" at bounding box center [1290, 168] width 15 height 15
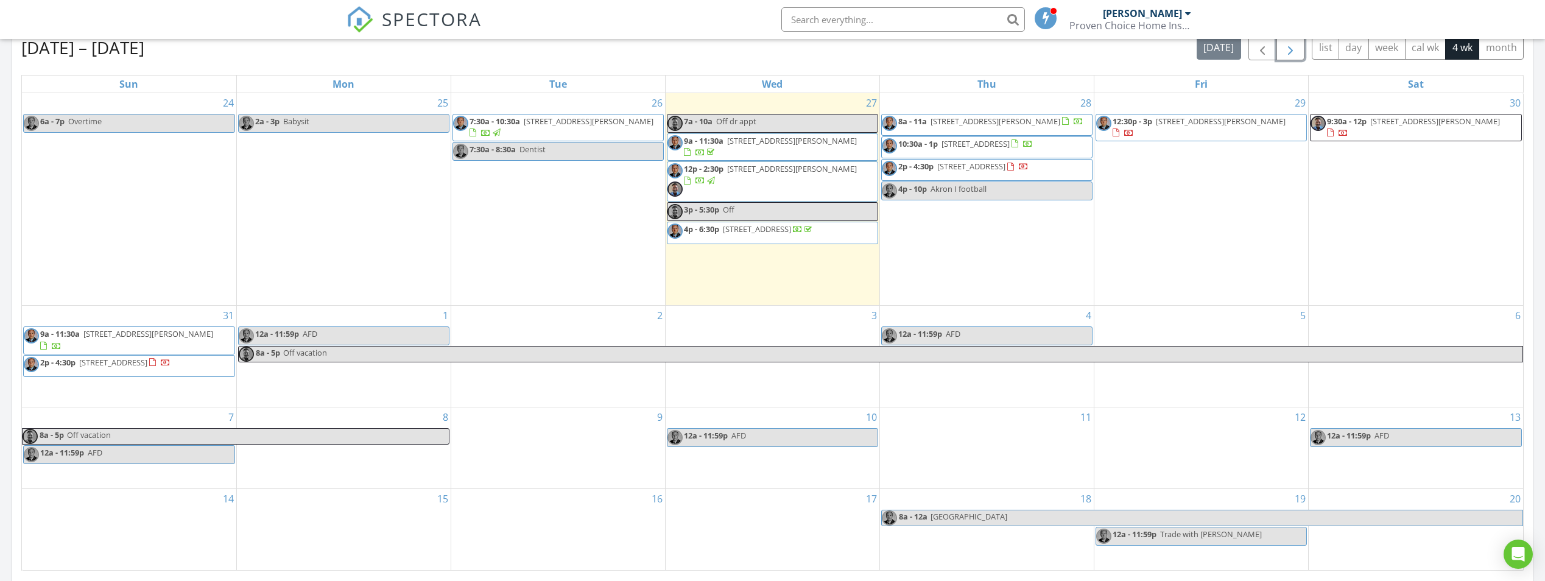
scroll to position [548, 0]
